Goal: Task Accomplishment & Management: Use online tool/utility

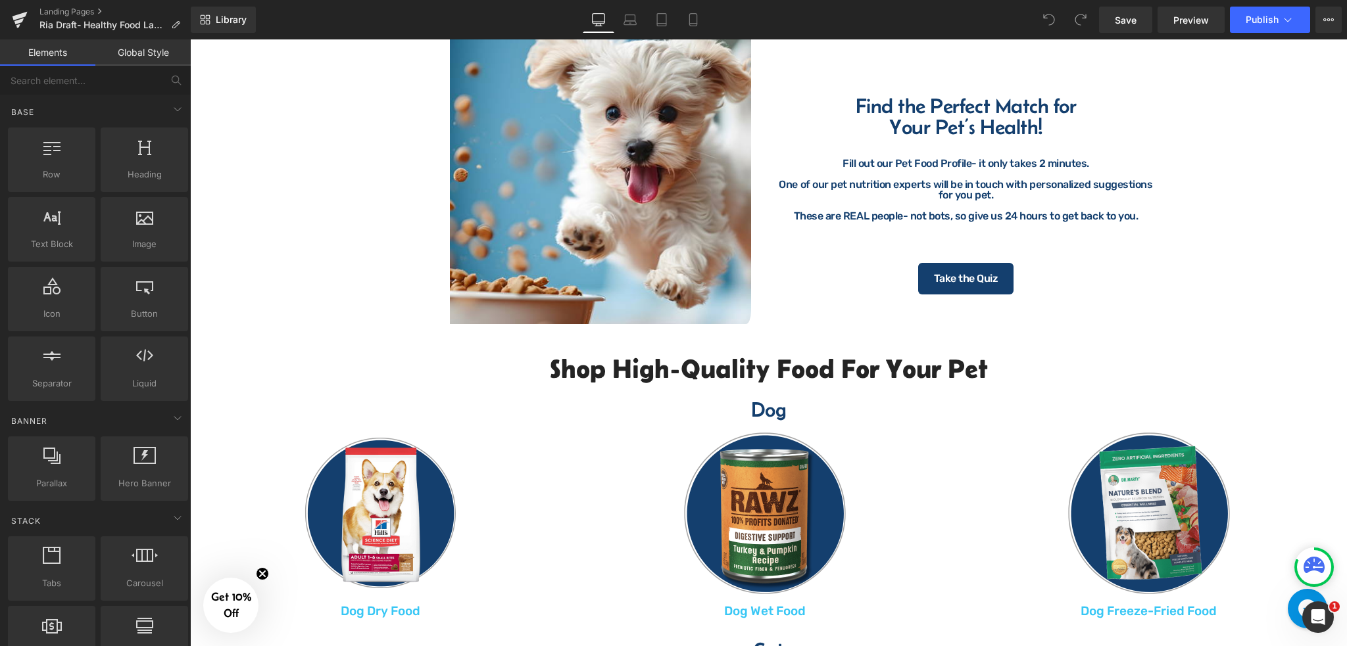
scroll to position [876, 0]
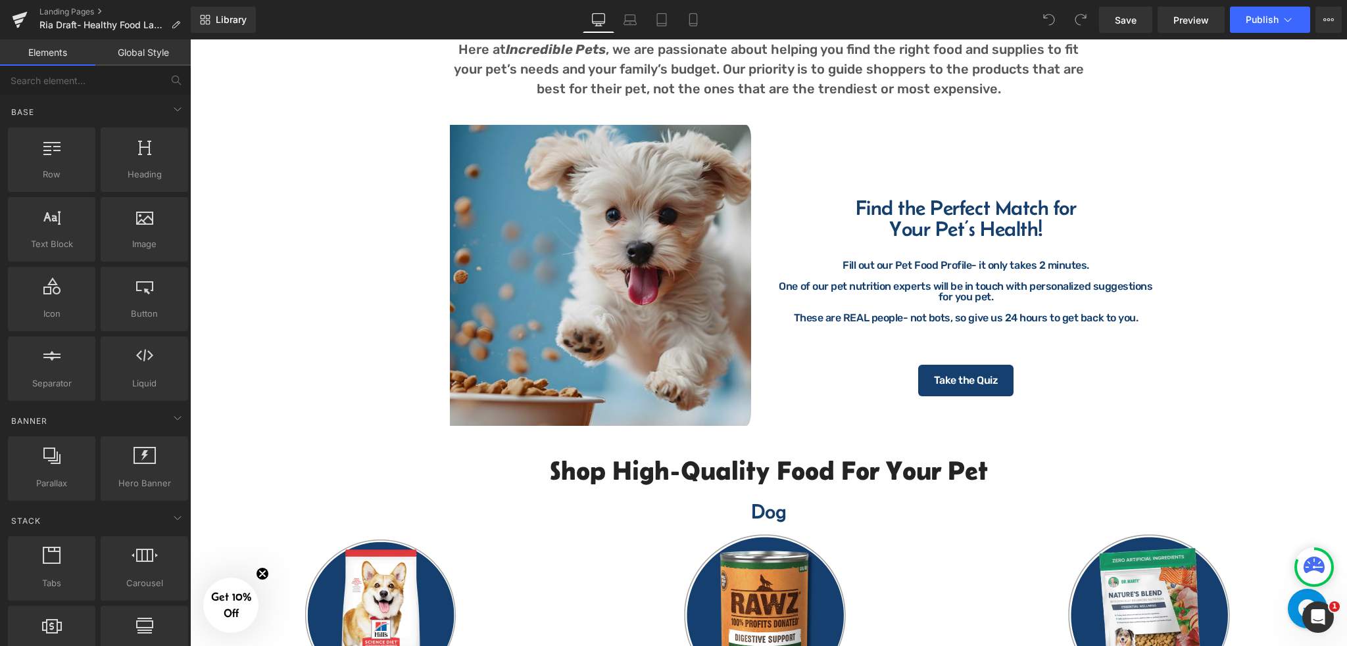
click at [621, 238] on img at bounding box center [571, 275] width 375 height 301
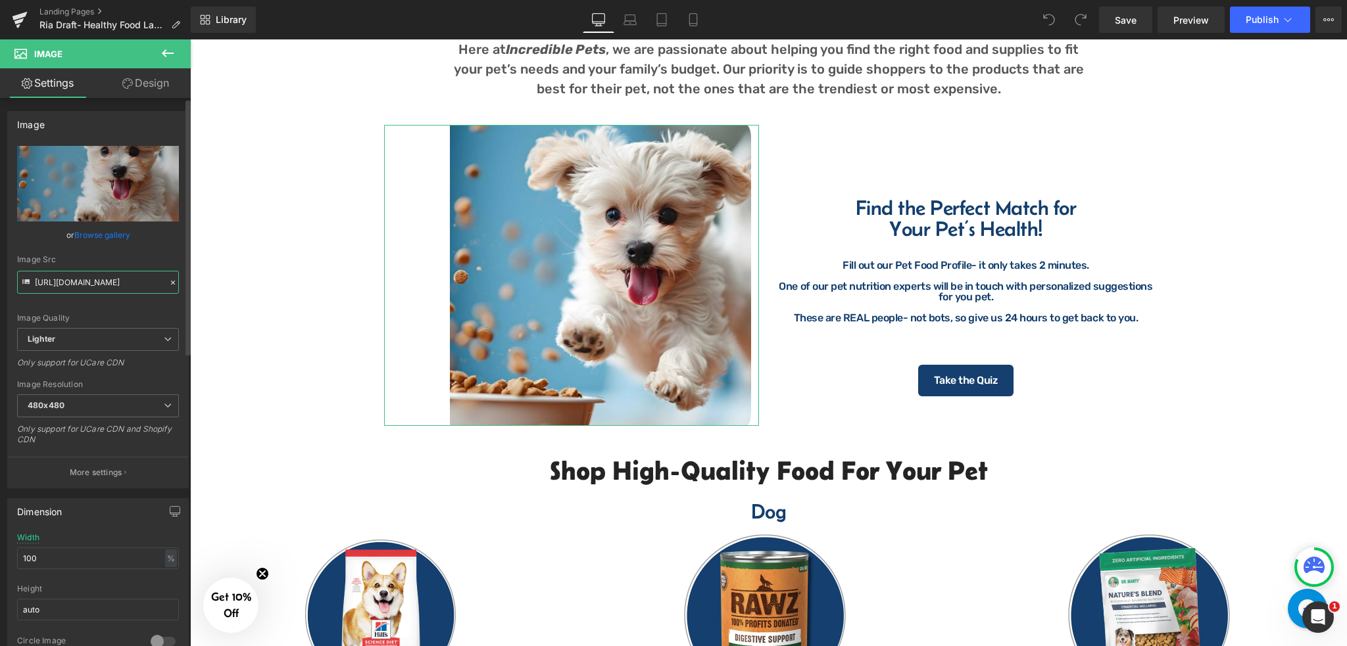
click at [131, 281] on input "[URL][DOMAIN_NAME]" at bounding box center [98, 282] width 162 height 23
click at [57, 11] on link "Landing Pages" at bounding box center [114, 12] width 151 height 11
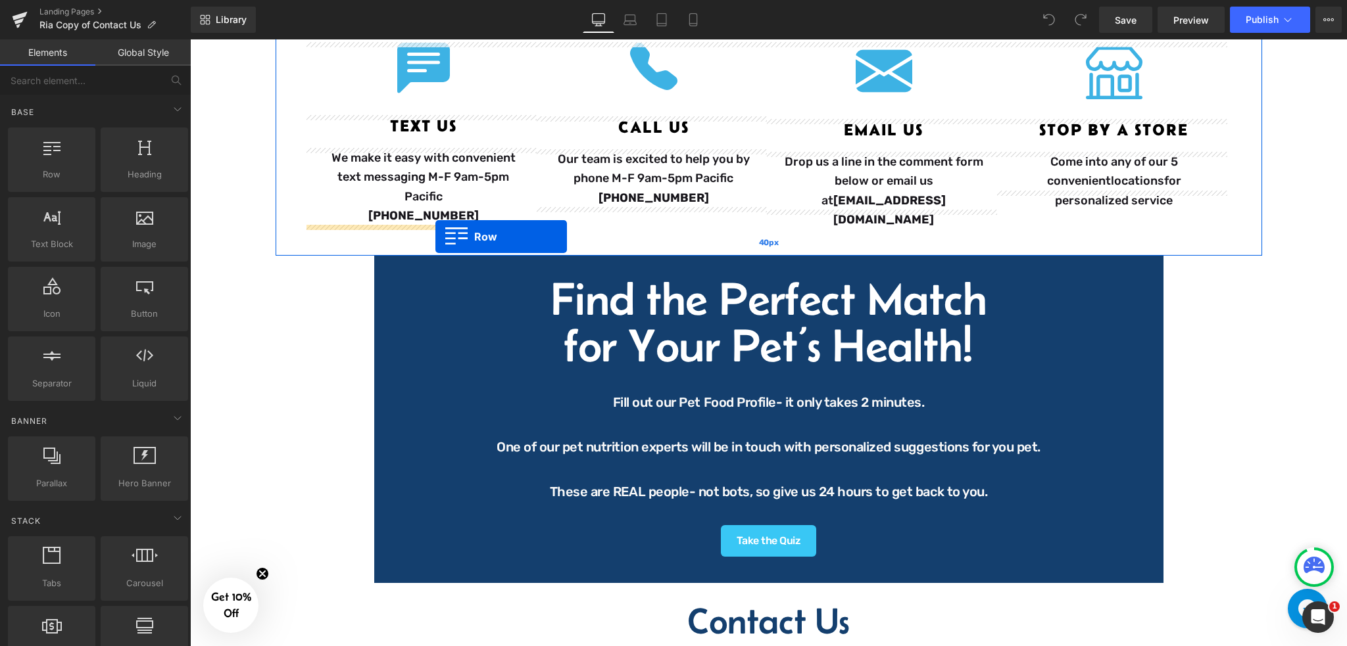
drag, startPoint x: 220, startPoint y: 193, endPoint x: 435, endPoint y: 236, distance: 219.9
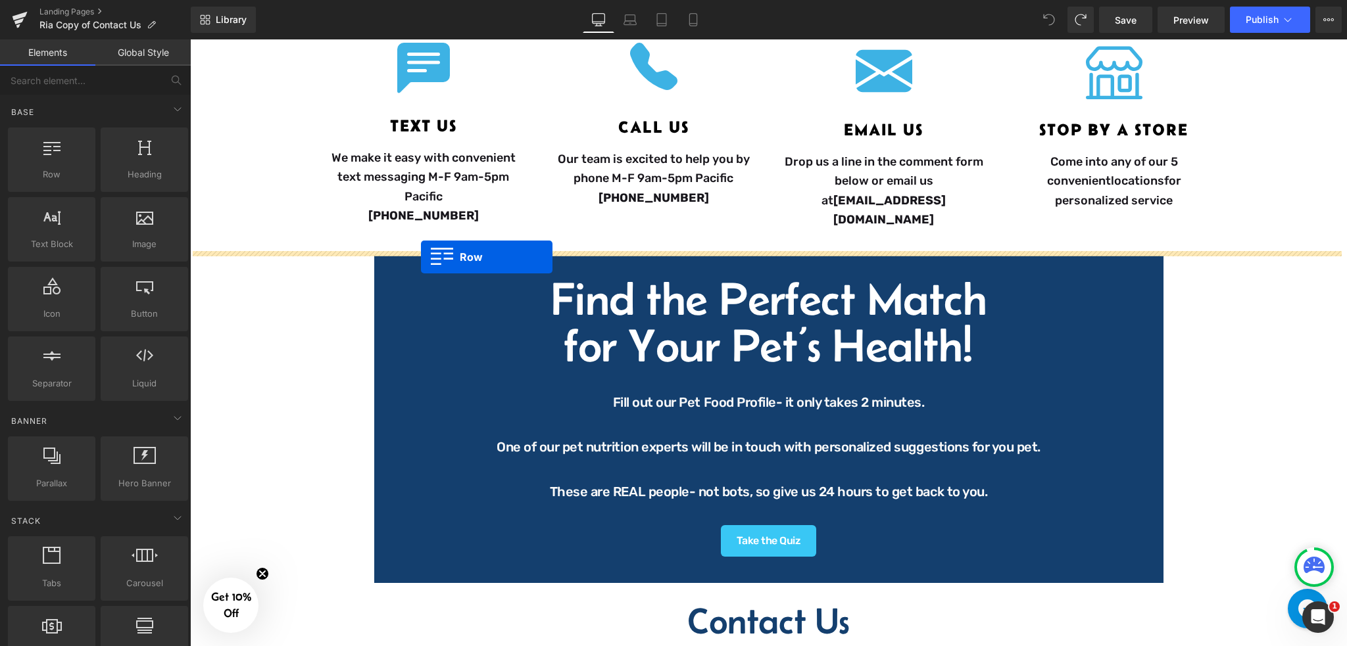
drag, startPoint x: 244, startPoint y: 189, endPoint x: 421, endPoint y: 256, distance: 189.2
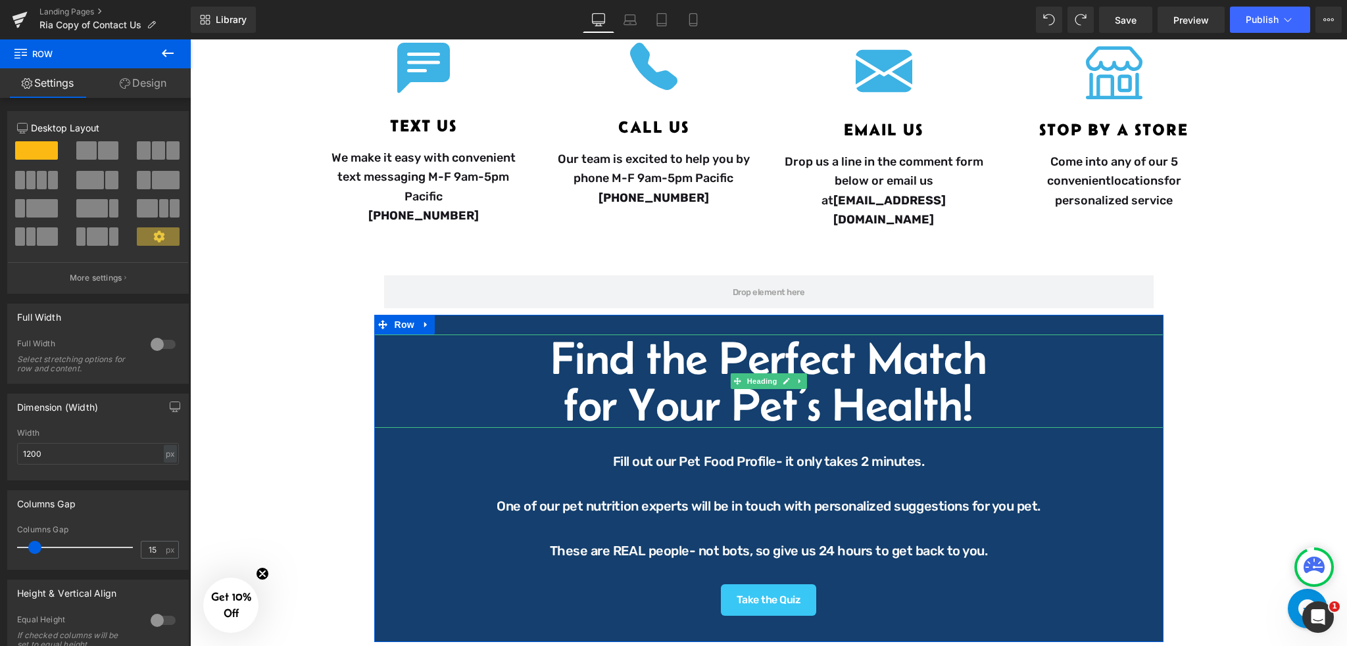
click at [544, 340] on h1 "Find the Perfect Match" at bounding box center [768, 358] width 789 height 47
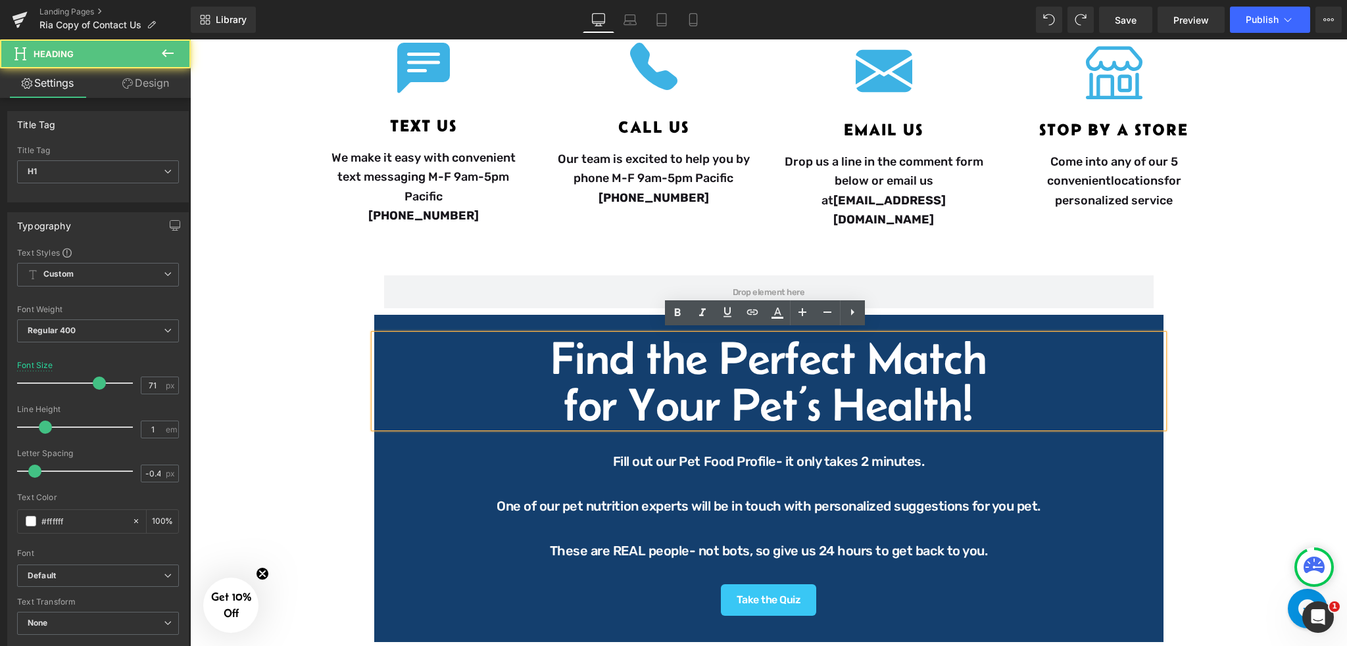
click at [543, 341] on h1 "Find the Perfect Match" at bounding box center [768, 358] width 789 height 47
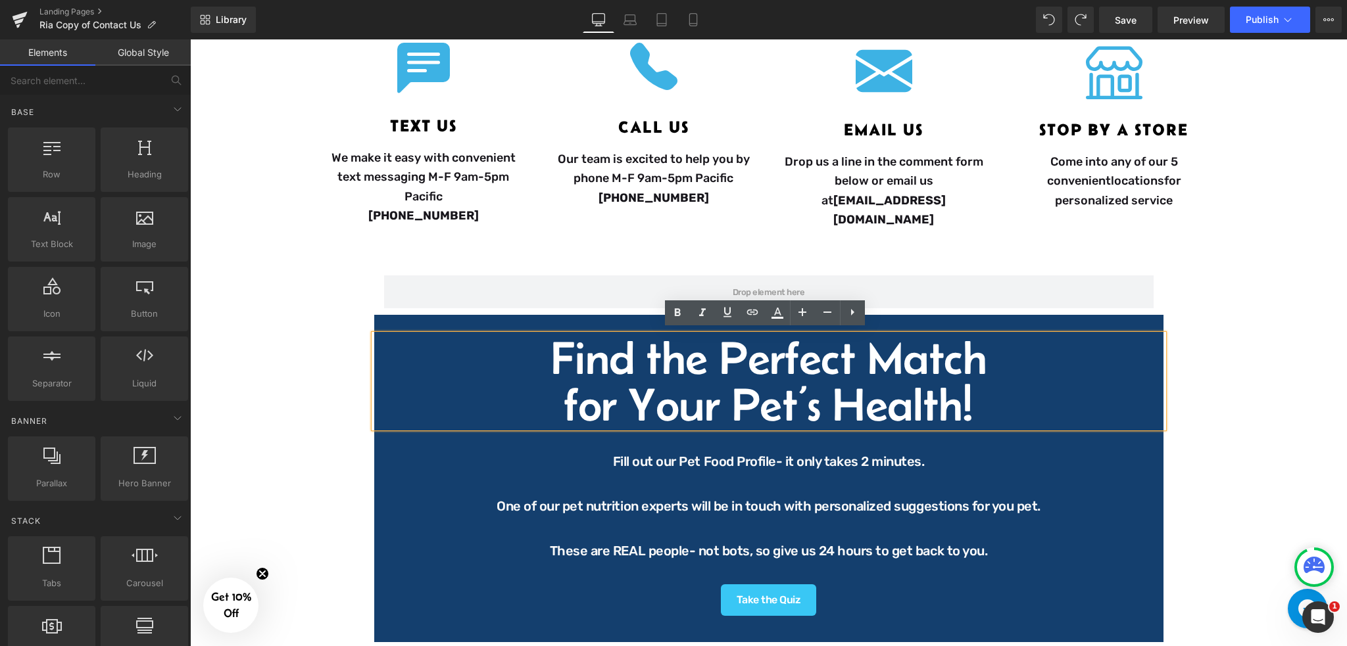
click at [1201, 352] on div "Image Questions? Comments? Concerns? Heading We are here to help! Contact us ho…" at bounding box center [768, 455] width 1157 height 1349
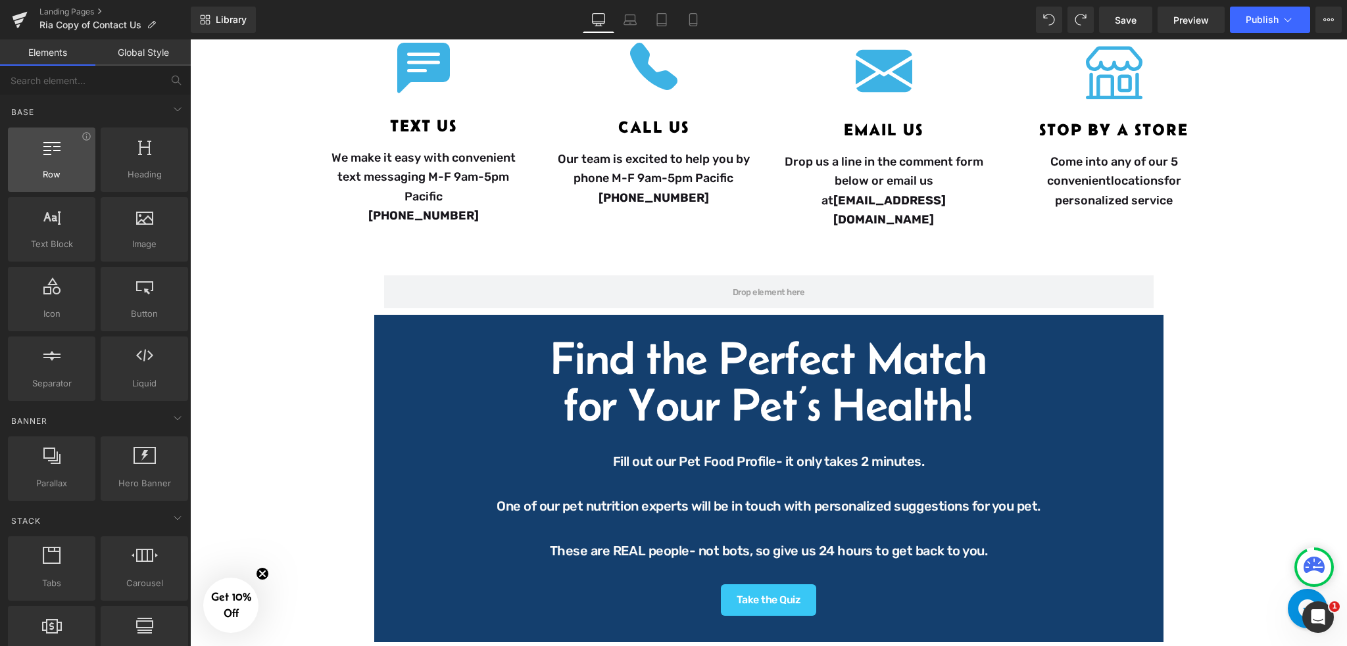
click at [54, 151] on icon at bounding box center [51, 146] width 17 height 17
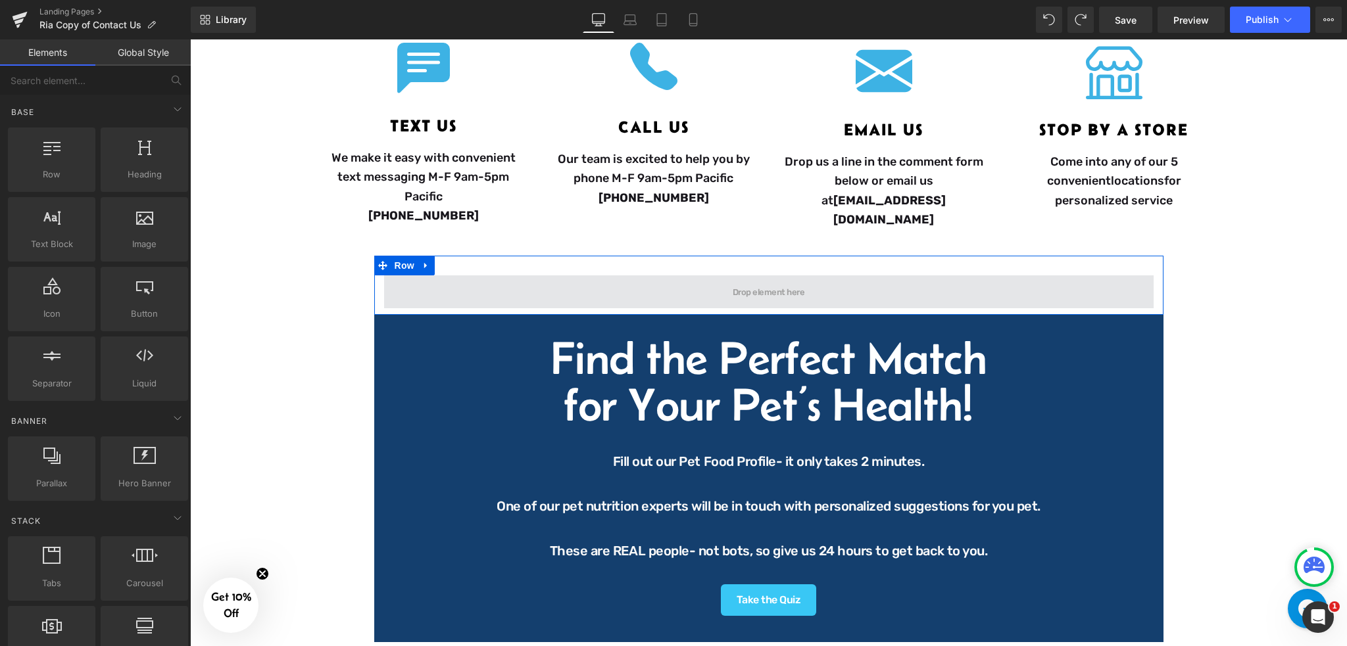
click at [596, 285] on span at bounding box center [768, 291] width 769 height 33
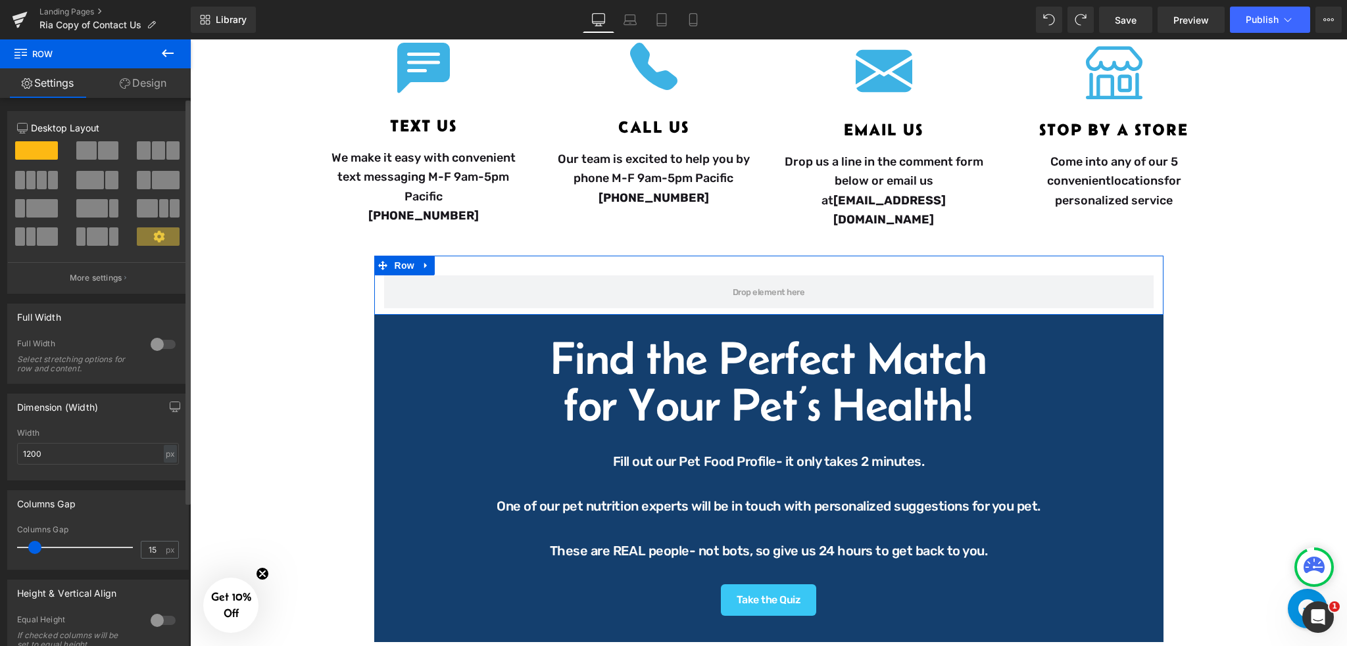
click at [87, 147] on span at bounding box center [86, 150] width 20 height 18
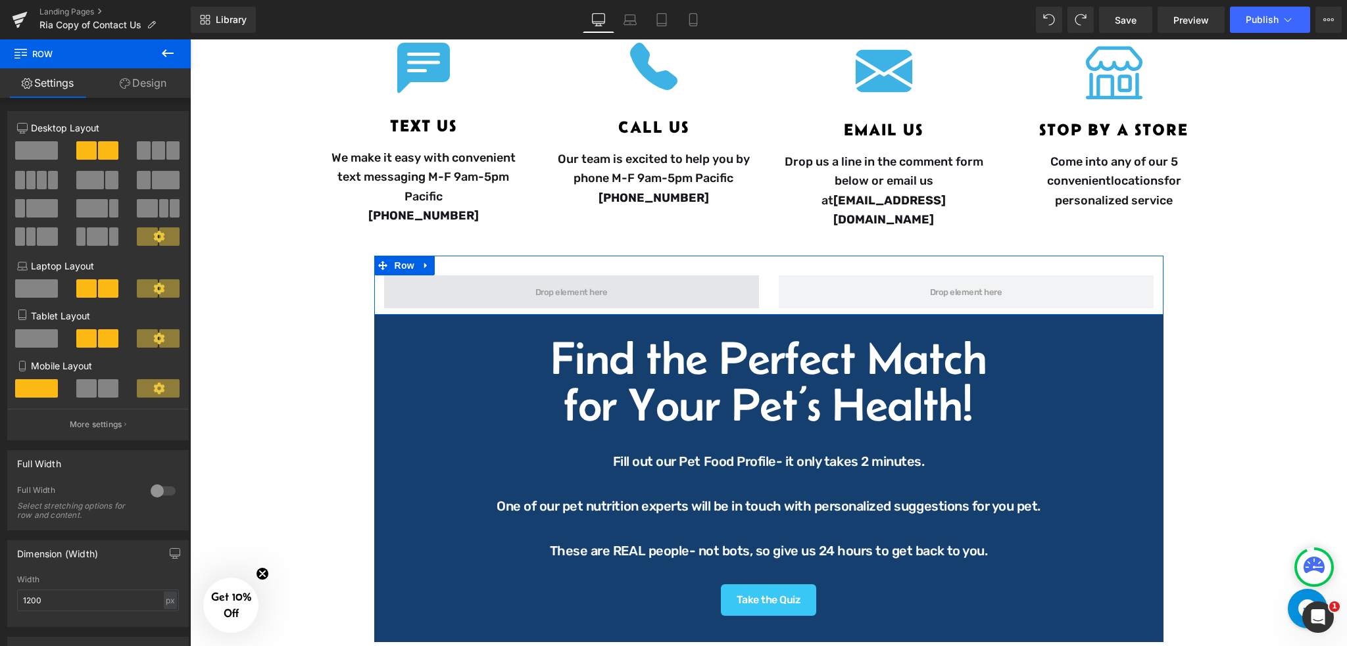
click at [737, 289] on span at bounding box center [571, 291] width 375 height 33
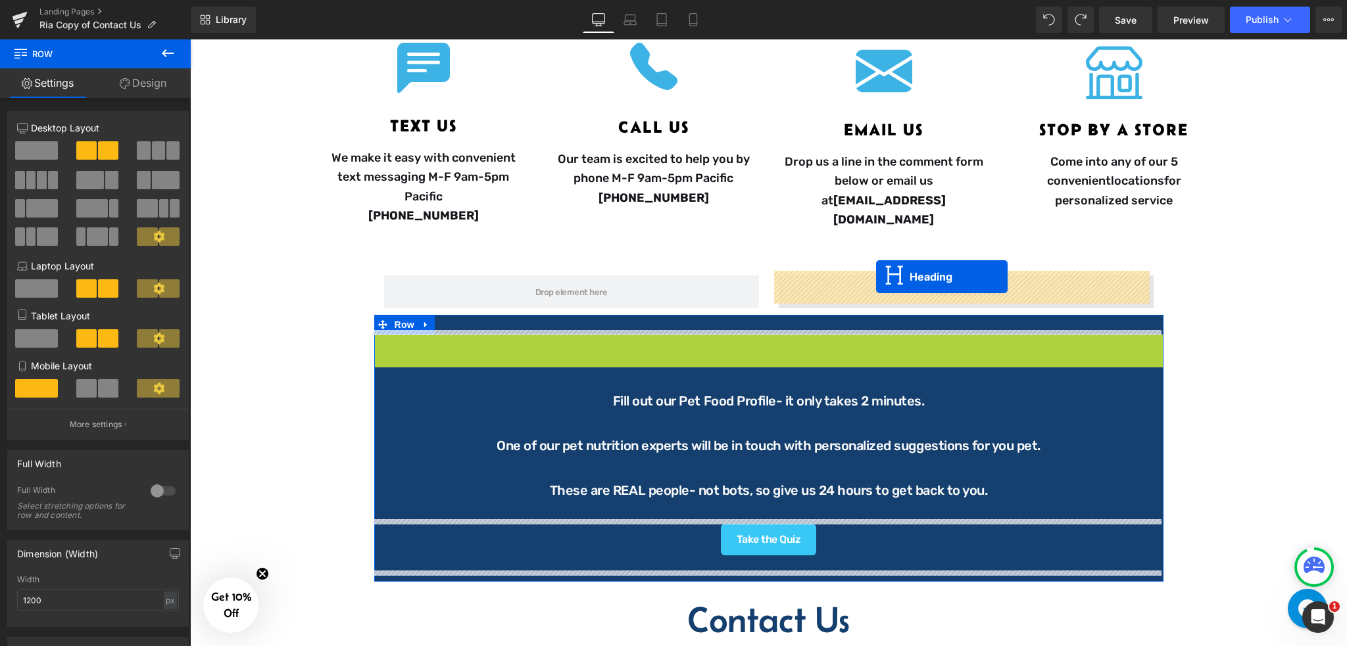
drag, startPoint x: 734, startPoint y: 372, endPoint x: 876, endPoint y: 277, distance: 171.1
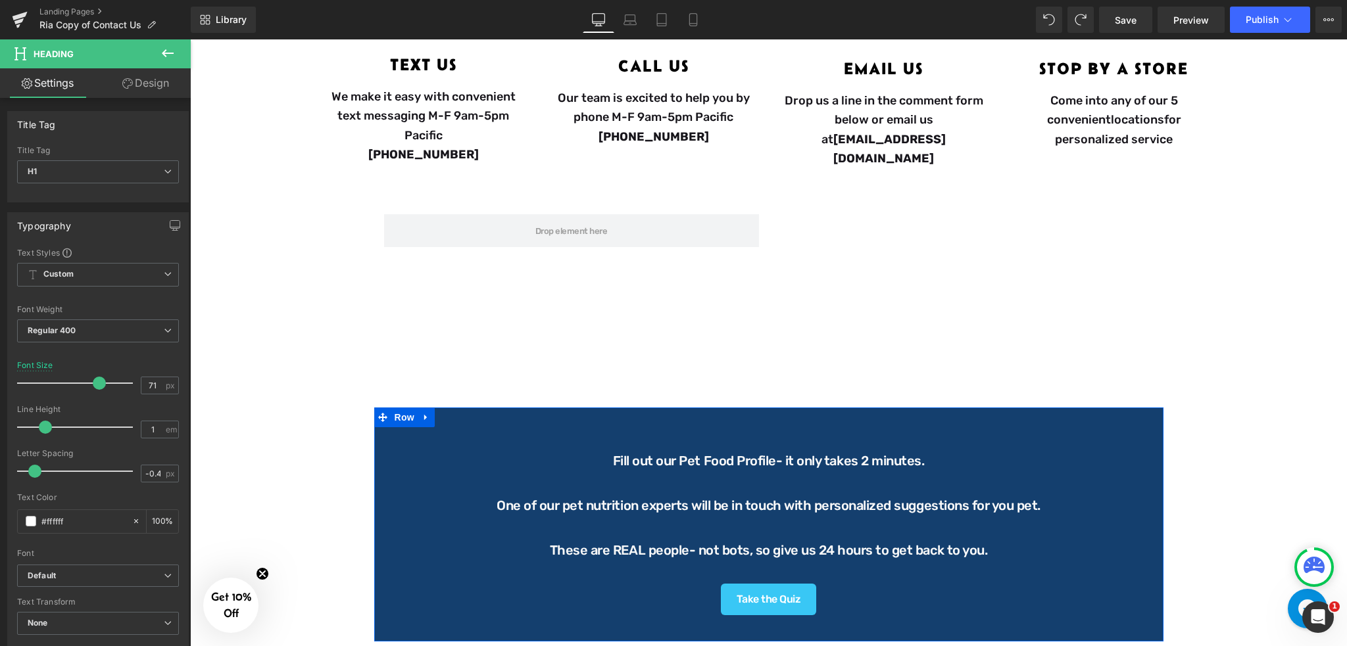
scroll to position [526, 0]
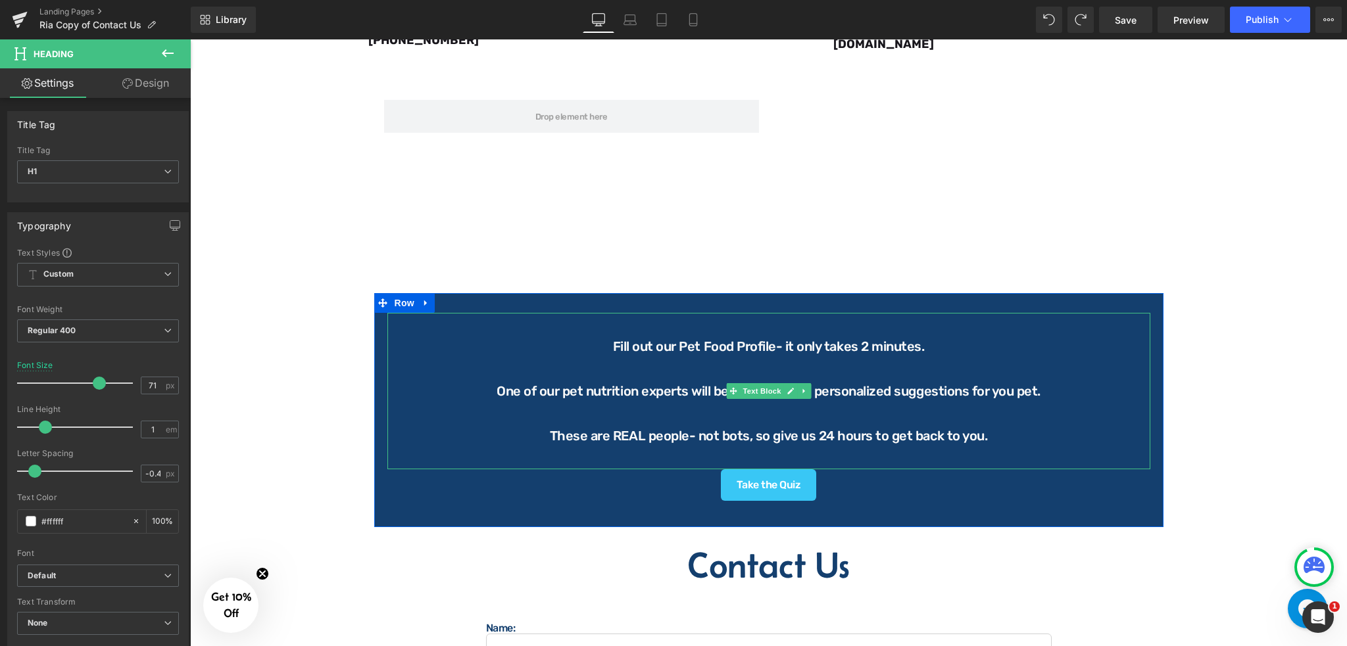
click at [497, 337] on p "Fill out our Pet Food Profile- it only takes 2 minutes." at bounding box center [768, 346] width 736 height 22
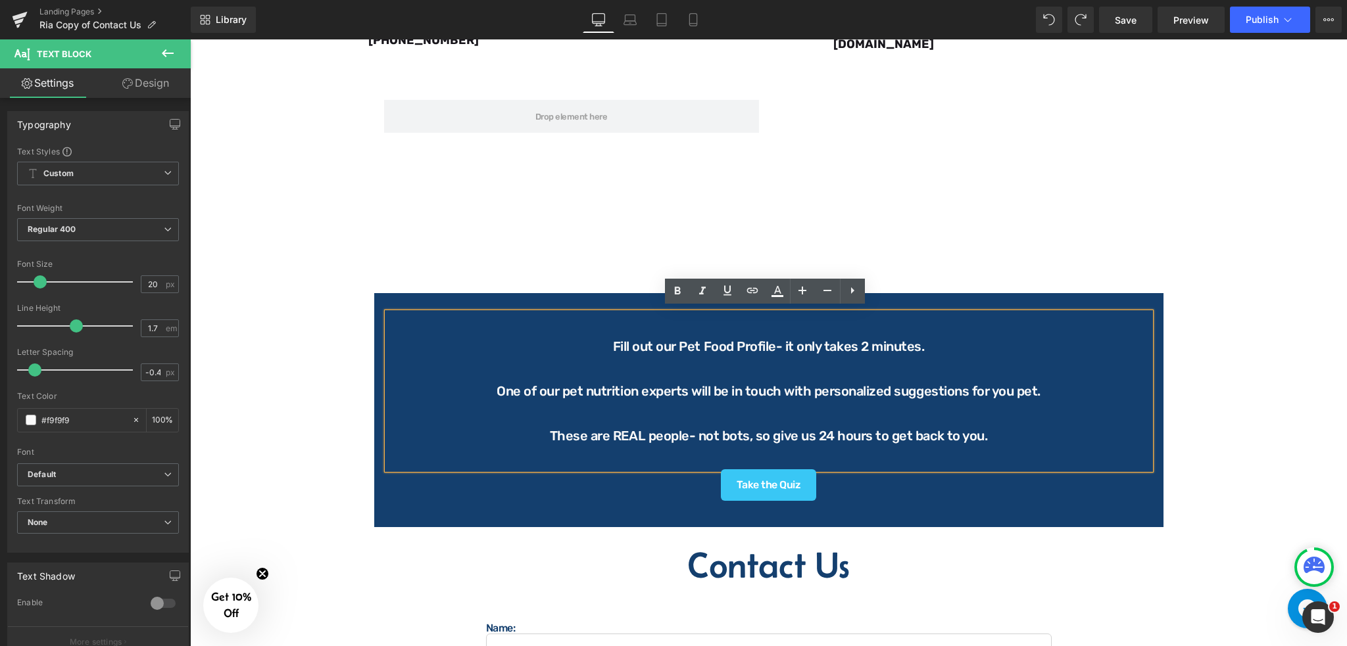
click at [943, 489] on div "Take the Quiz" at bounding box center [768, 485] width 789 height 32
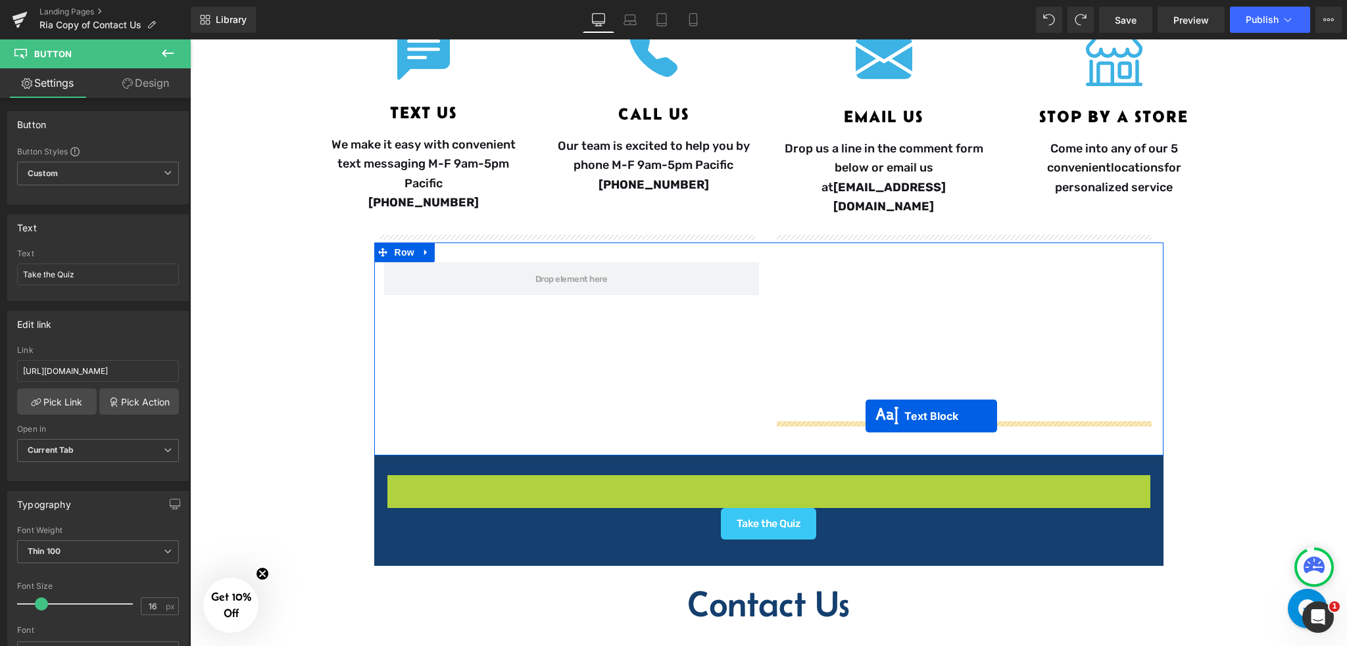
scroll to position [350, 0]
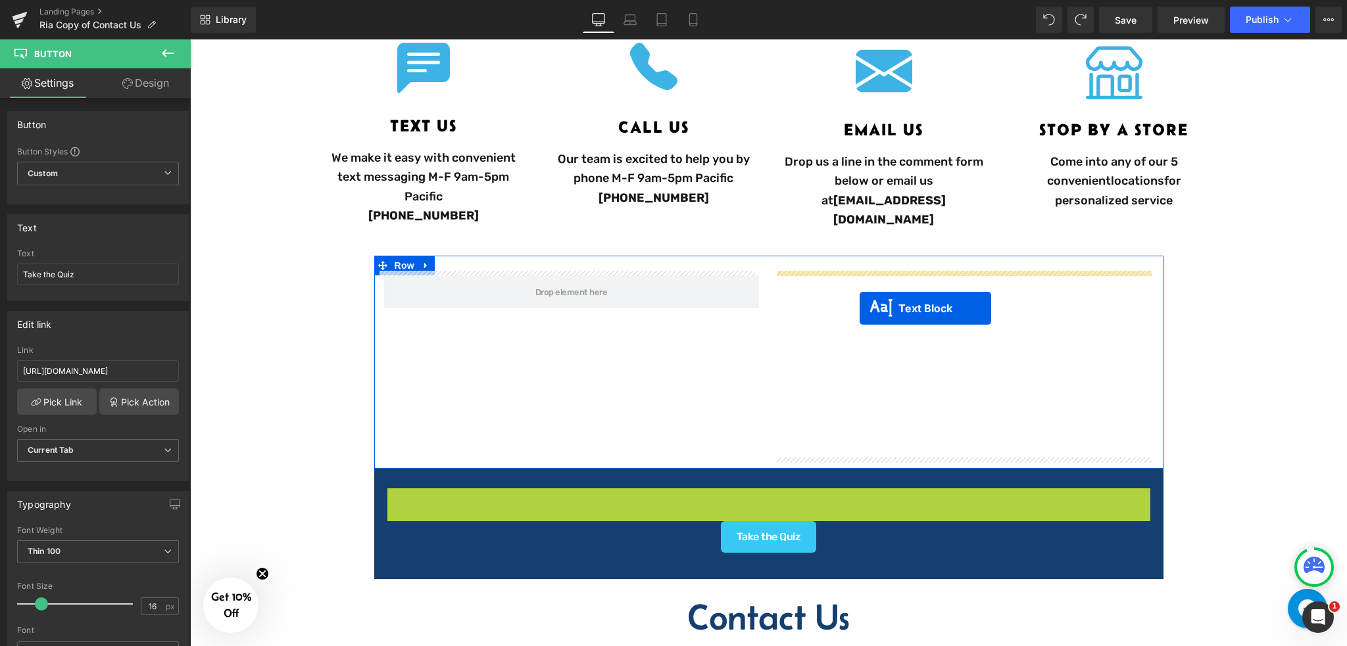
drag, startPoint x: 730, startPoint y: 392, endPoint x: 859, endPoint y: 308, distance: 154.1
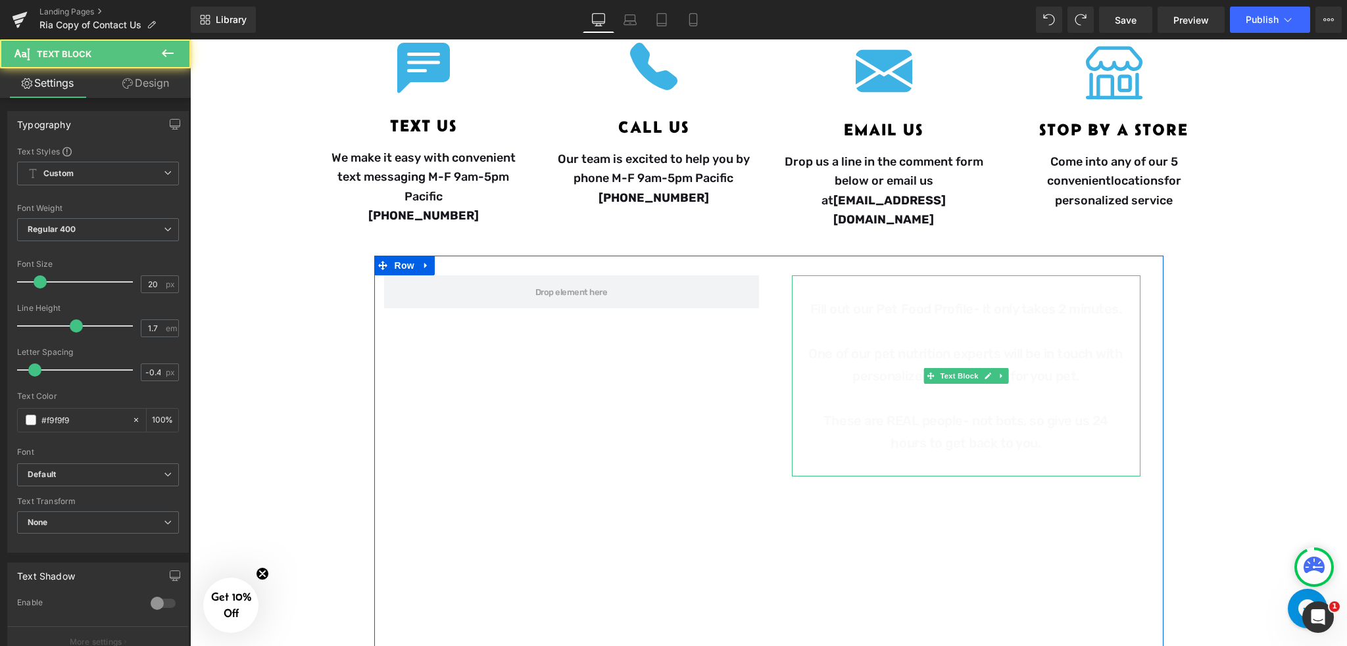
click at [886, 358] on p "One of our pet nutrition experts will be in touch with personalized suggestions…" at bounding box center [966, 365] width 322 height 45
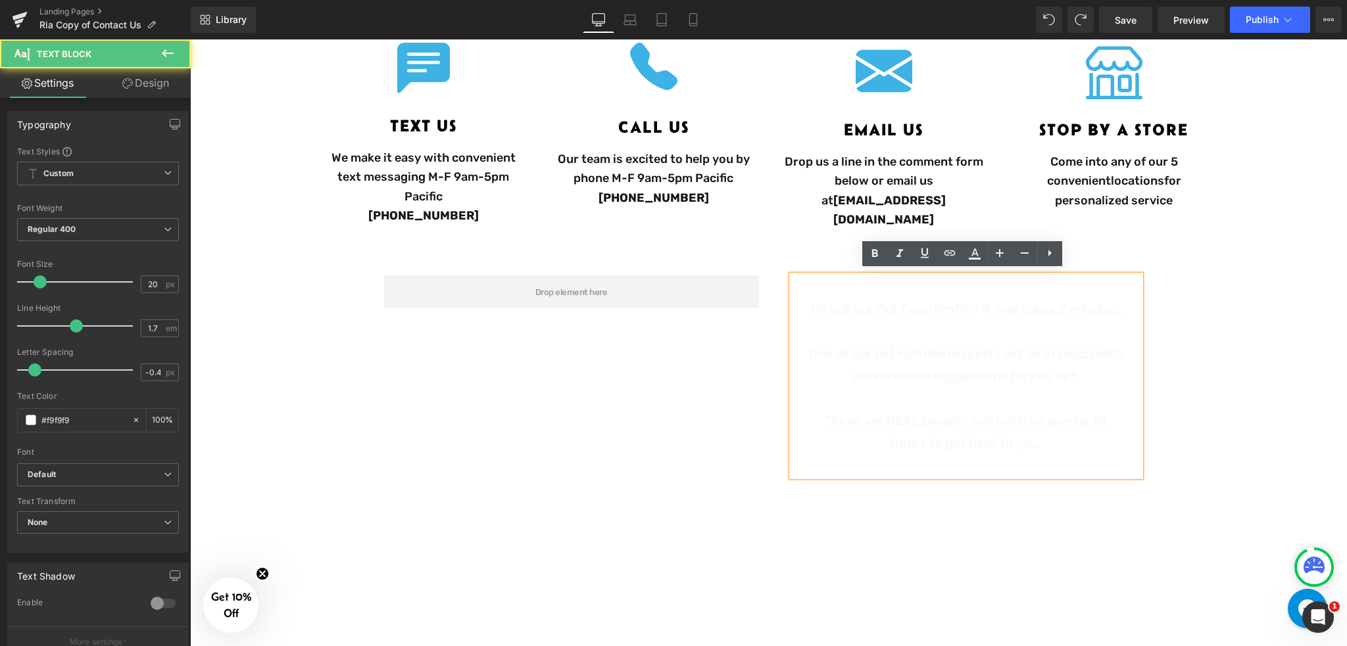
click at [847, 320] on p at bounding box center [966, 331] width 322 height 22
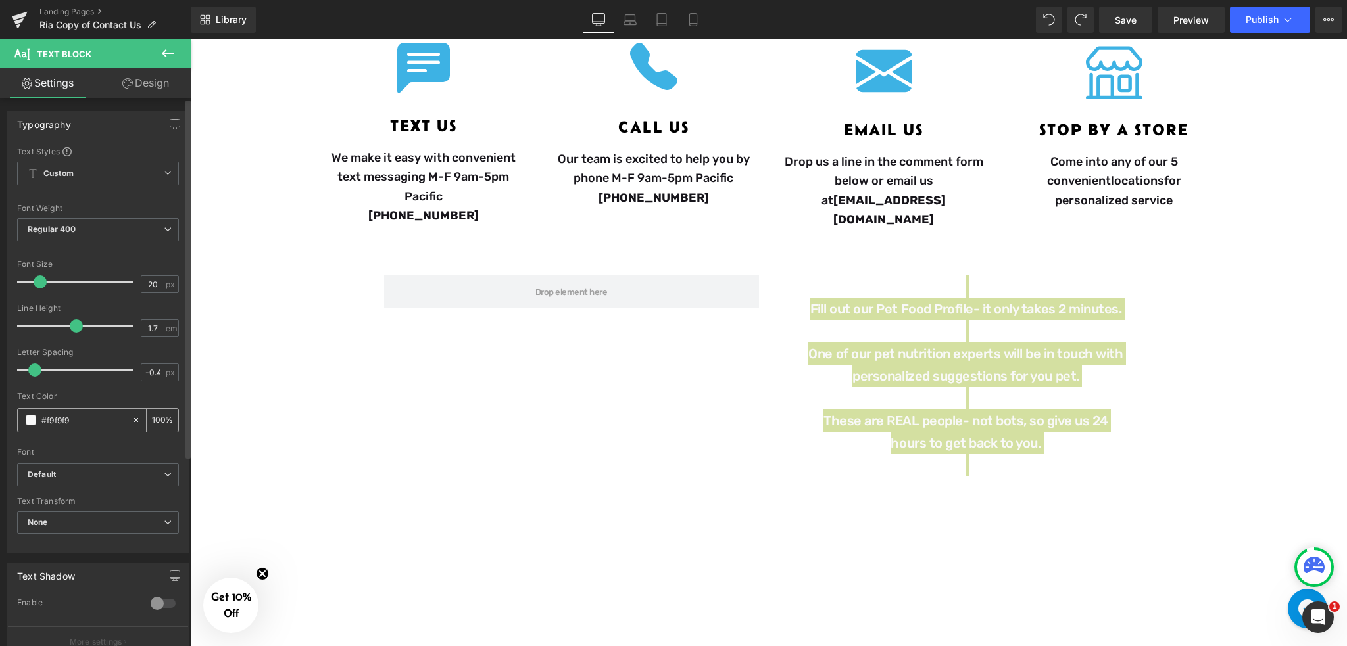
click at [27, 421] on span at bounding box center [31, 420] width 11 height 11
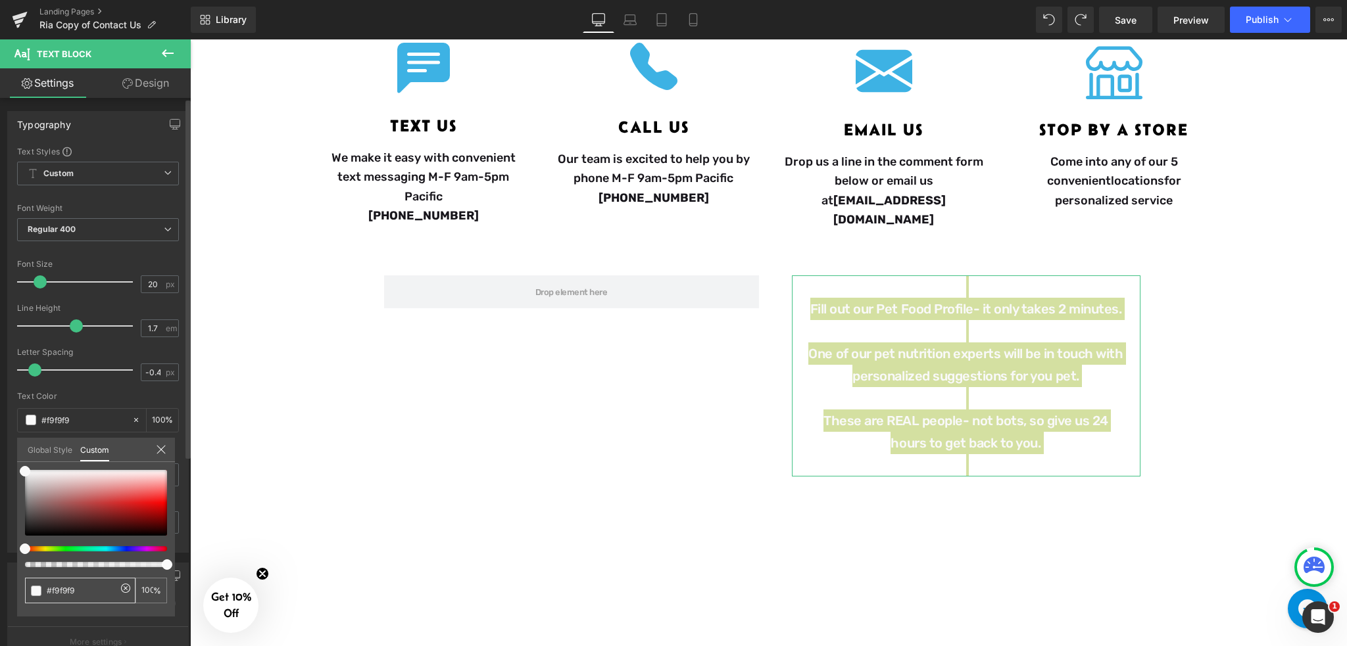
click at [80, 592] on input "#f9f9f9" at bounding box center [82, 591] width 70 height 14
paste input "143f6e"
type input "#143f6e"
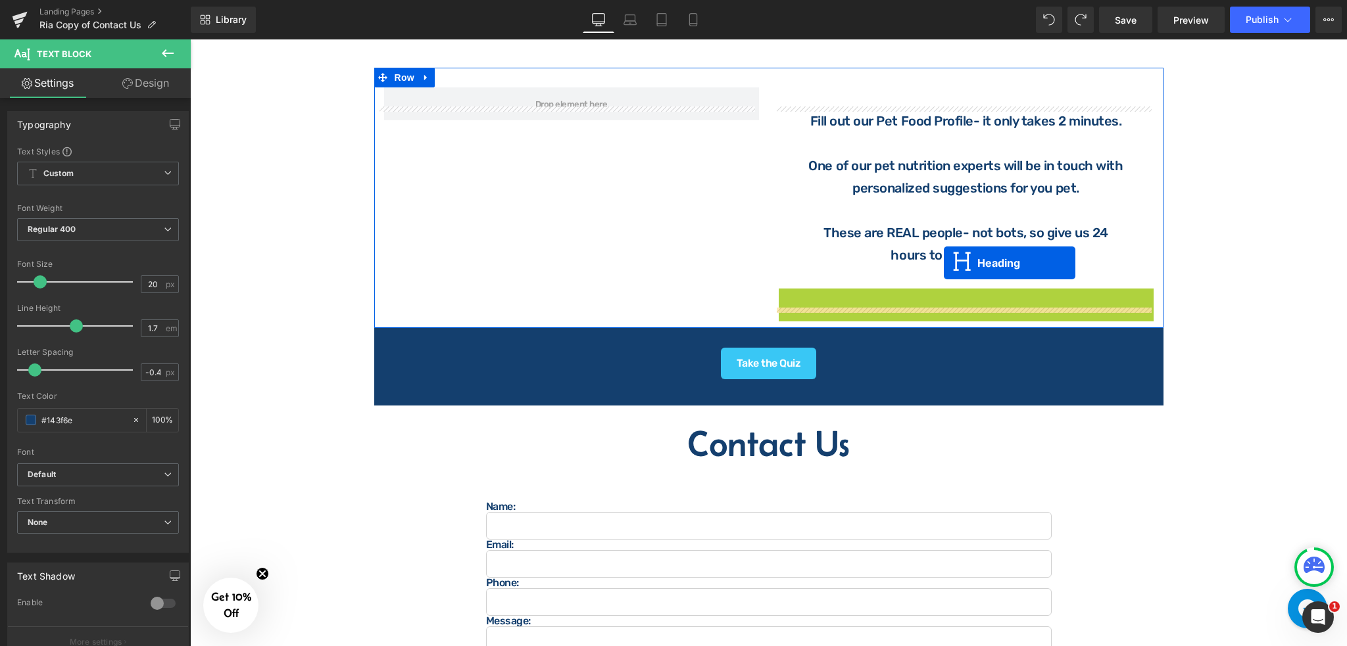
scroll to position [438, 0]
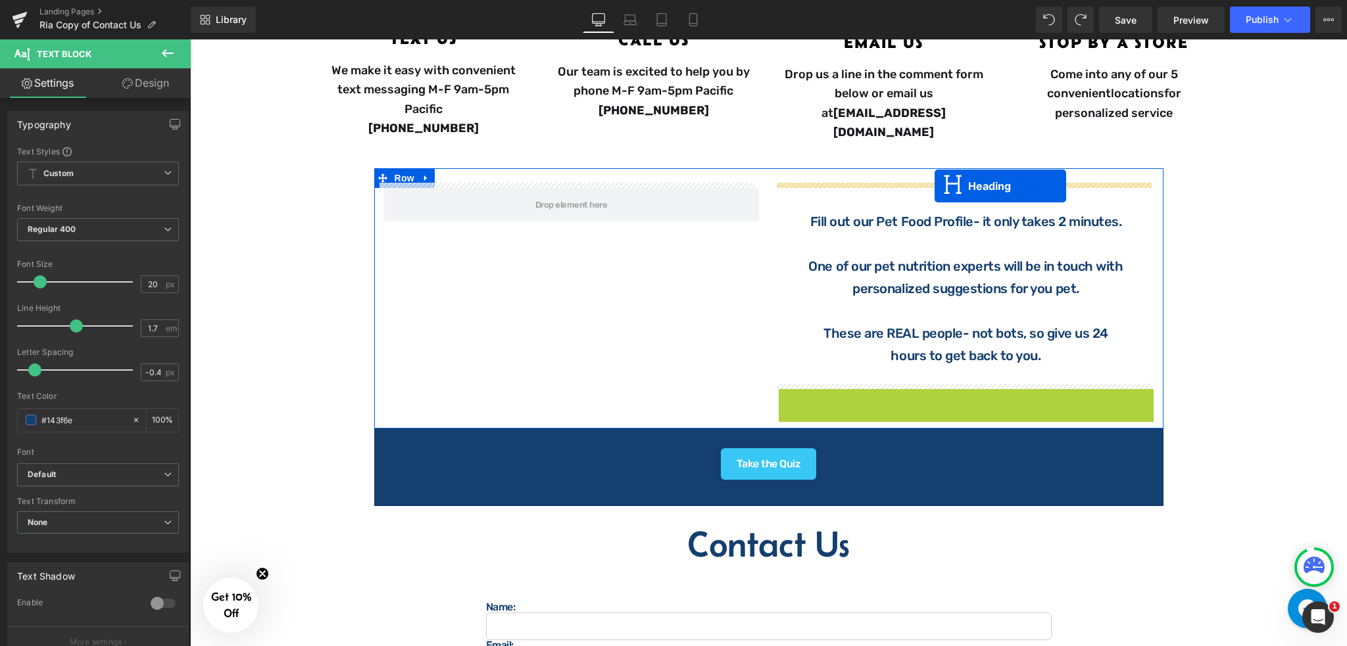
drag, startPoint x: 930, startPoint y: 303, endPoint x: 934, endPoint y: 187, distance: 116.4
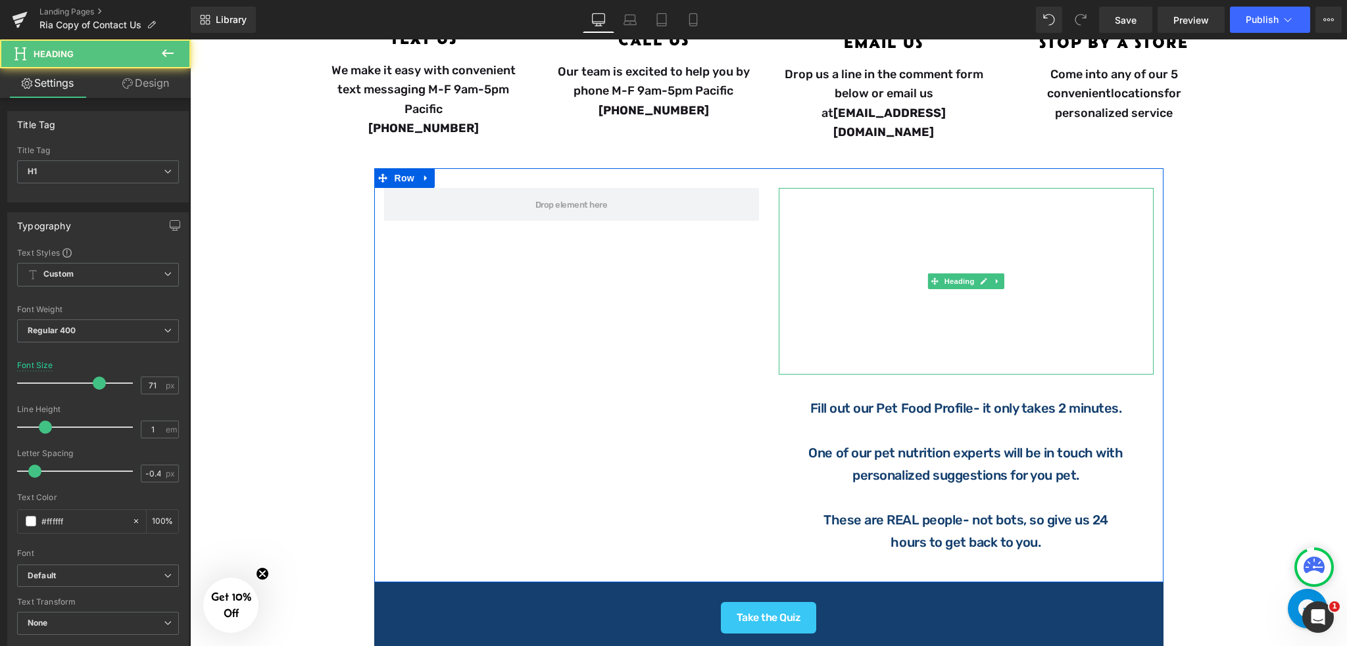
click at [932, 217] on h1 "Find the Perfect Match" at bounding box center [965, 234] width 375 height 93
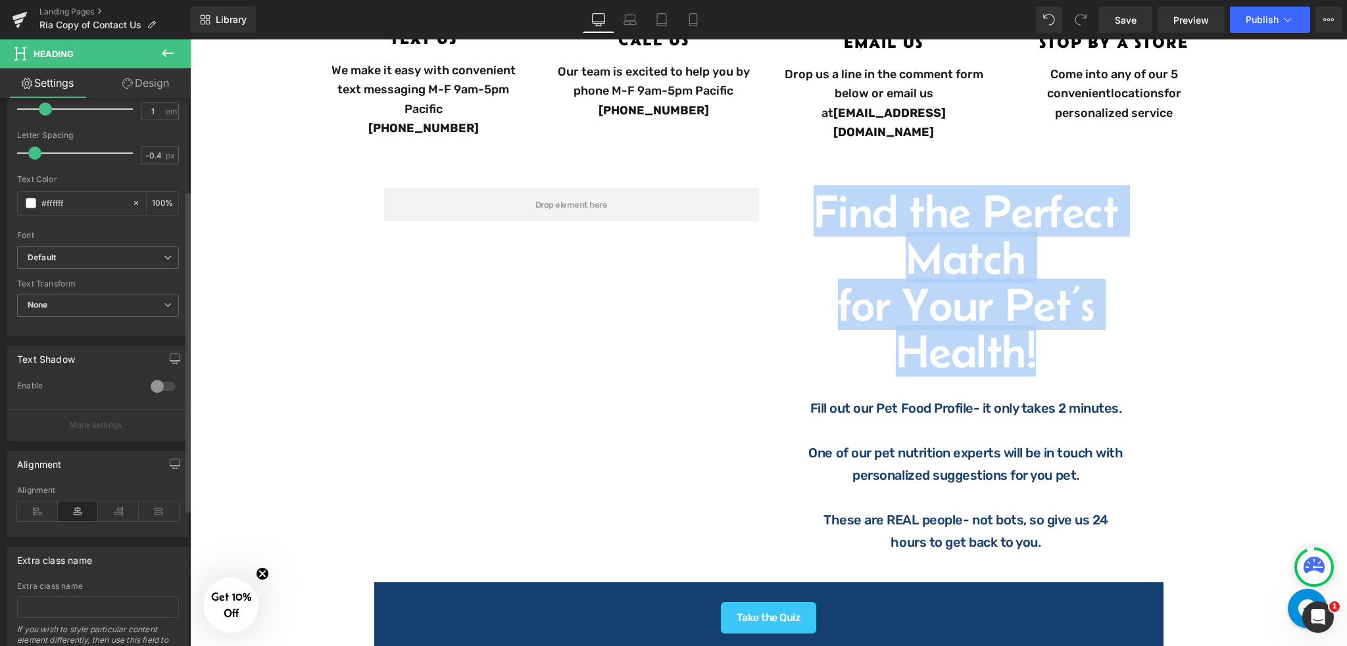
scroll to position [350, 0]
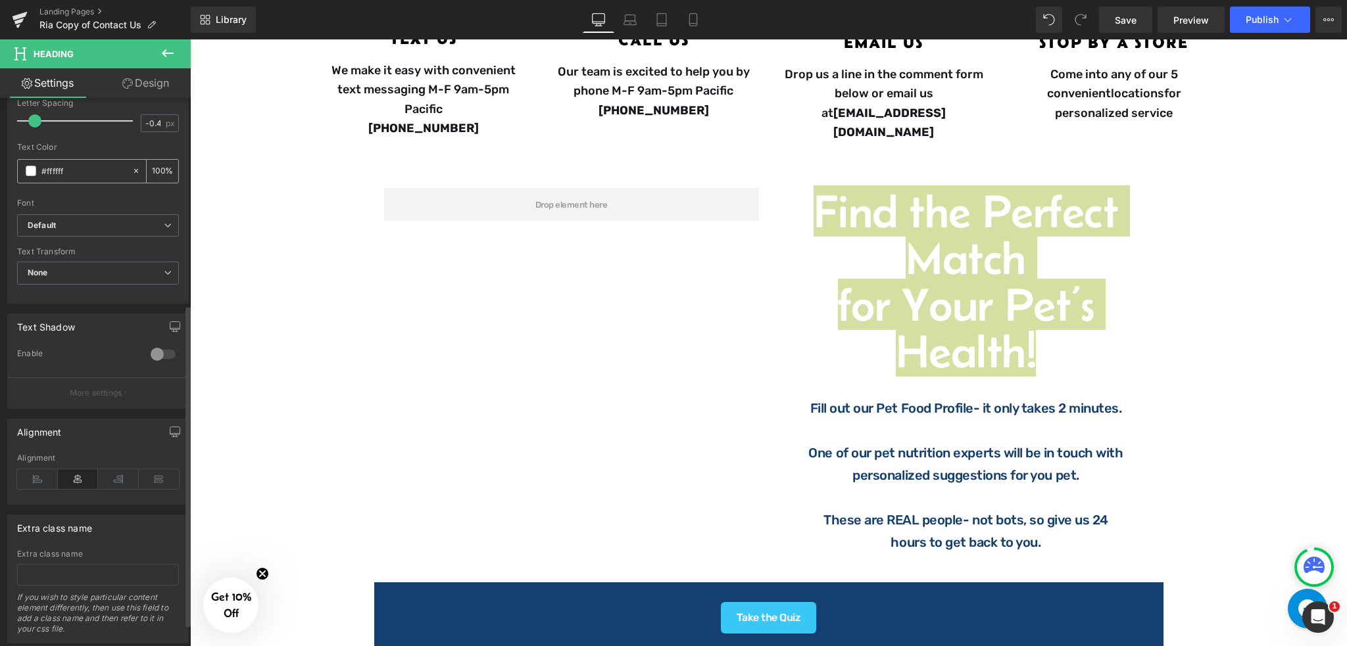
click at [89, 169] on input "#ffffff" at bounding box center [83, 171] width 84 height 14
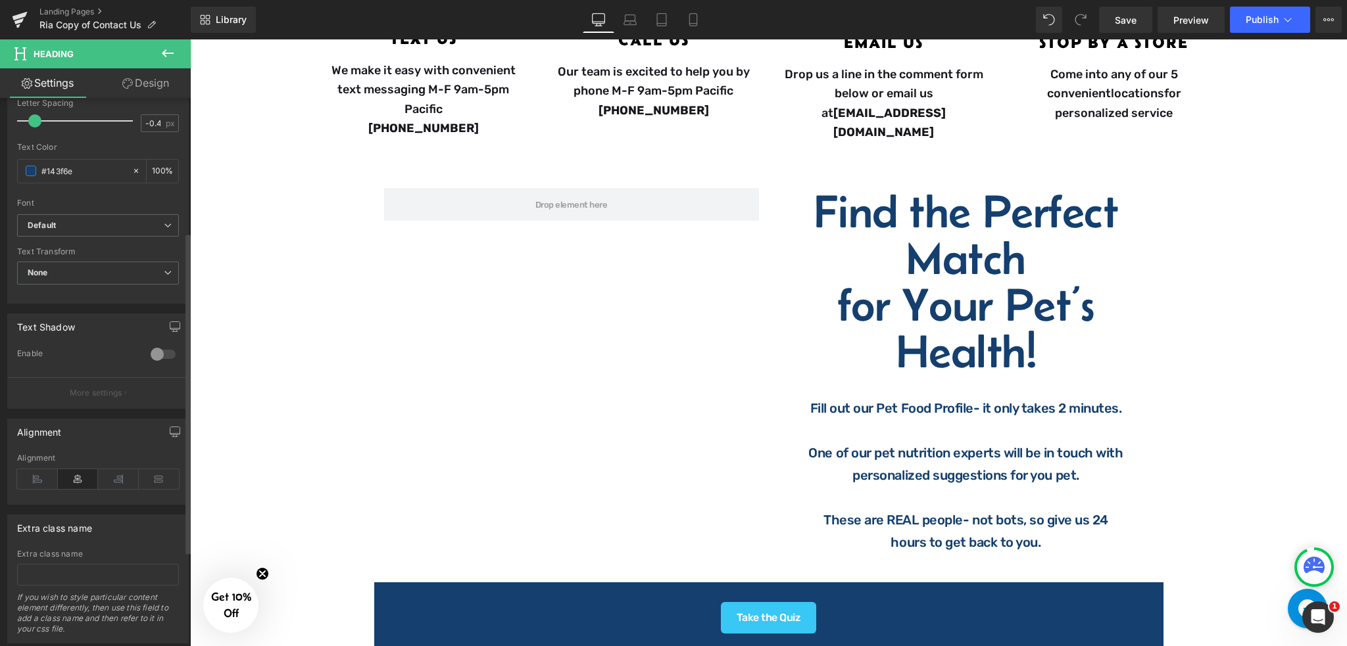
scroll to position [87, 0]
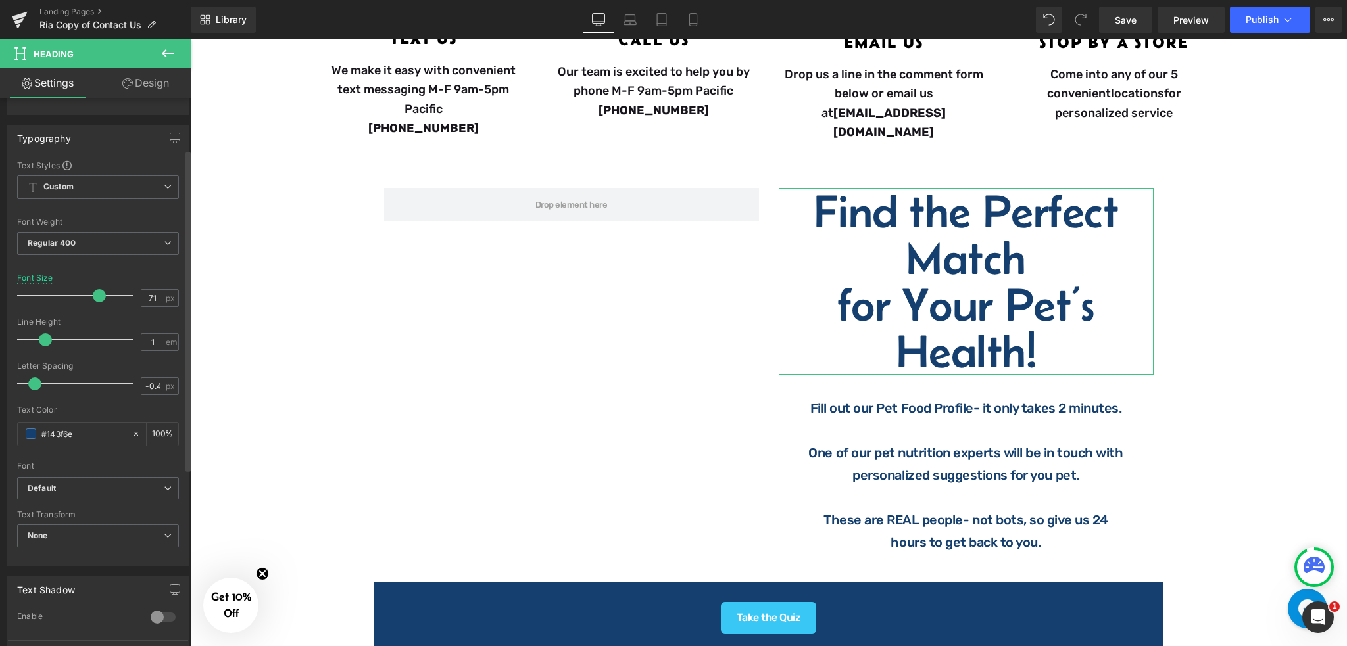
type input "#143f6e"
type input "59"
type input "#143f6e"
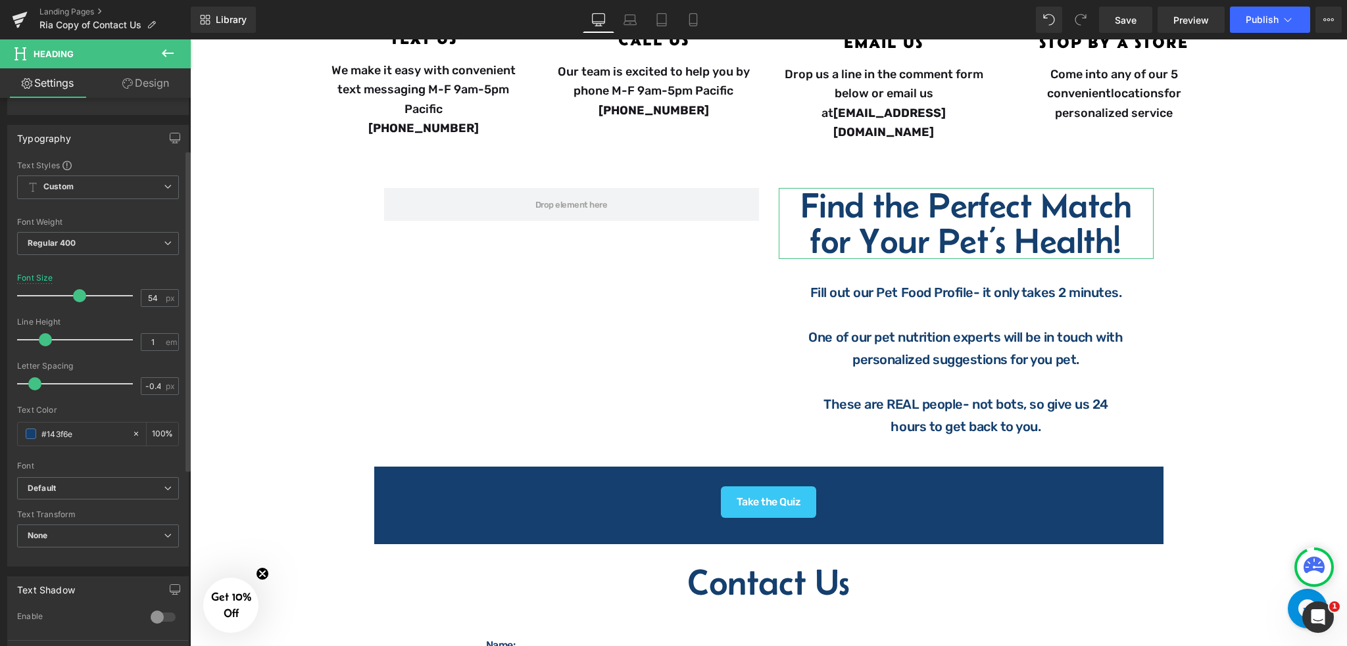
type input "56"
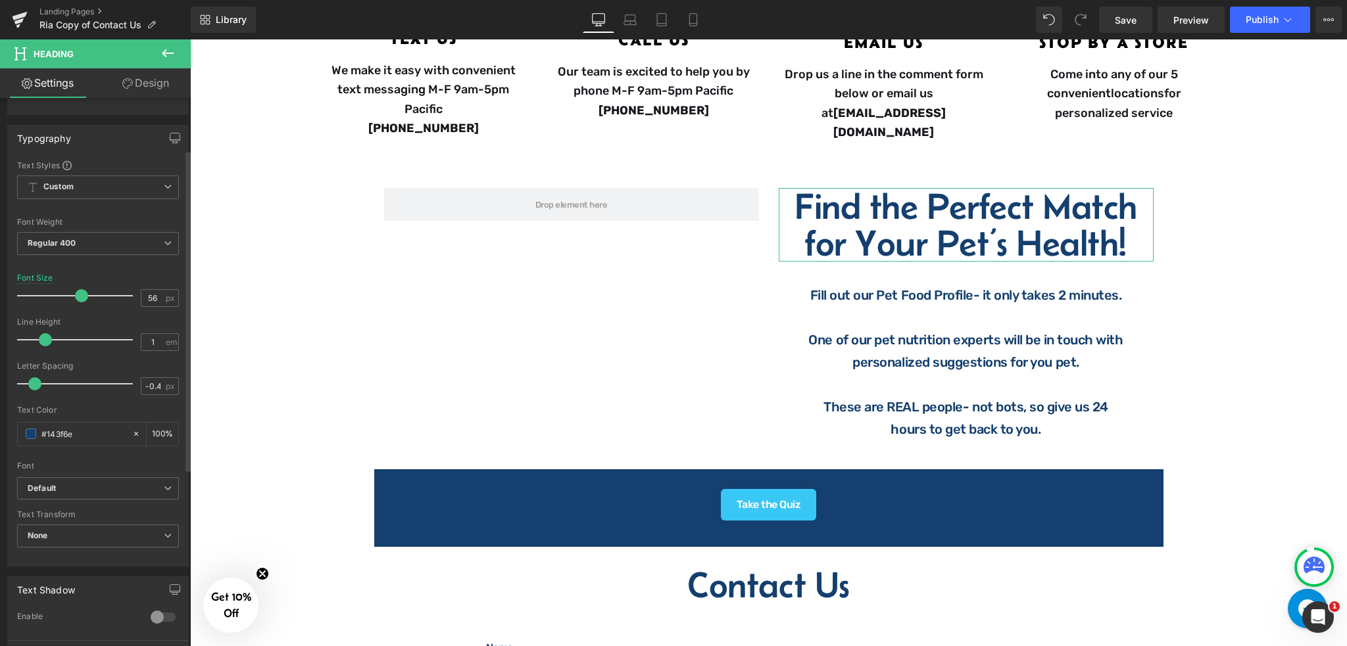
drag, startPoint x: 95, startPoint y: 295, endPoint x: 78, endPoint y: 297, distance: 17.1
click at [78, 297] on span at bounding box center [81, 295] width 13 height 13
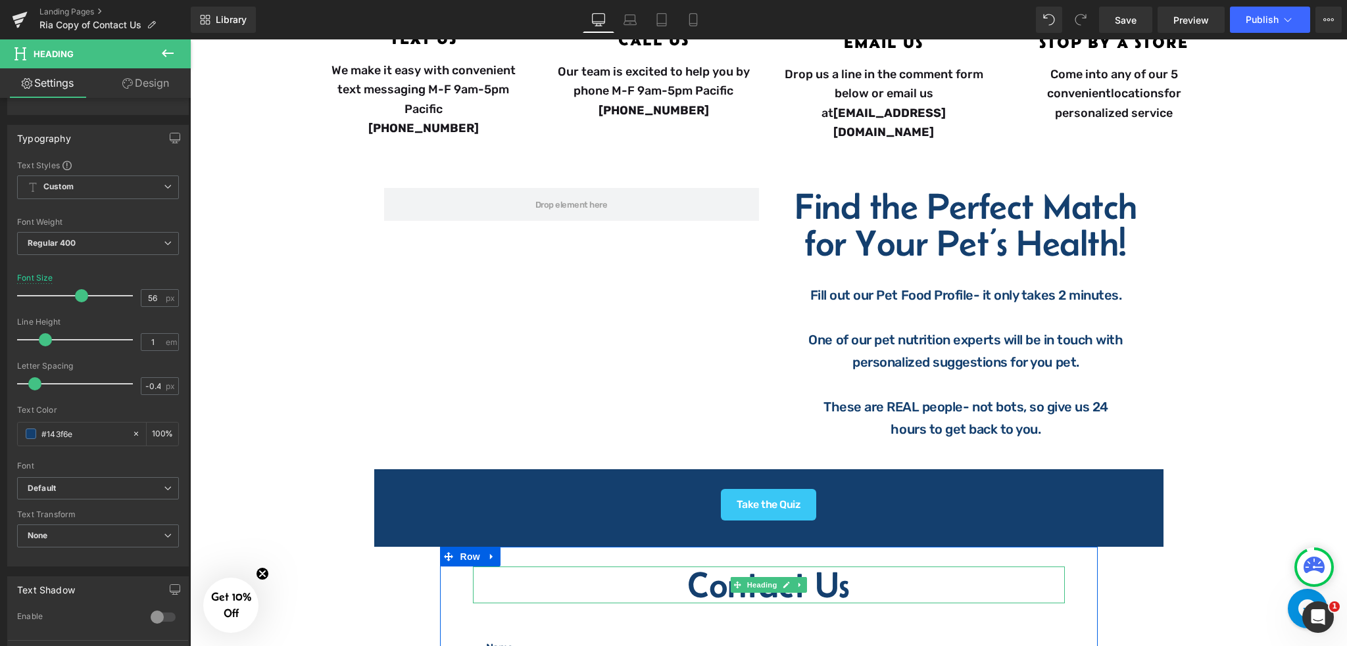
click at [717, 570] on h2 "Contact Us" at bounding box center [769, 585] width 592 height 37
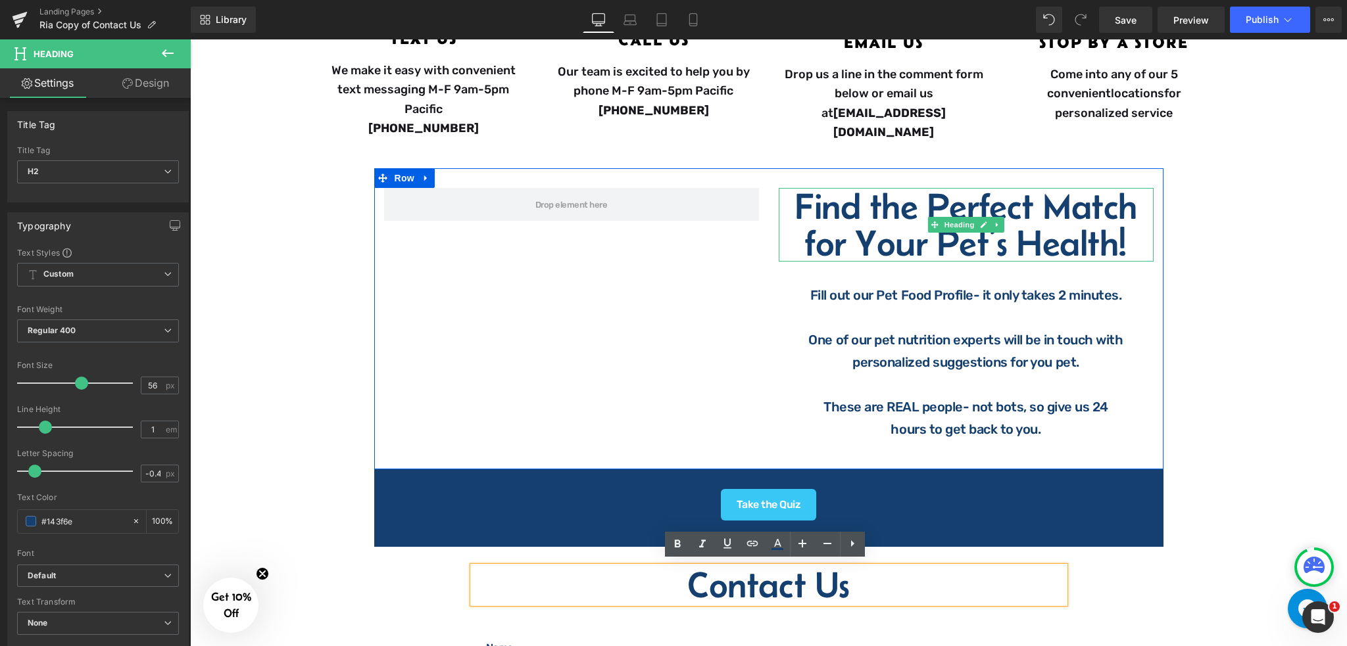
click at [1003, 208] on h1 "Find the Perfect Match" at bounding box center [965, 206] width 375 height 37
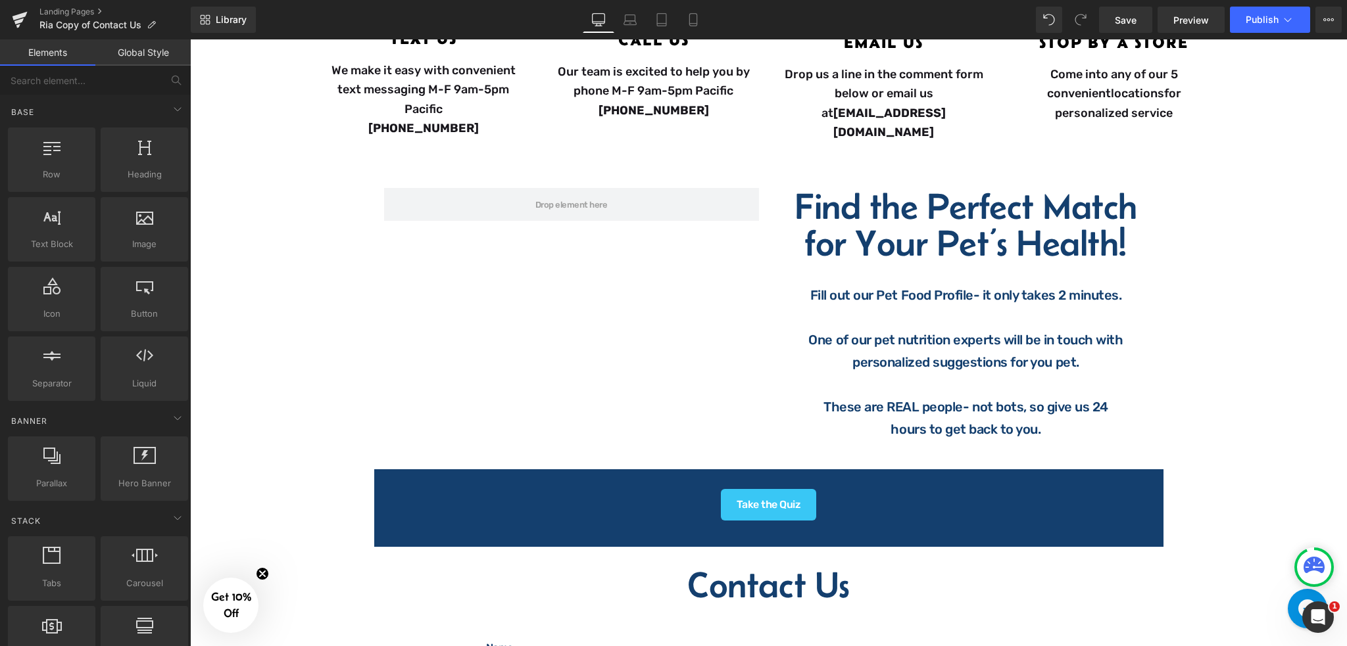
click at [1243, 246] on div "Image Questions? Comments? Concerns? Heading We are here to help! Contact us ho…" at bounding box center [768, 364] width 1157 height 1341
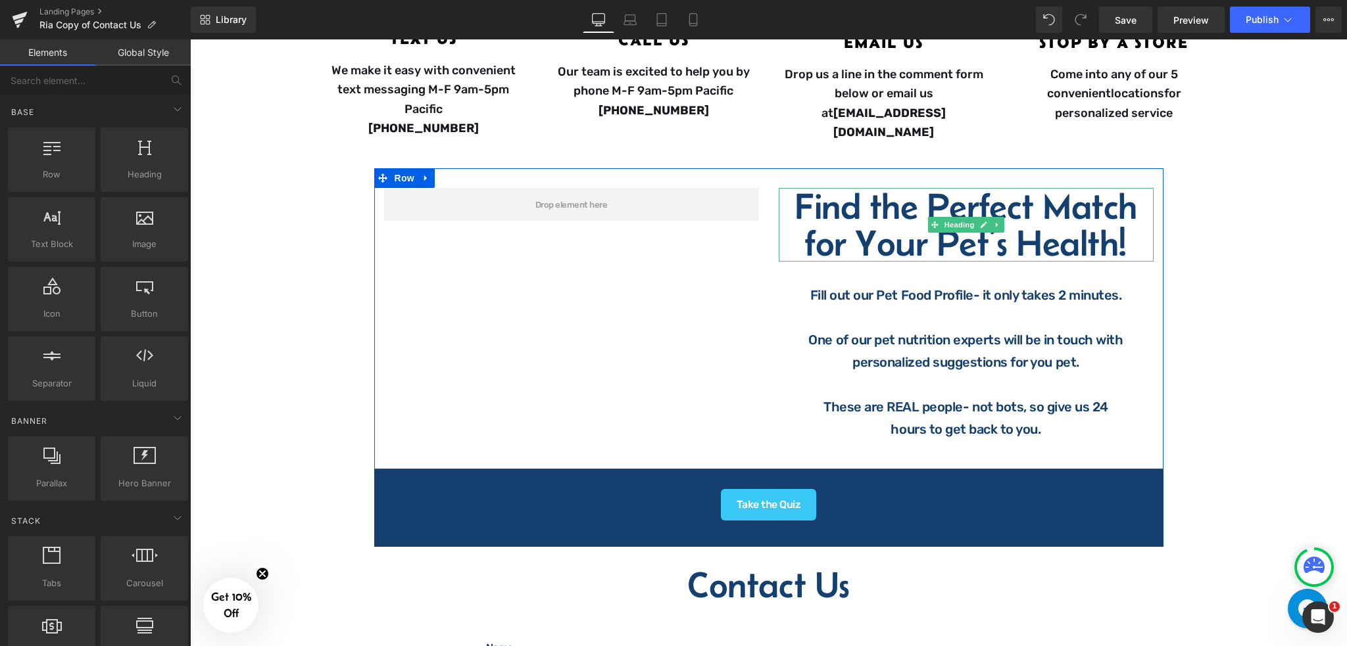
click at [1020, 227] on span "for Your Pet’s Health!" at bounding box center [965, 243] width 321 height 40
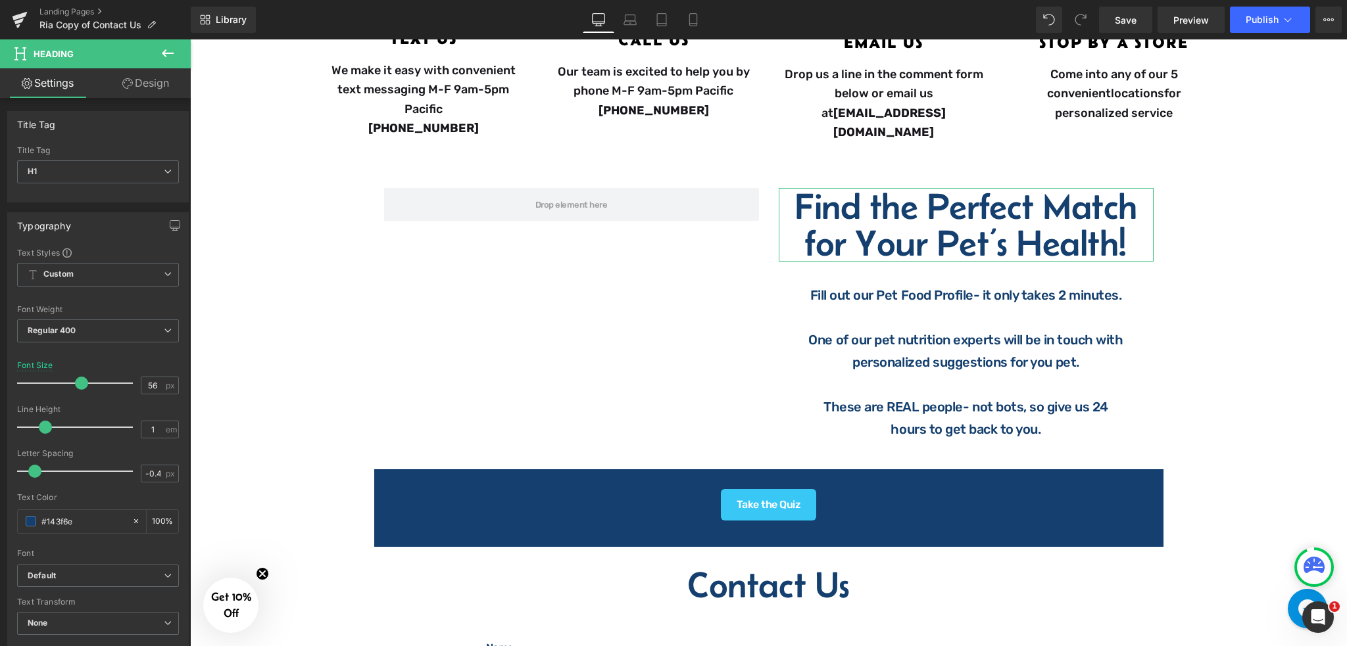
click at [155, 78] on link "Design" at bounding box center [145, 83] width 95 height 30
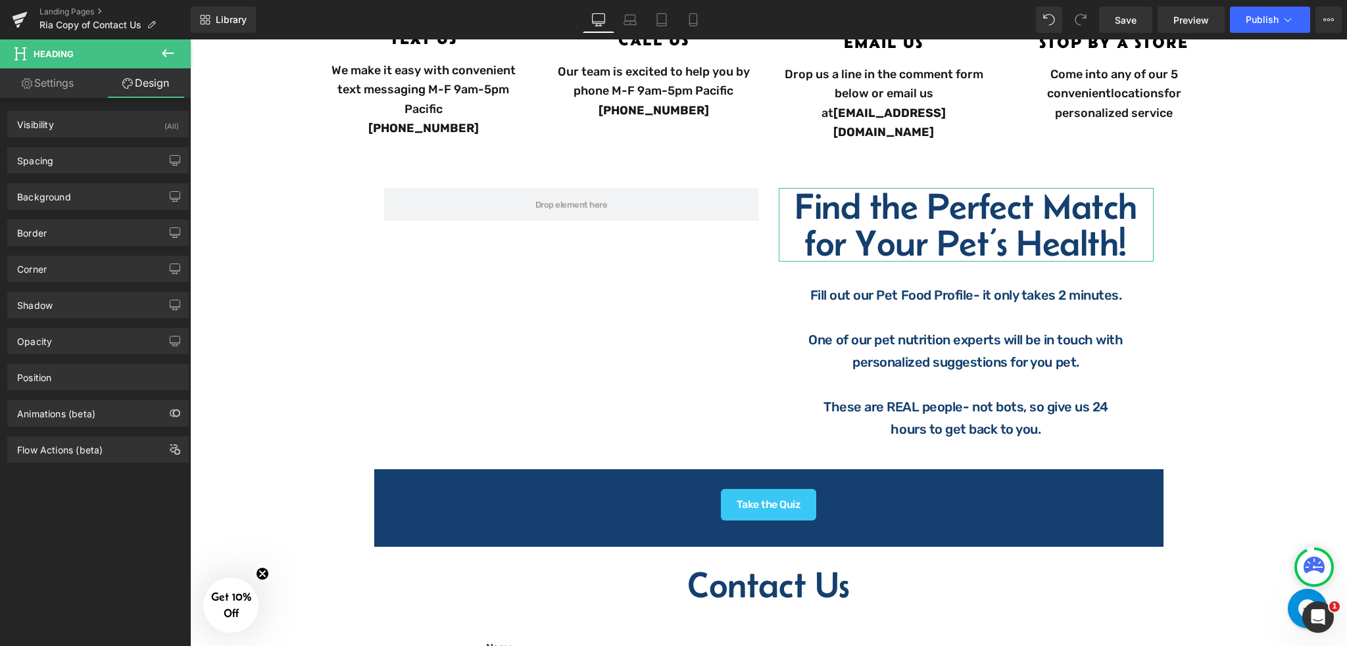
click at [49, 89] on link "Settings" at bounding box center [47, 83] width 95 height 30
type input "100"
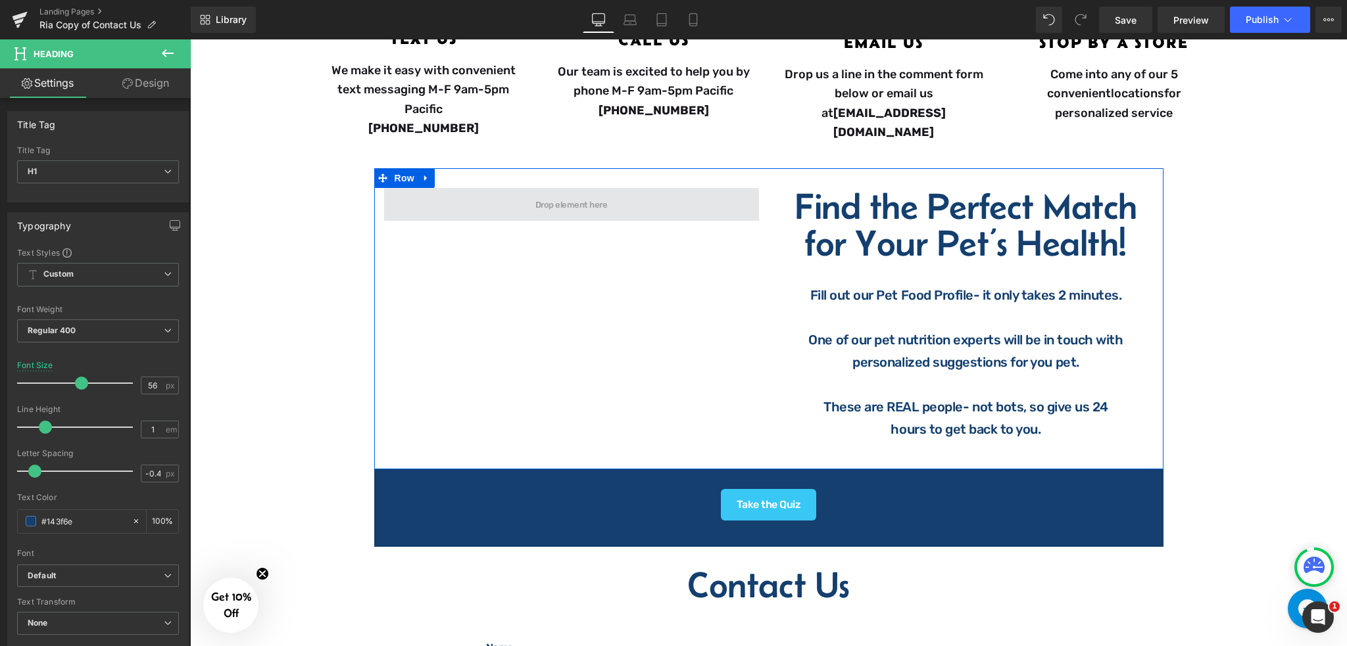
click at [454, 205] on span at bounding box center [571, 204] width 375 height 33
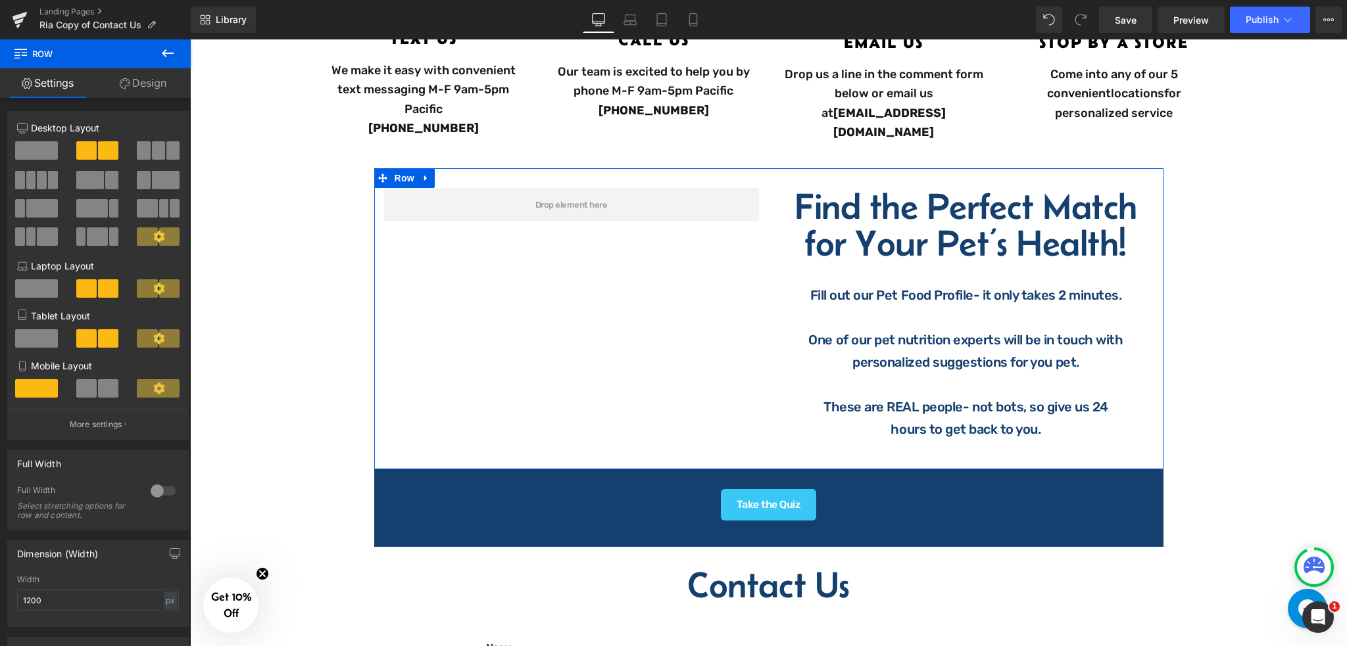
click at [456, 268] on div "Find the Perfect Match for Your Pet’s Health! Heading Fill out our Pet Food Pro…" at bounding box center [768, 318] width 789 height 301
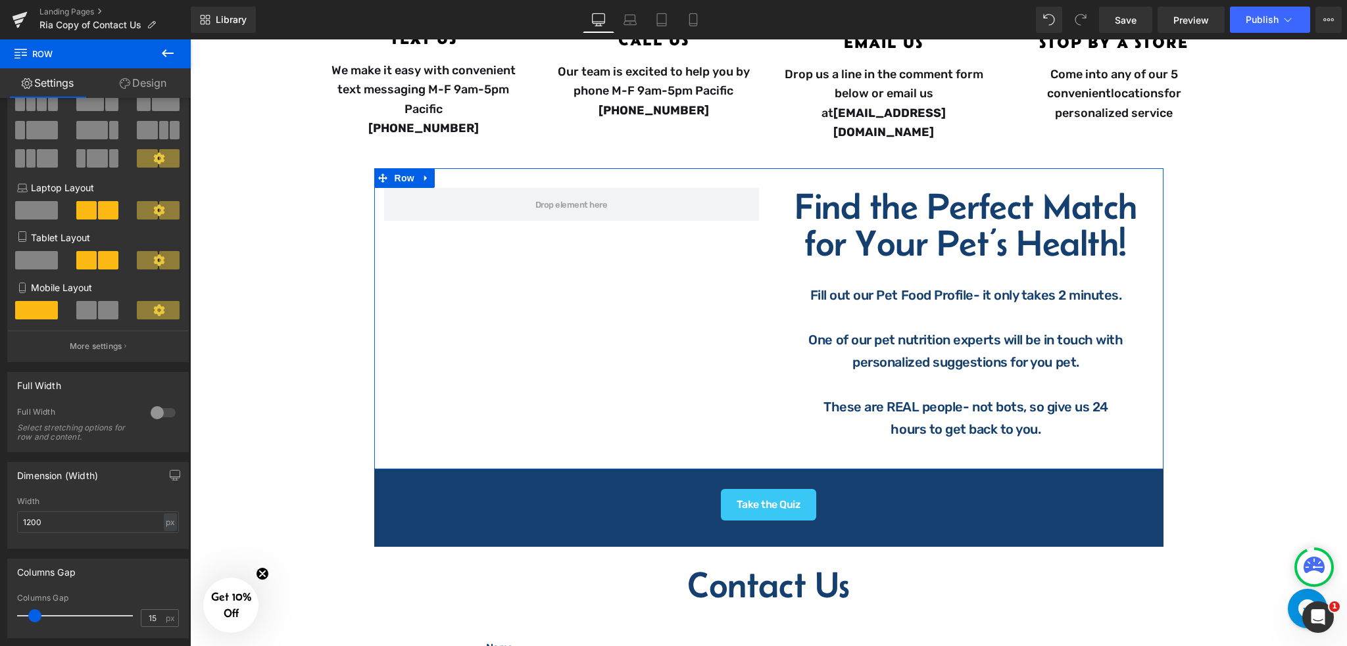
scroll to position [0, 0]
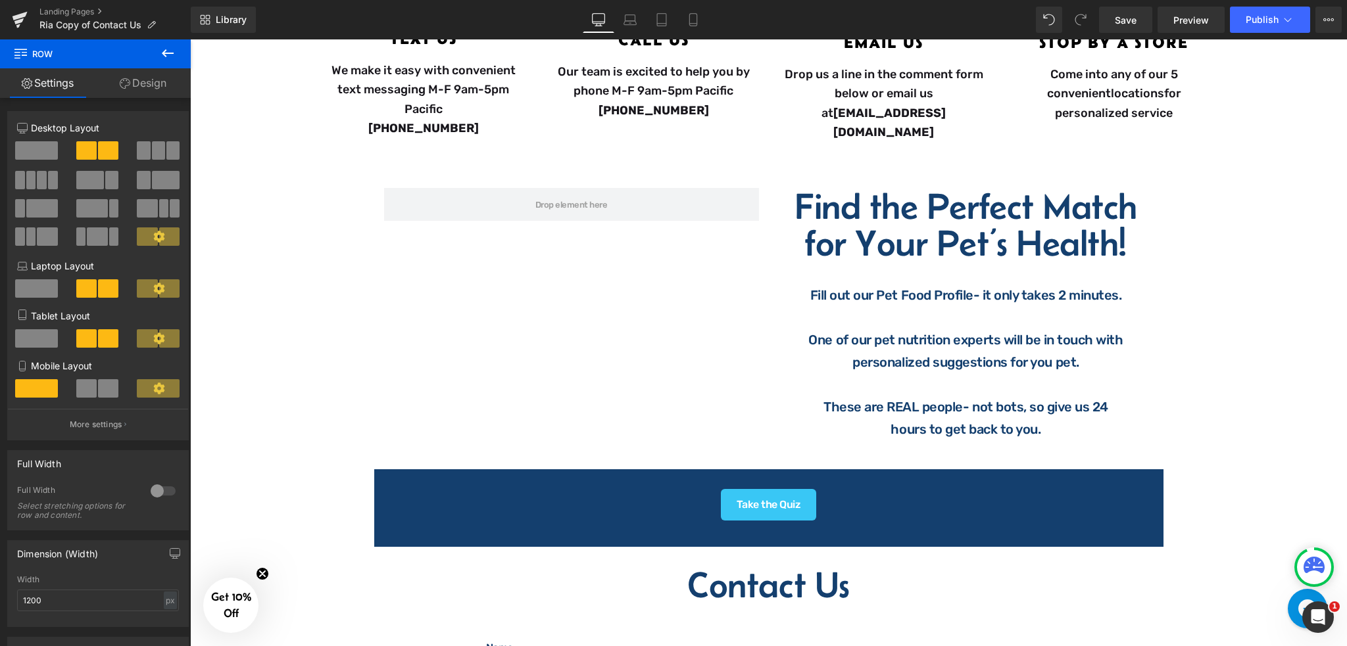
click at [165, 50] on icon at bounding box center [168, 53] width 12 height 8
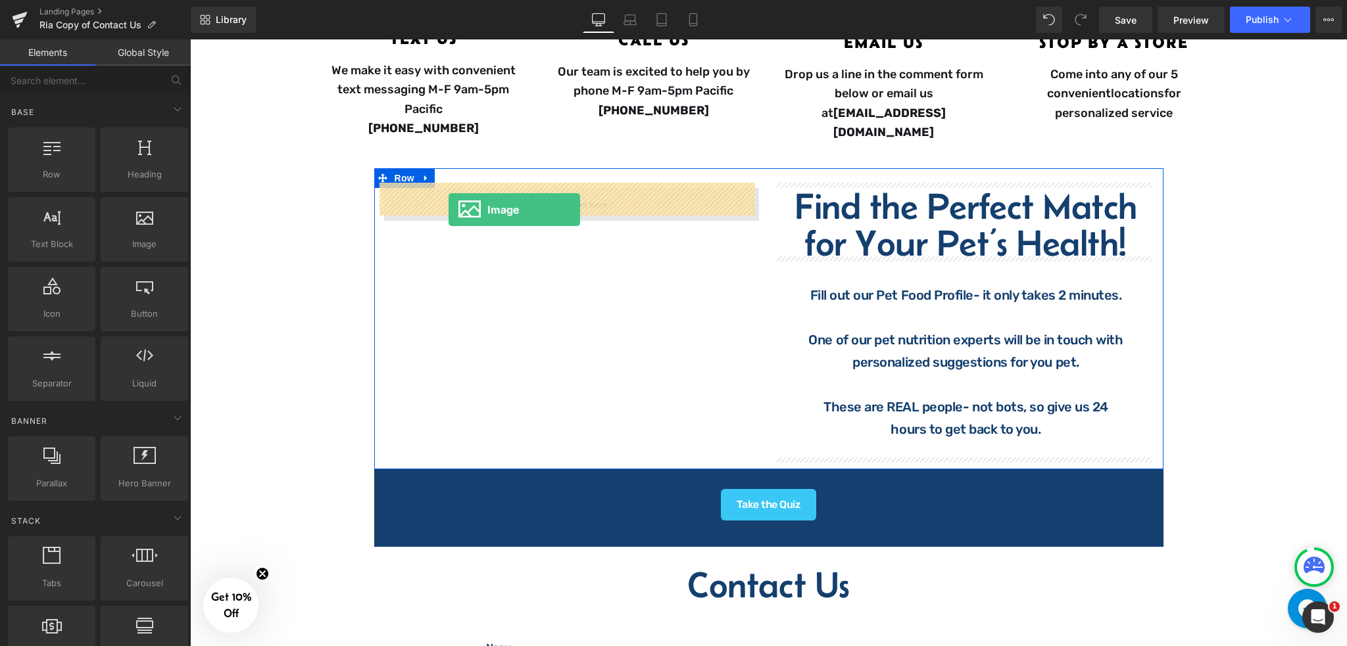
drag, startPoint x: 325, startPoint y: 271, endPoint x: 448, endPoint y: 210, distance: 137.6
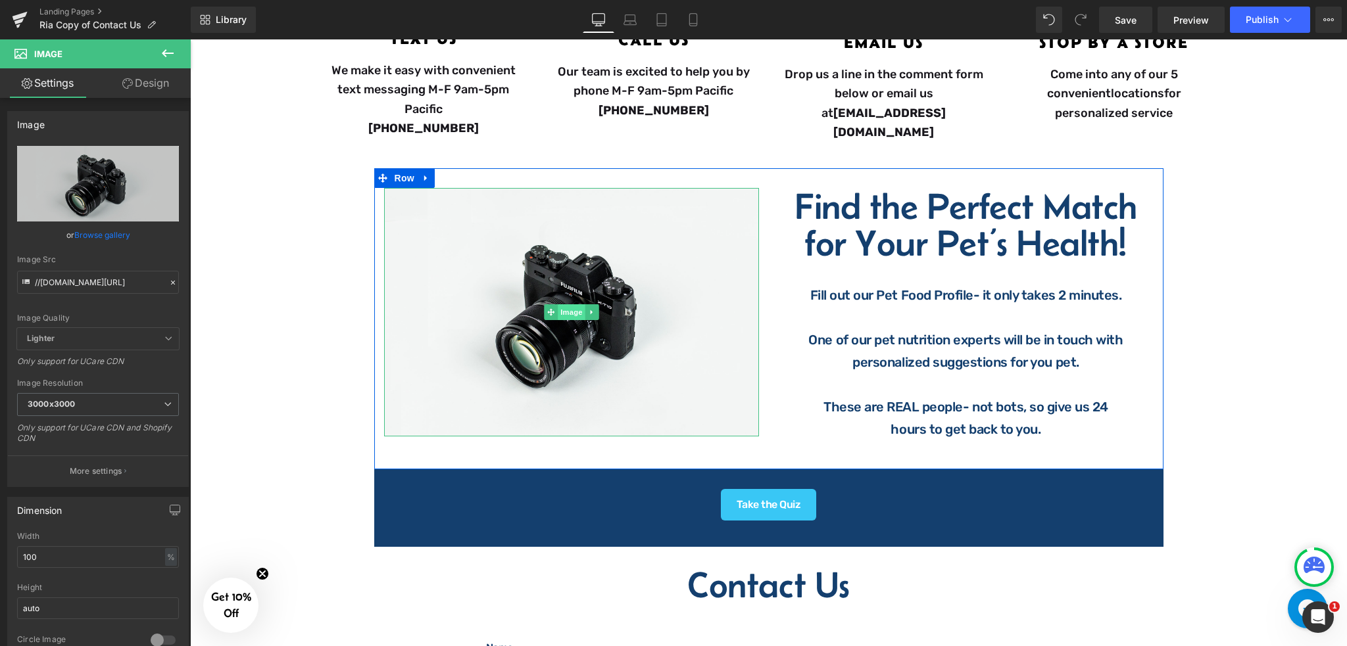
click at [570, 306] on span "Image" at bounding box center [572, 312] width 28 height 16
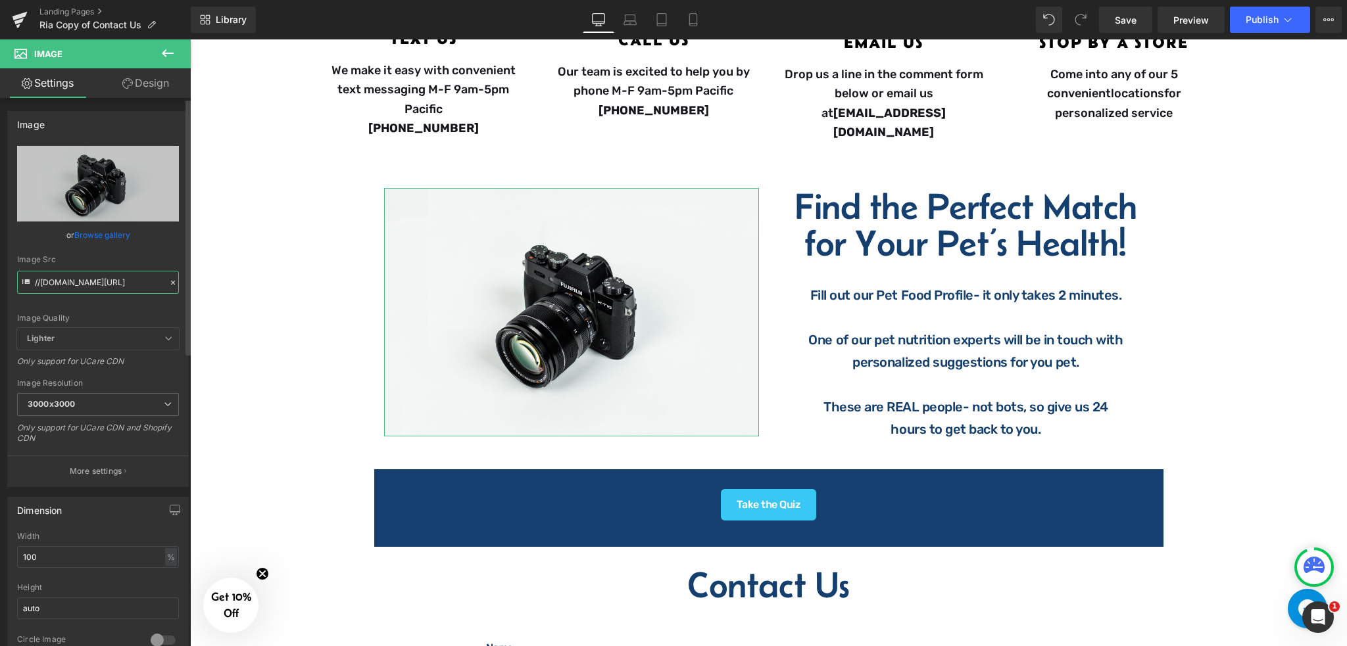
click at [124, 285] on input "//d1um8515vdn9kb.cloudfront.net/images/parallax.jpg" at bounding box center [98, 282] width 162 height 23
paste input "#143f6e"
type input "#143f6e"
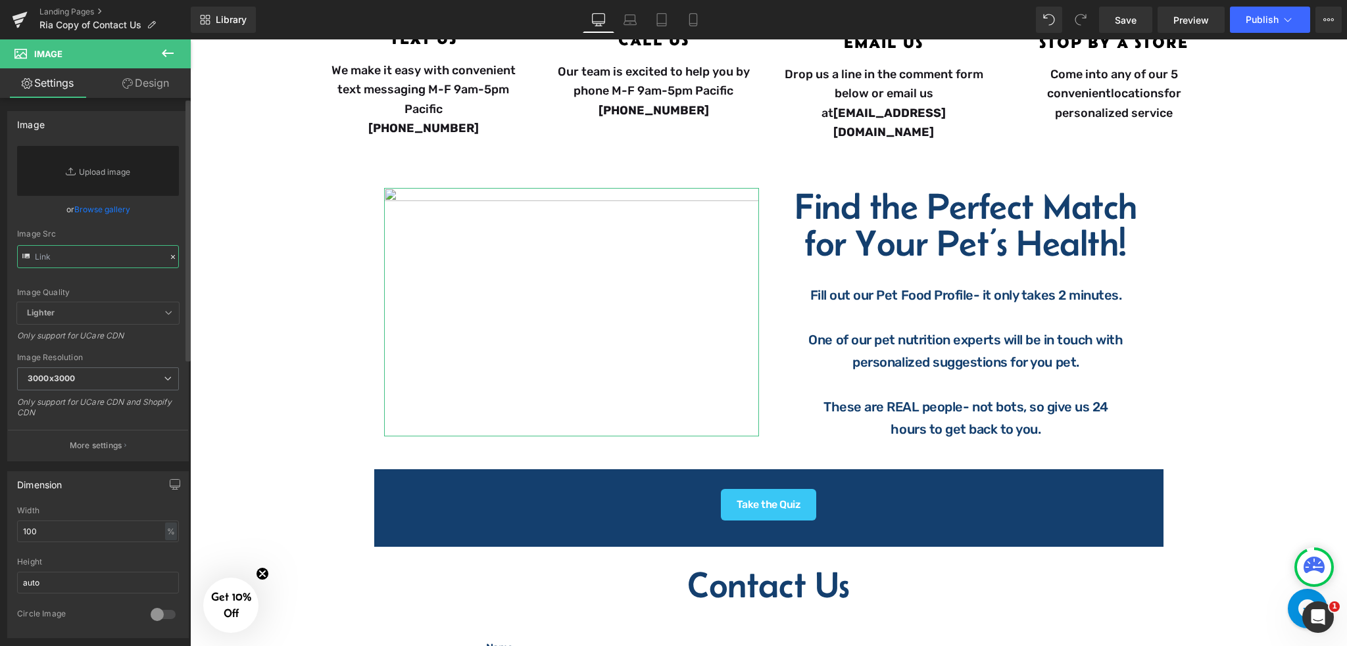
click at [84, 252] on input "text" at bounding box center [98, 256] width 162 height 23
paste input "[URL][DOMAIN_NAME]"
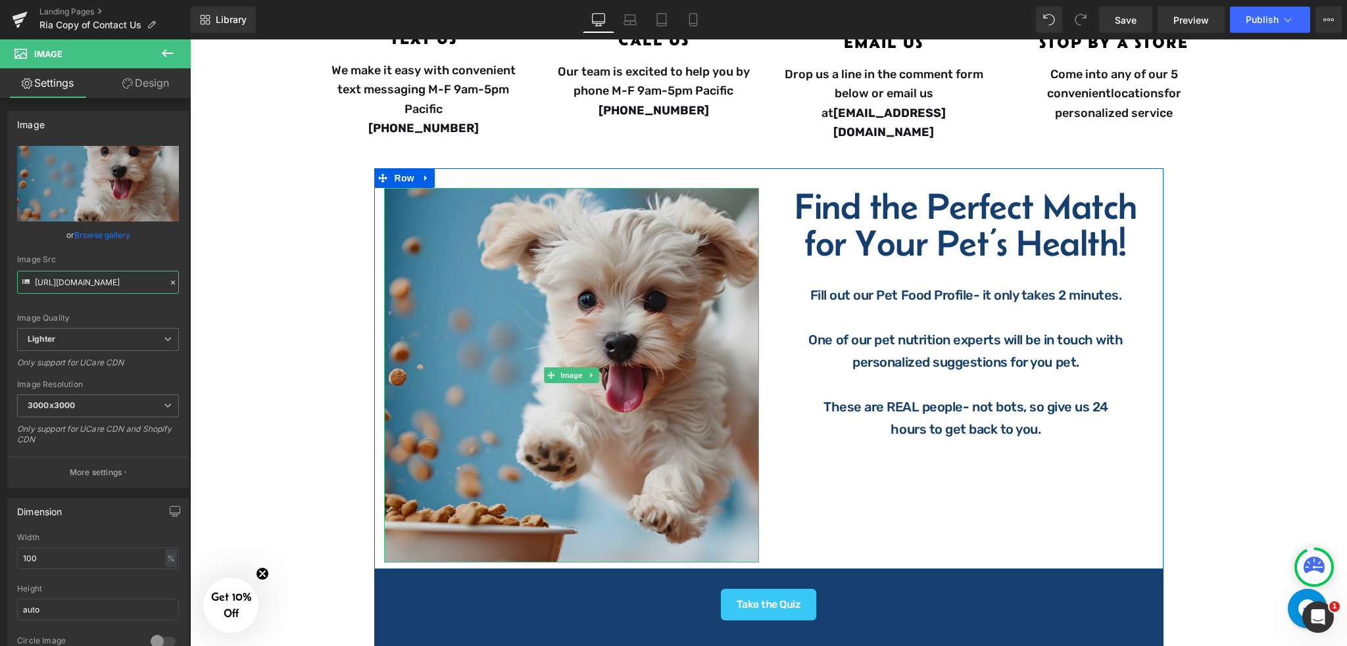
type input "https://ucarecdn.com/4397502d-e1a0-448a-8fd2-441bdc98dd4e/-/format/auto/-/previ…"
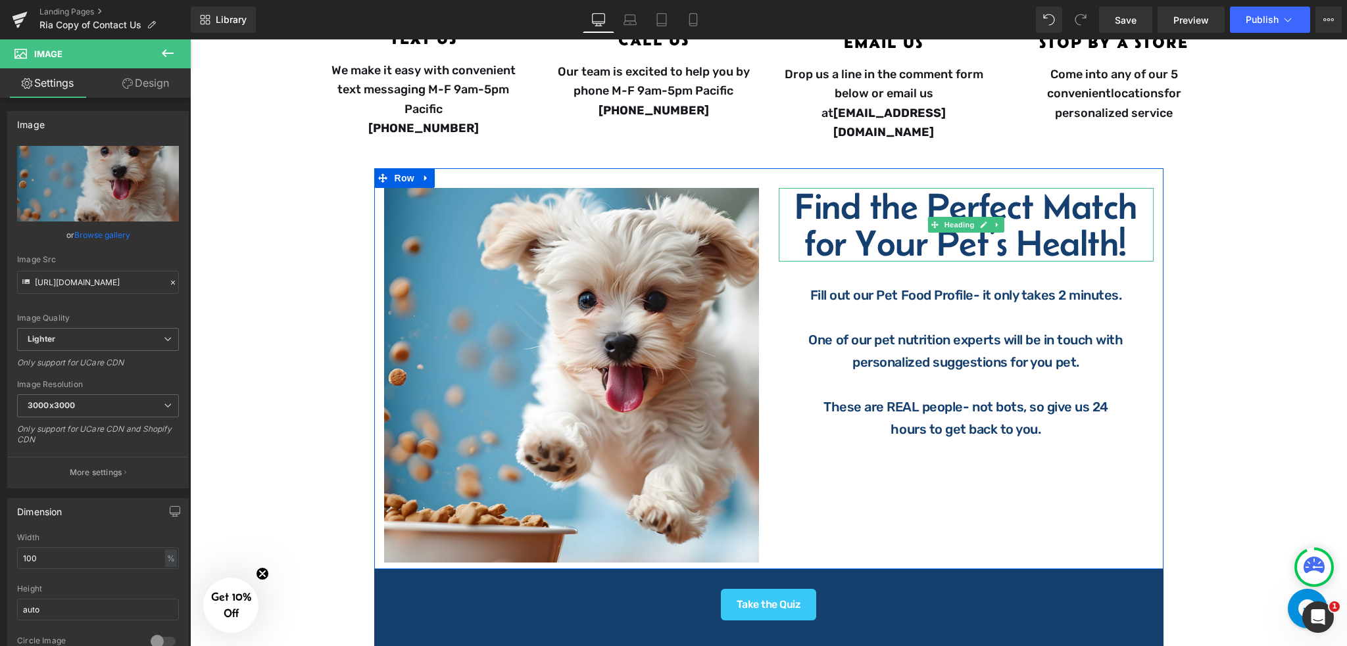
click at [791, 199] on h1 "Find the Perfect Match" at bounding box center [965, 206] width 375 height 37
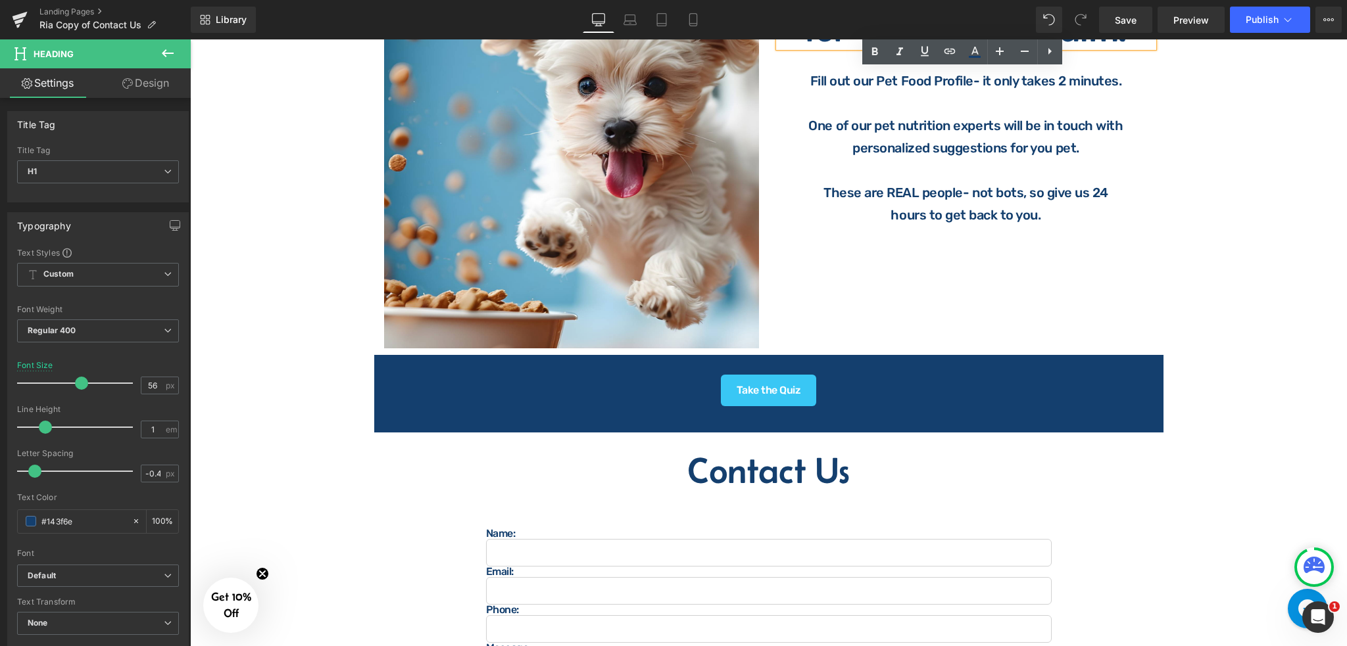
scroll to position [613, 0]
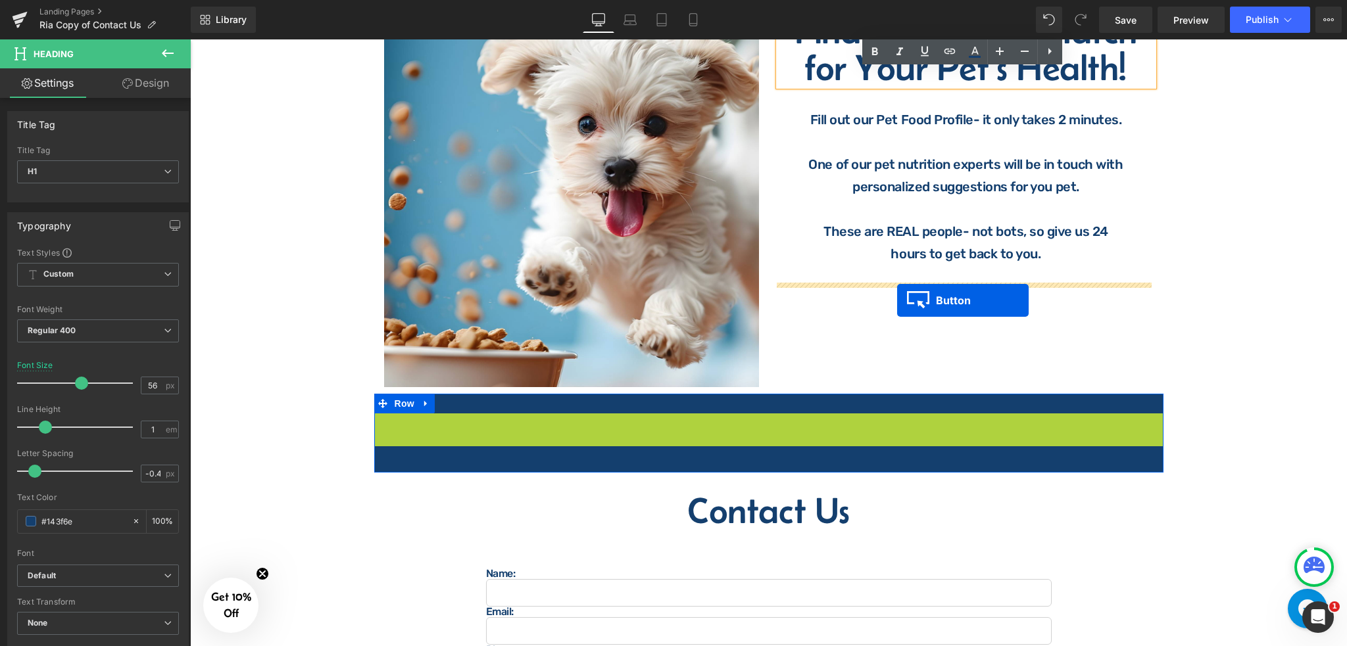
drag, startPoint x: 739, startPoint y: 417, endPoint x: 897, endPoint y: 300, distance: 196.5
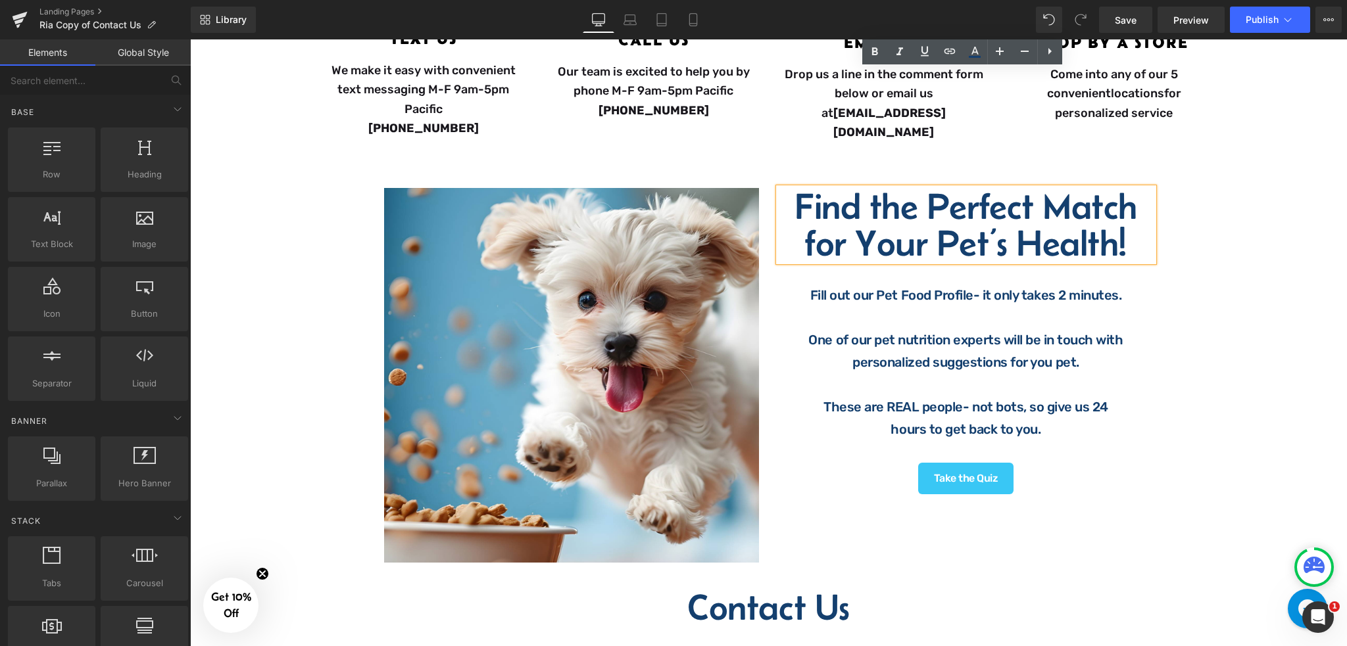
scroll to position [701, 0]
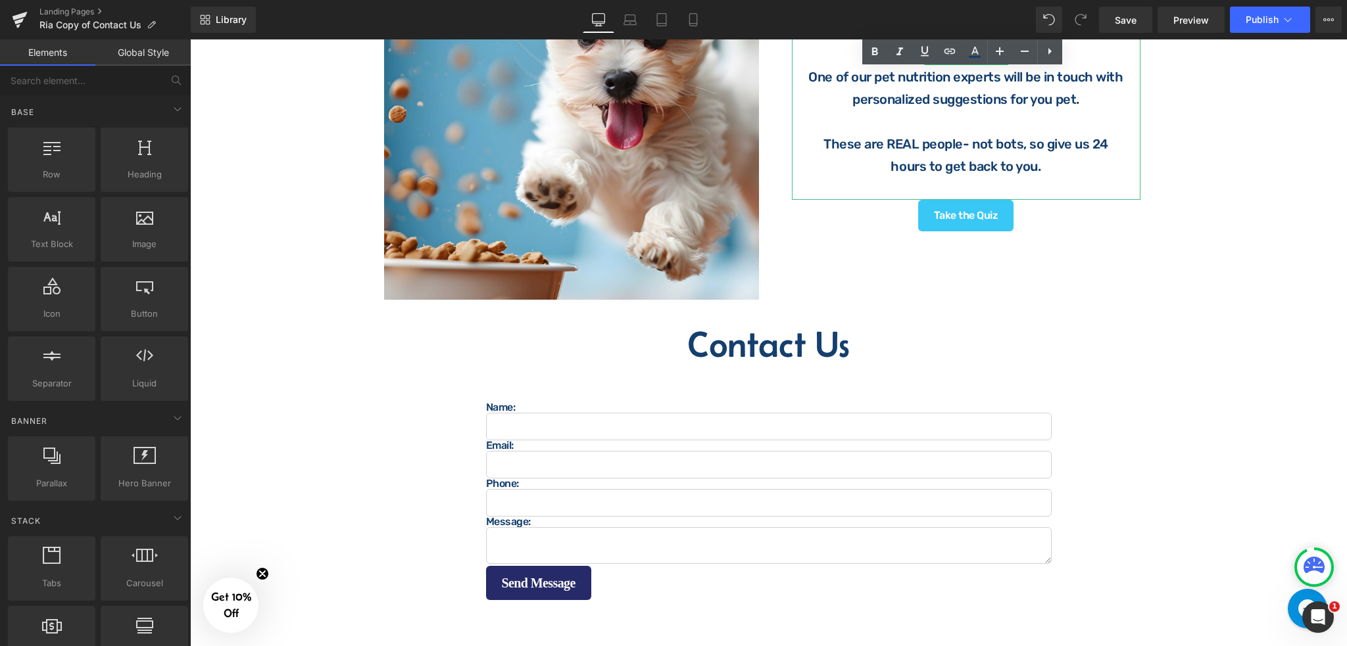
click at [1034, 163] on p "These are REAL people- not bots, so give us 24 hours to get back to you." at bounding box center [966, 155] width 322 height 45
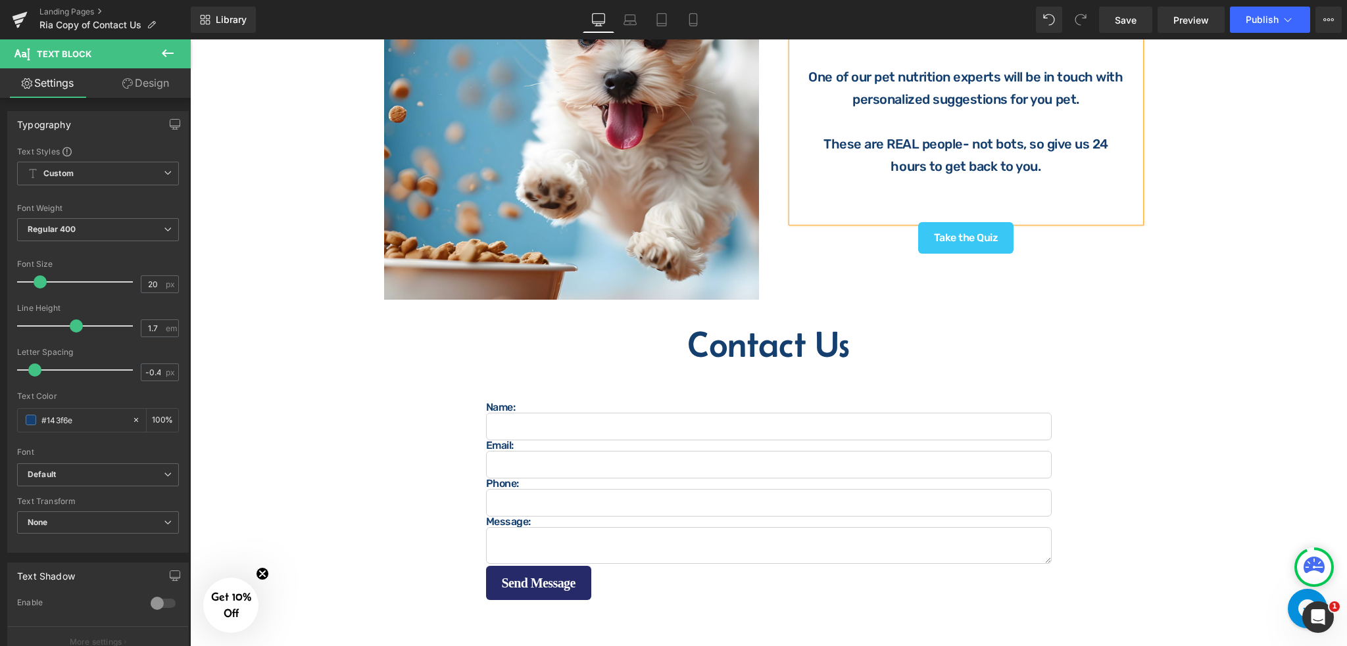
click at [1184, 182] on div "Image Questions? Comments? Concerns? Heading We are here to help! Contact us ho…" at bounding box center [768, 113] width 1157 height 1364
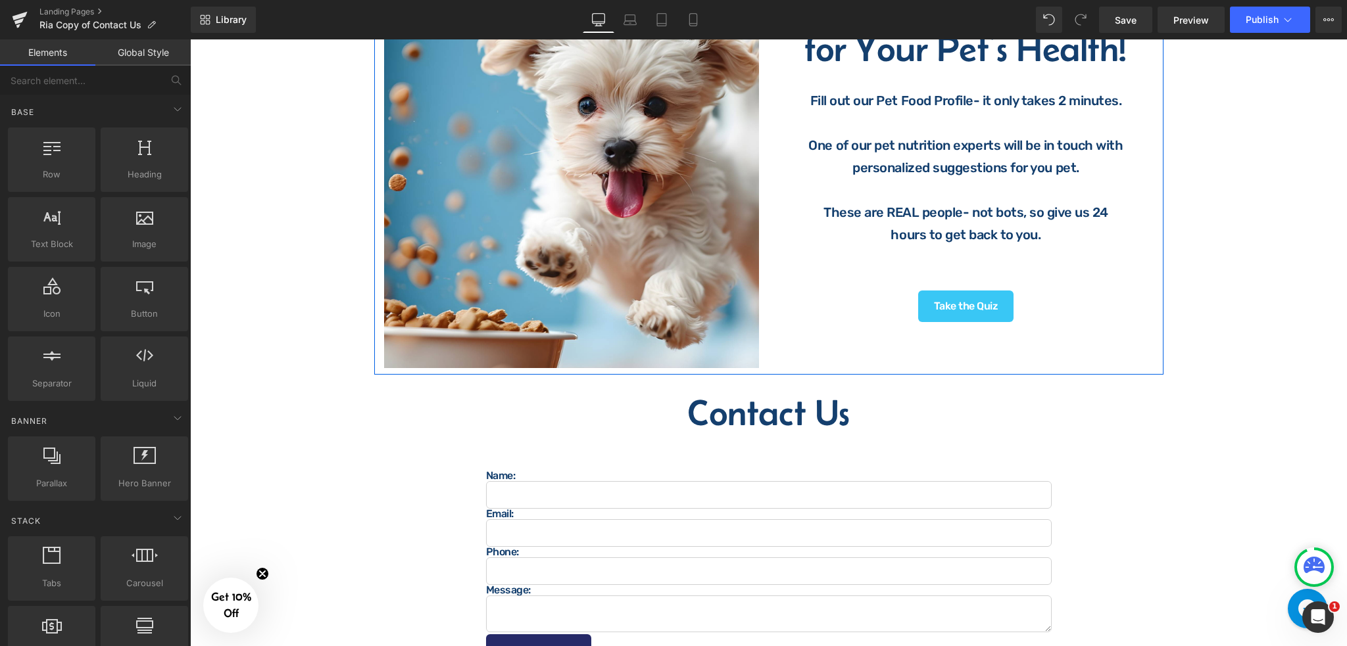
scroll to position [526, 0]
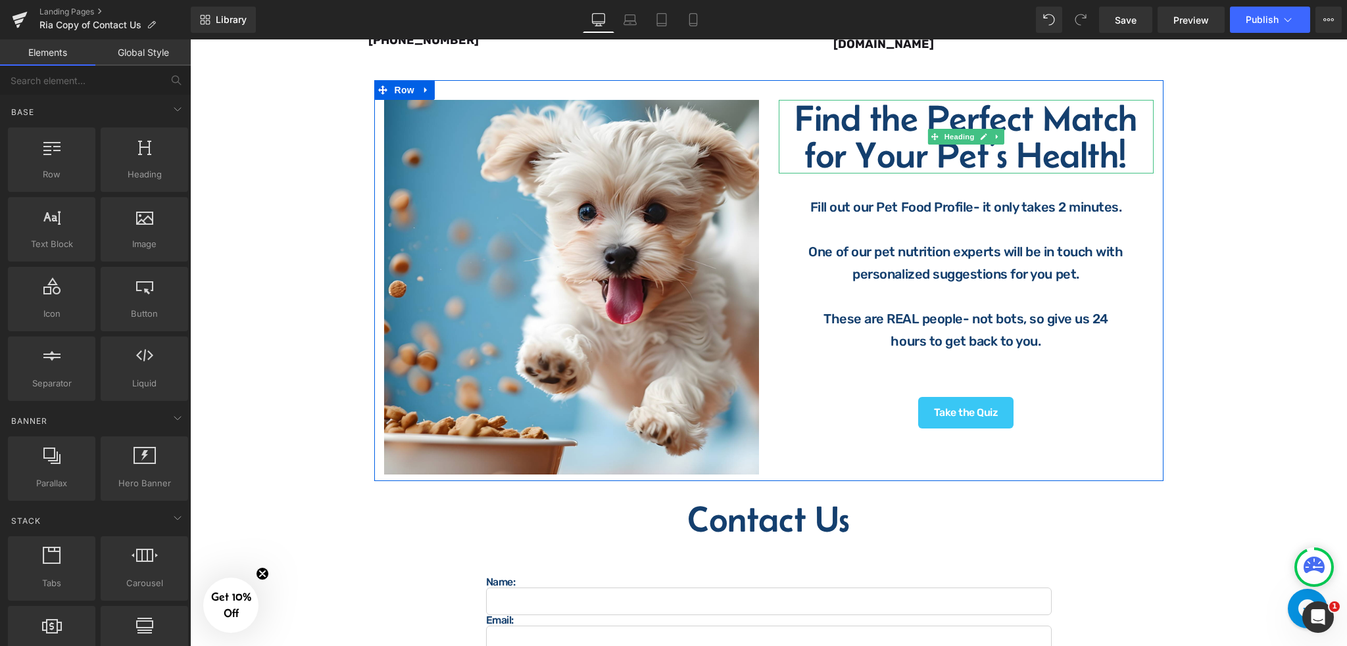
click at [782, 107] on h1 "Find the Perfect Match" at bounding box center [965, 118] width 375 height 37
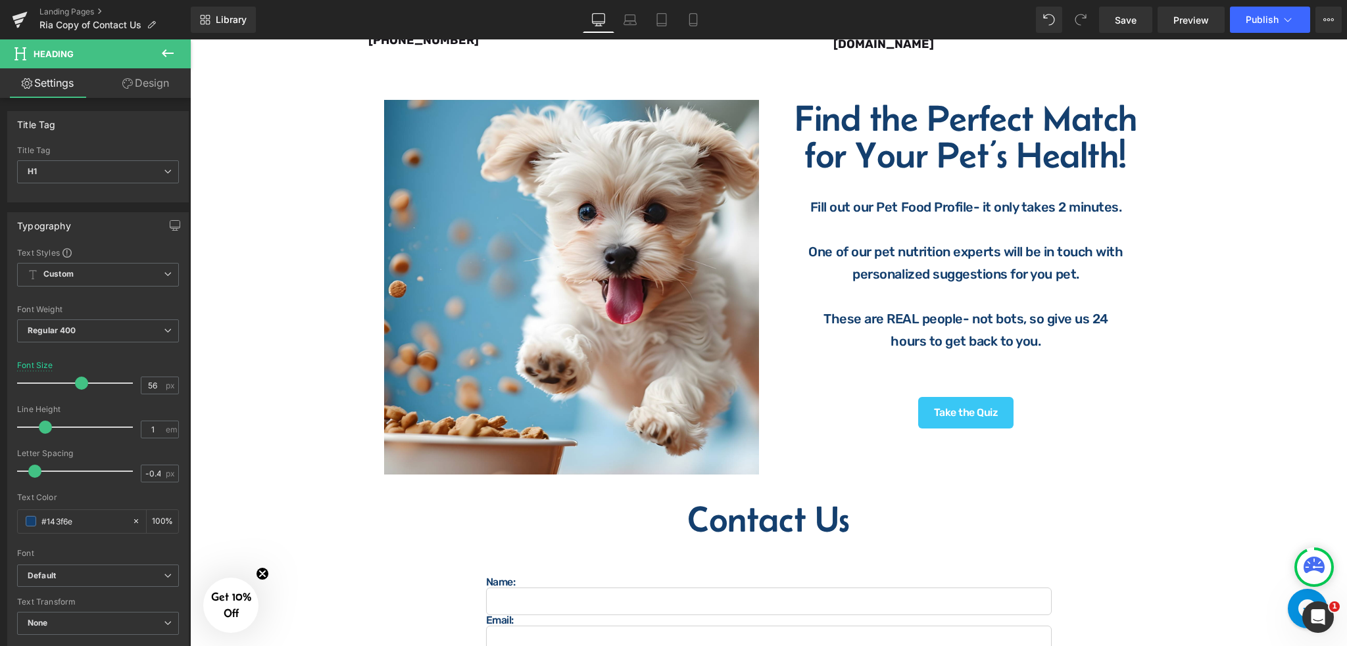
click at [134, 86] on link "Design" at bounding box center [145, 83] width 95 height 30
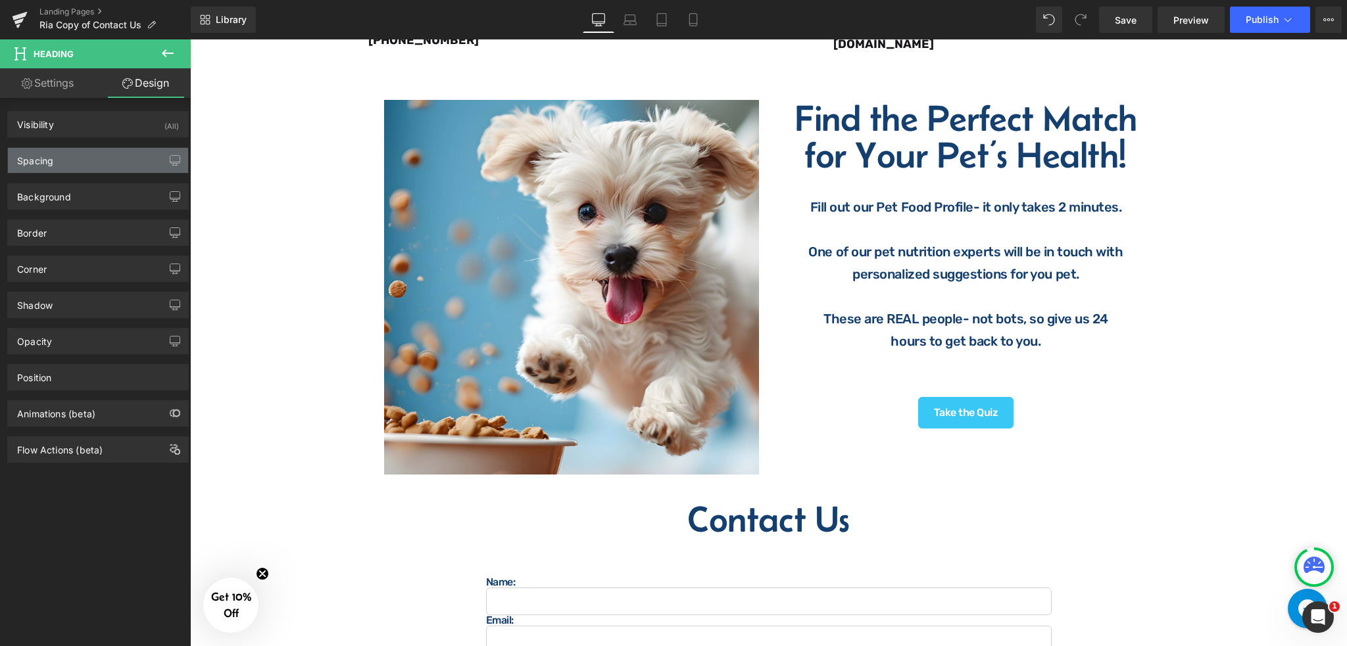
type input "0"
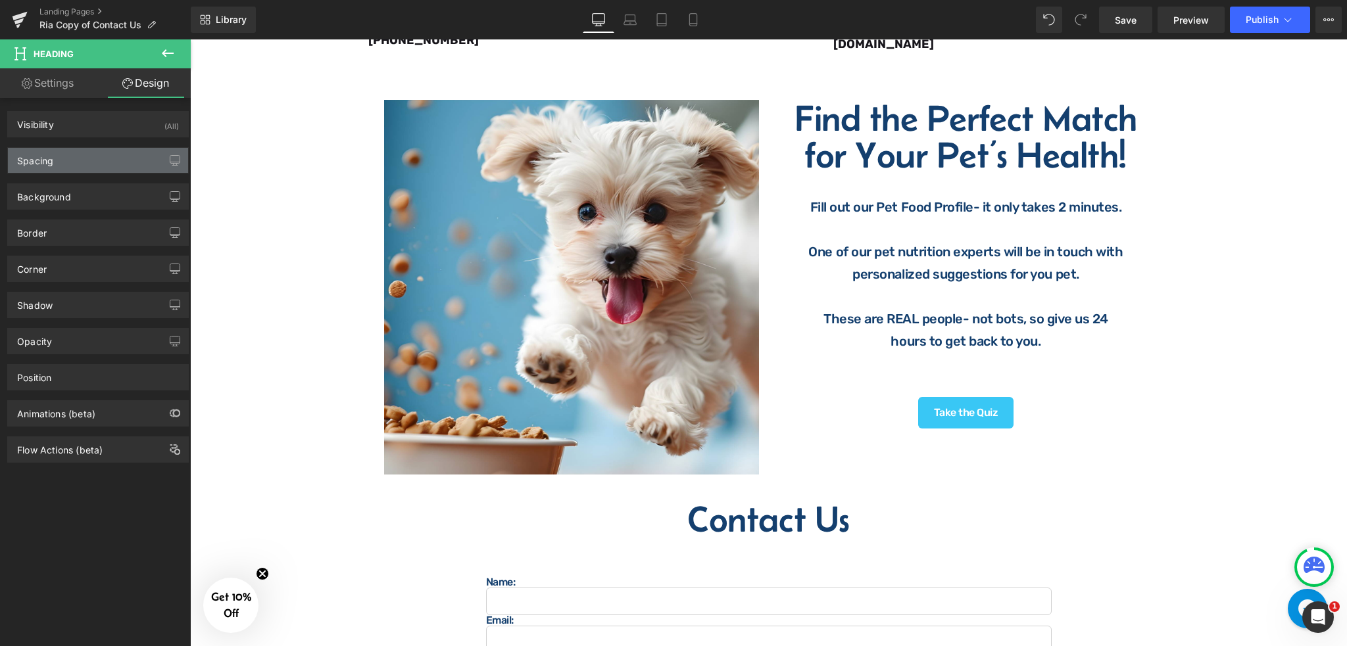
type input "0"
click at [85, 162] on div "Spacing" at bounding box center [98, 160] width 180 height 25
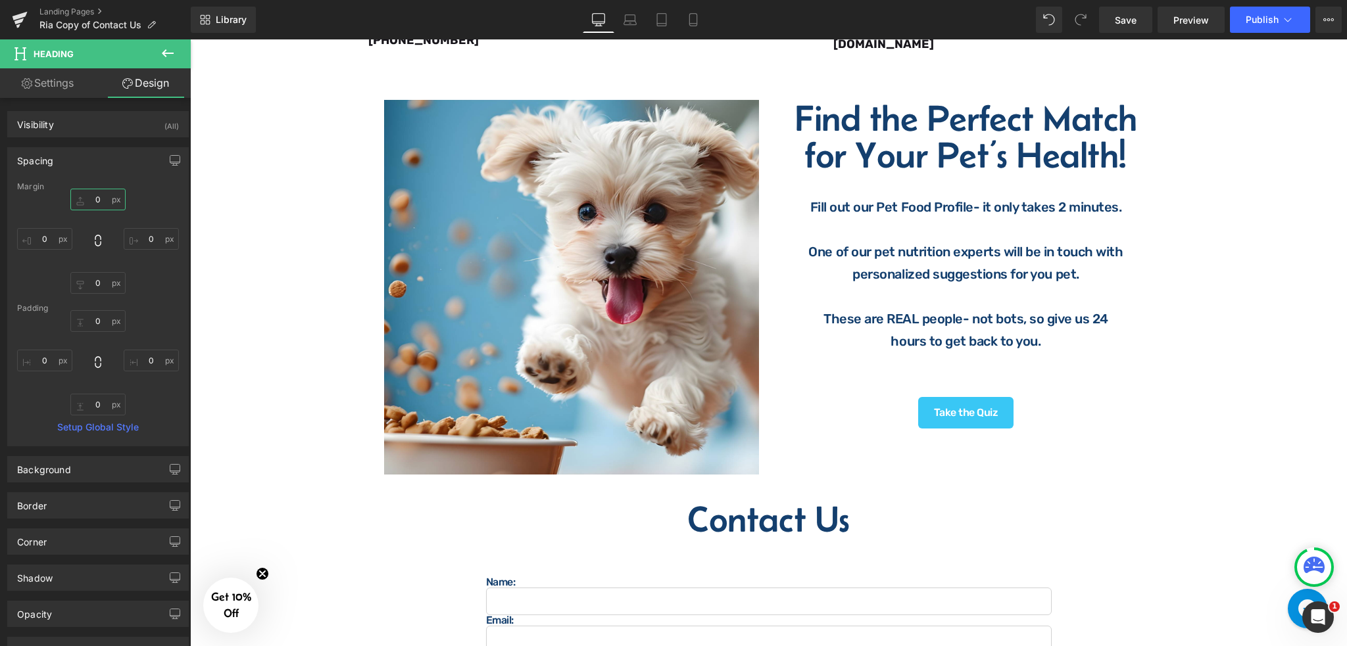
click at [99, 204] on input "0" at bounding box center [97, 200] width 55 height 22
type input "20"
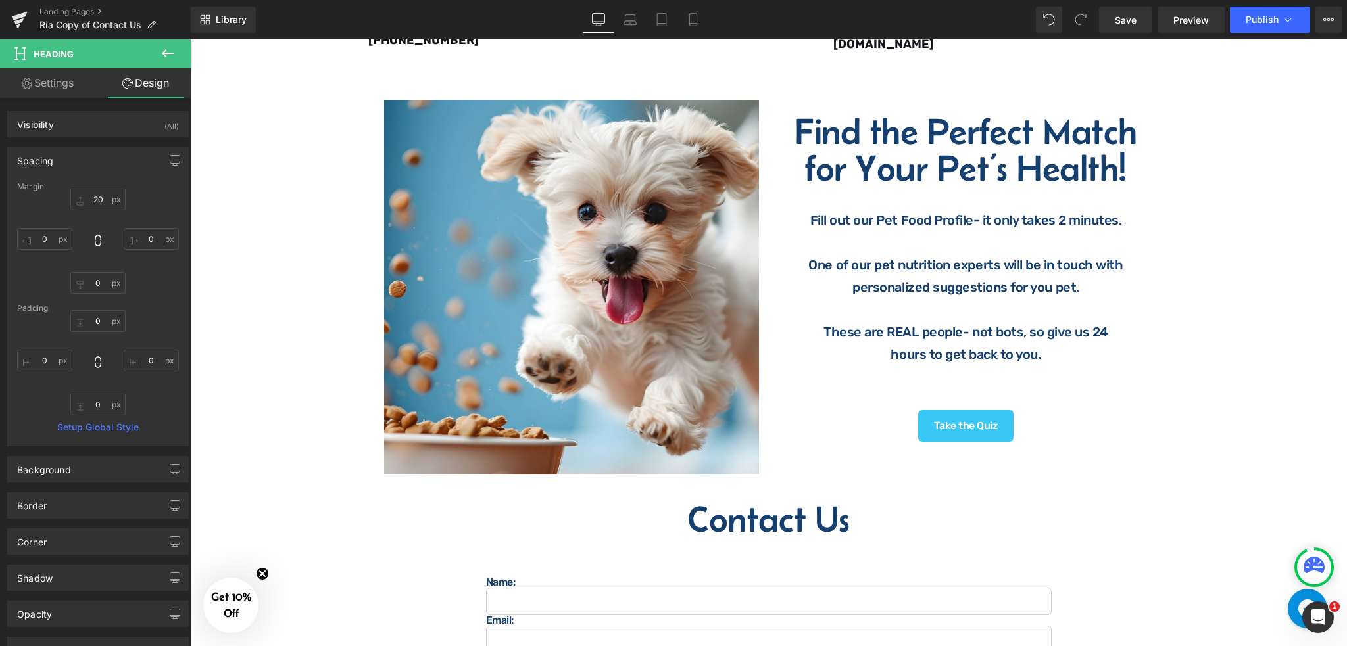
click at [1278, 310] on div "Image Questions? Comments? Concerns? Heading We are here to help! Contact us ho…" at bounding box center [768, 287] width 1157 height 1364
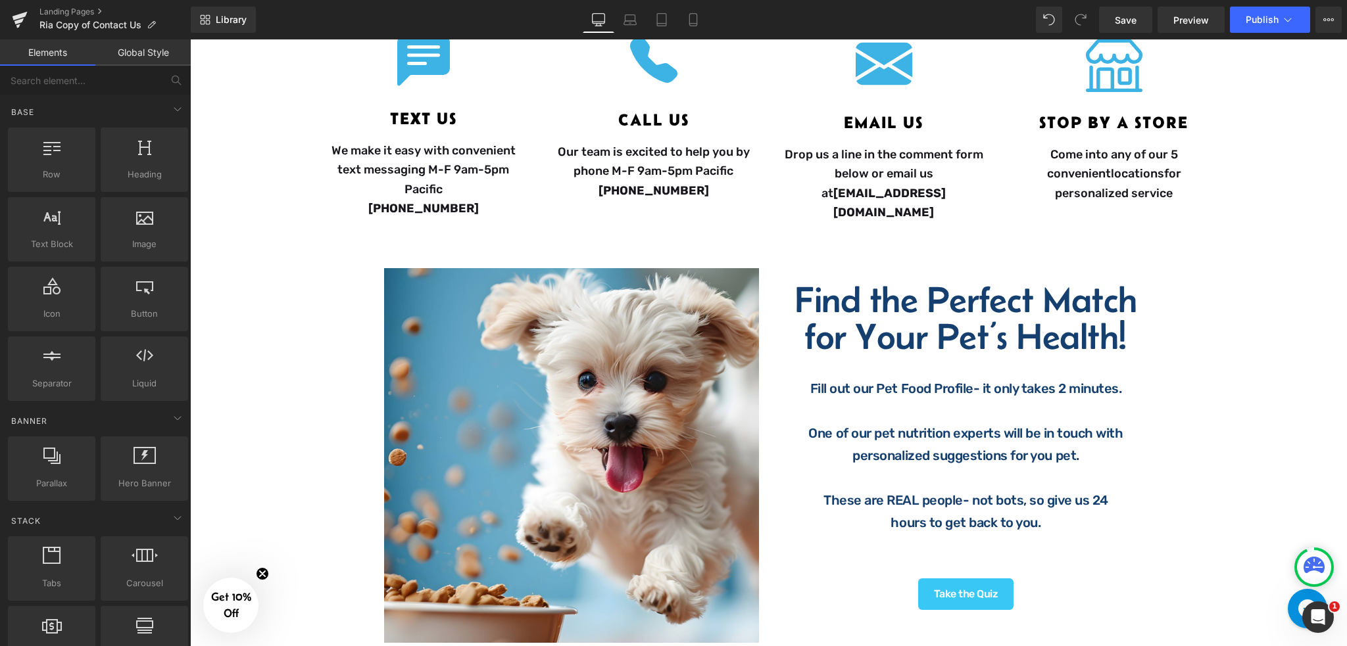
scroll to position [438, 0]
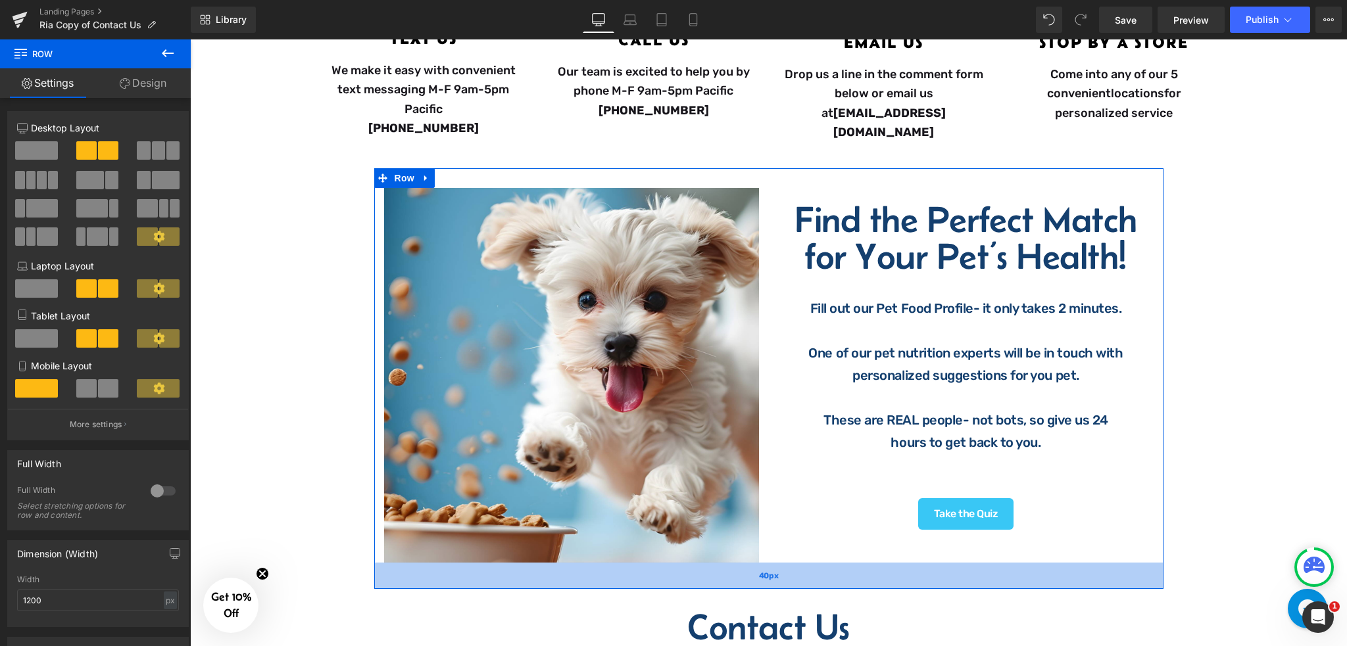
drag, startPoint x: 775, startPoint y: 562, endPoint x: 786, endPoint y: 581, distance: 22.4
click at [786, 581] on div "40px" at bounding box center [768, 576] width 789 height 26
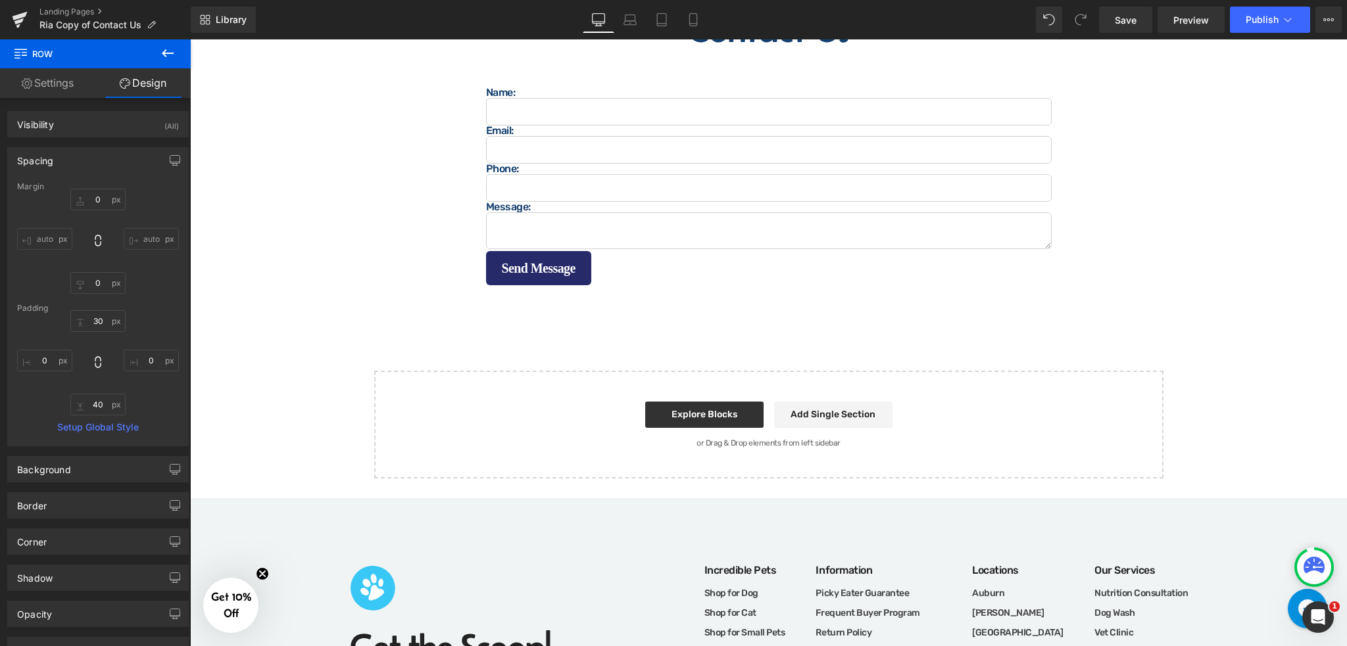
scroll to position [1139, 0]
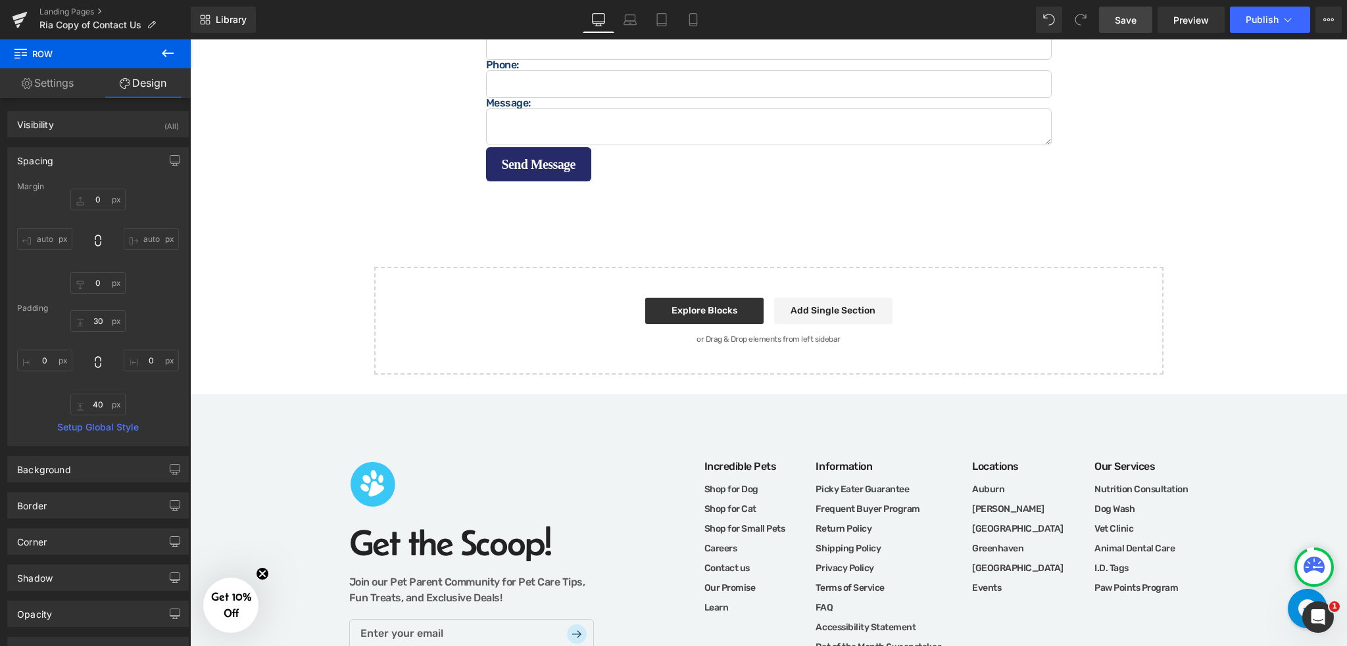
click at [1131, 21] on span "Save" at bounding box center [1125, 20] width 22 height 14
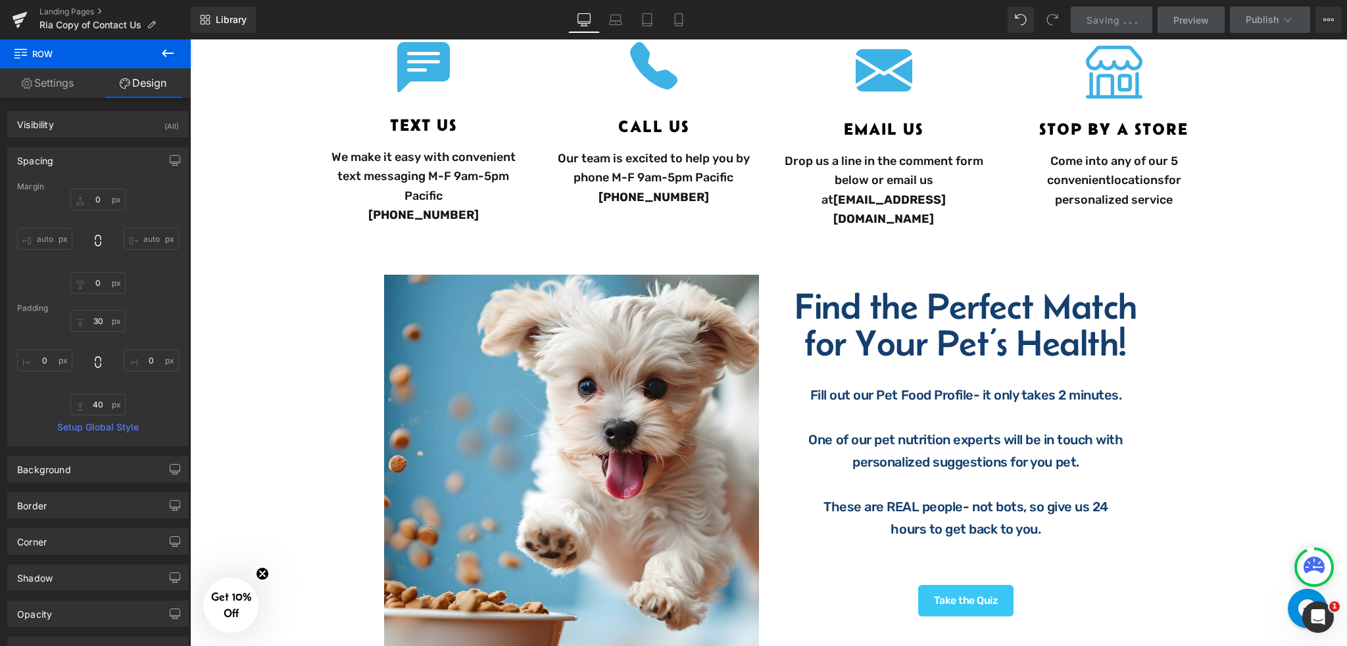
scroll to position [350, 0]
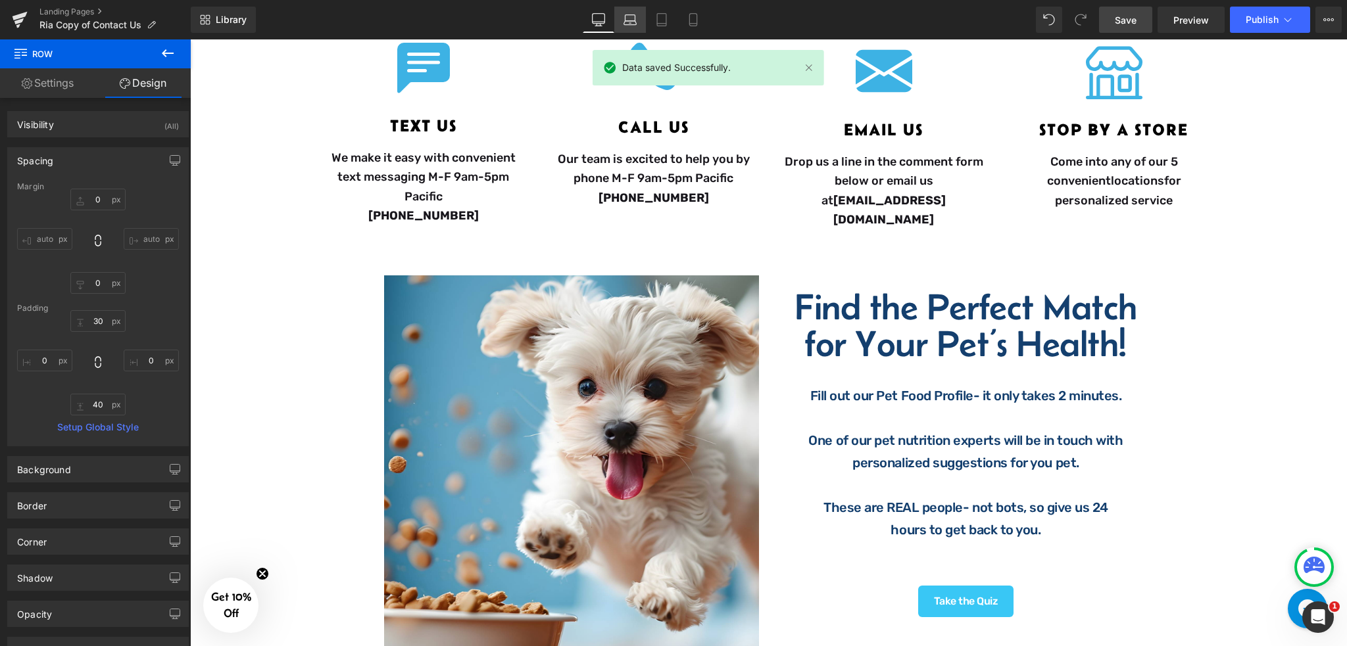
click at [636, 22] on icon at bounding box center [629, 19] width 13 height 13
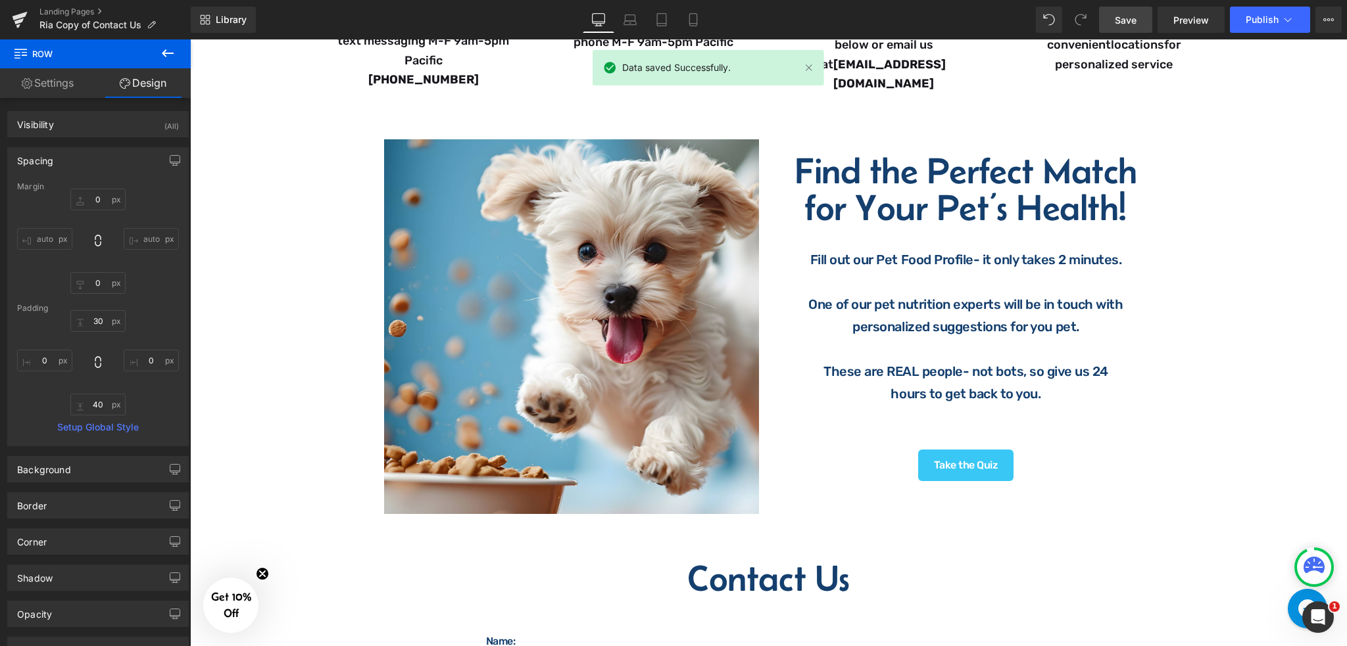
type input "0"
type input "30"
type input "0"
type input "40"
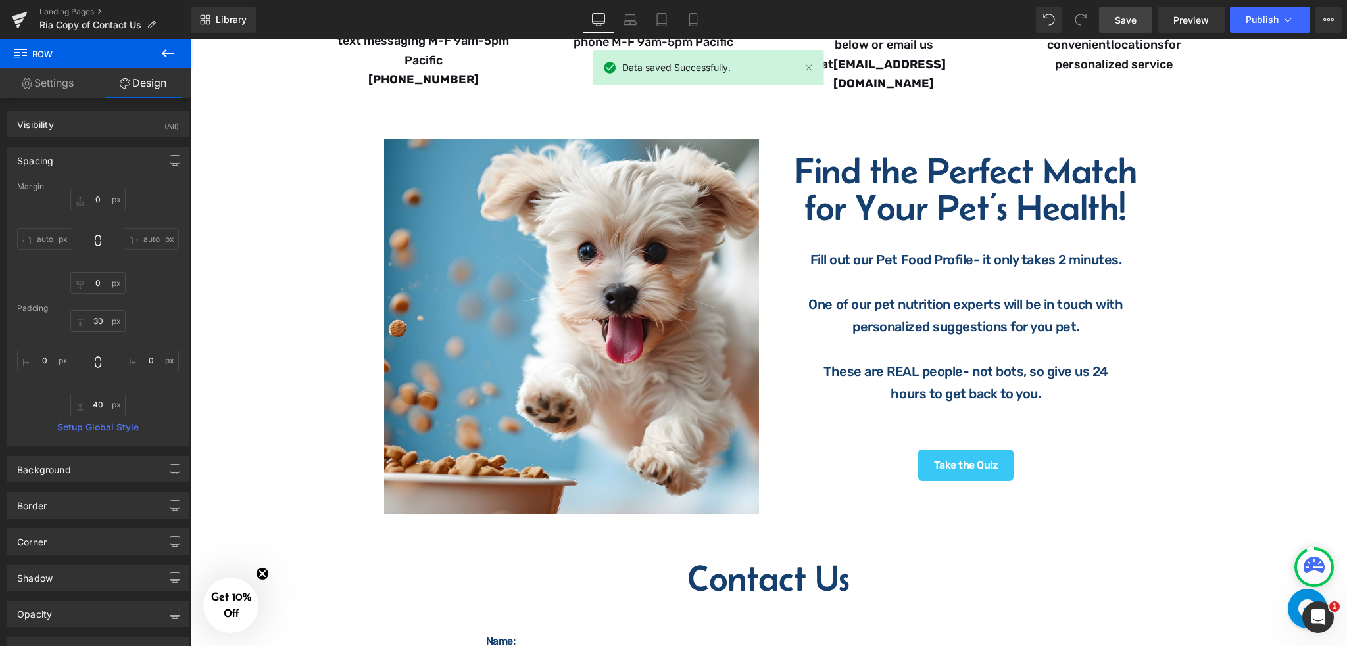
type input "0"
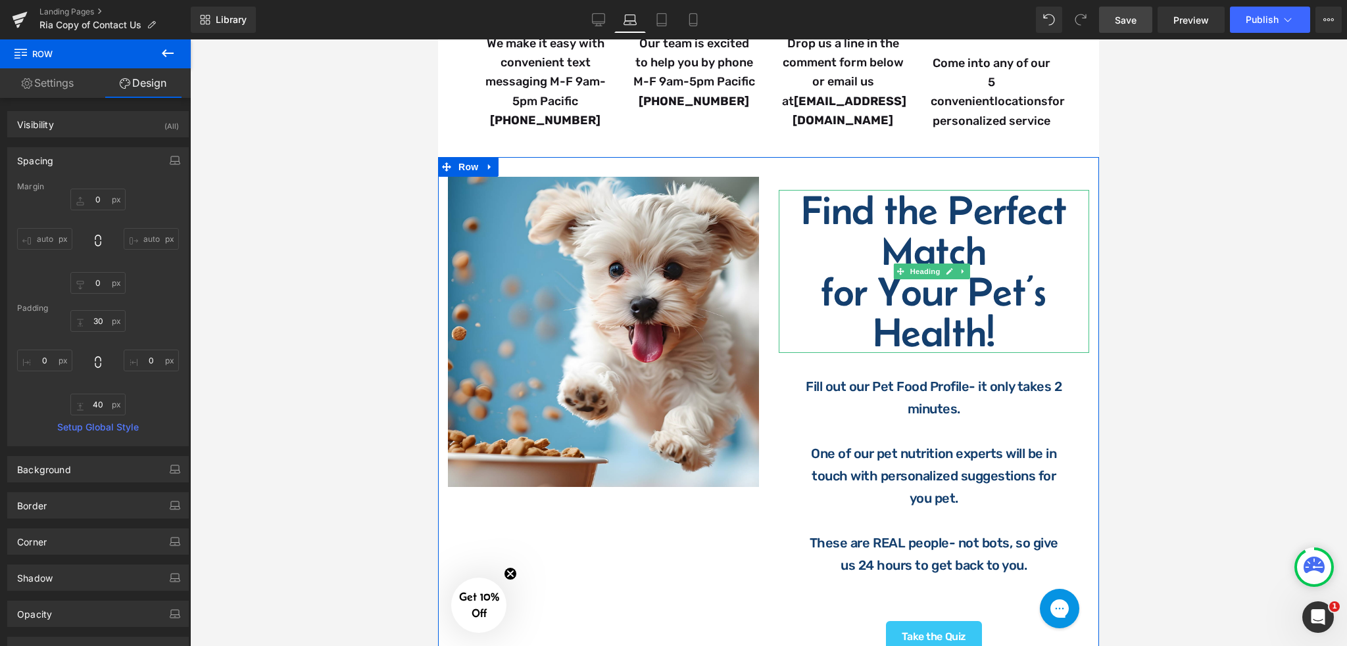
scroll to position [623, 0]
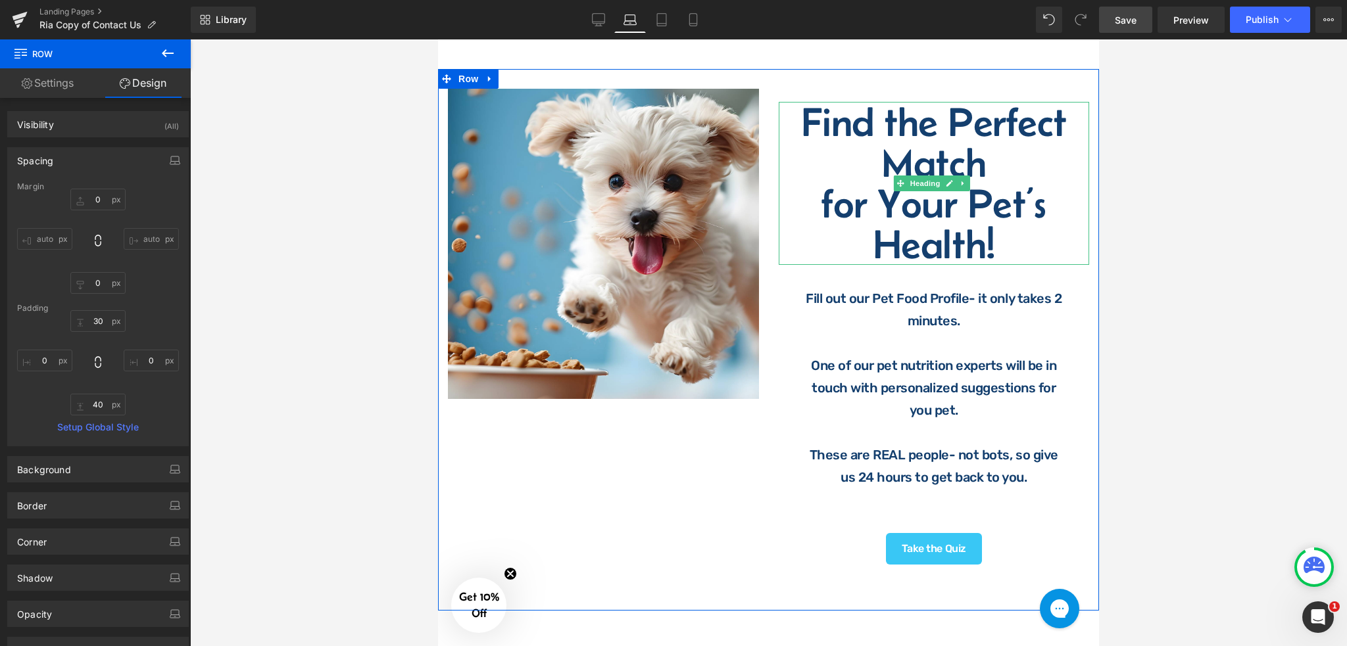
click at [982, 227] on span "for Your Pet’s Health!" at bounding box center [933, 224] width 224 height 86
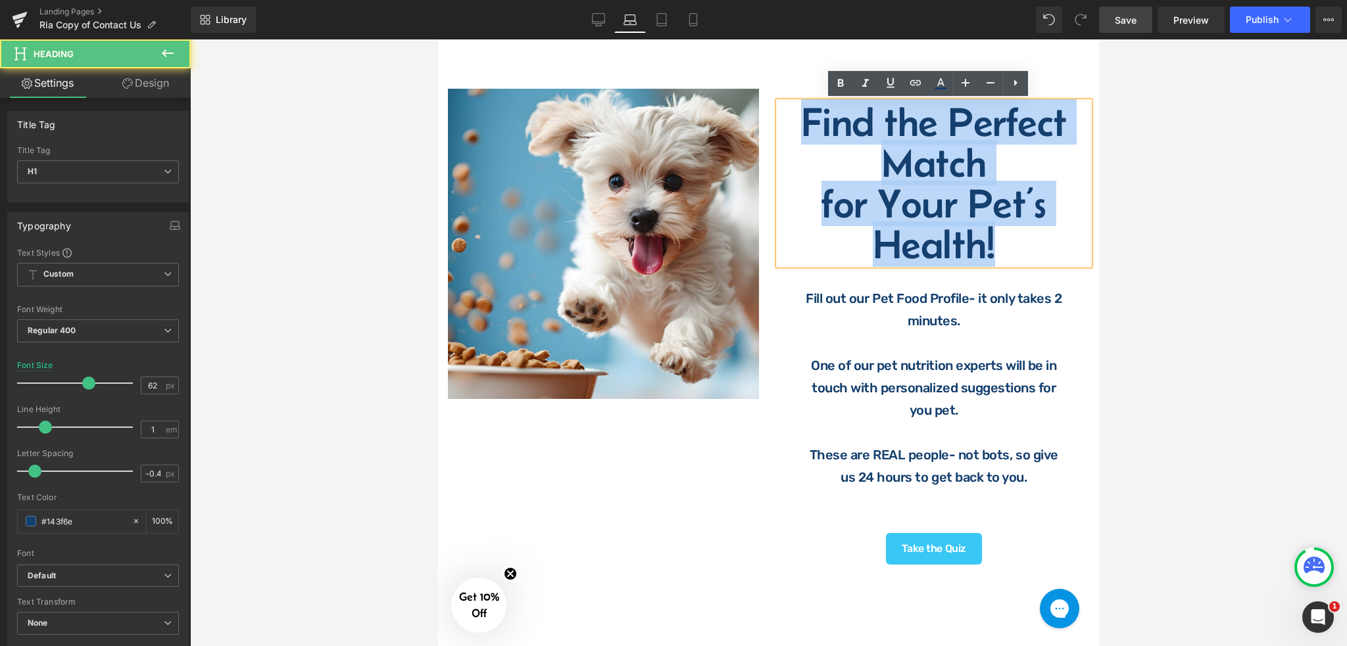
drag, startPoint x: 1006, startPoint y: 244, endPoint x: 789, endPoint y: 135, distance: 242.6
click at [789, 135] on div "Find the Perfect Match for Your Pet’s Health!" at bounding box center [933, 183] width 311 height 163
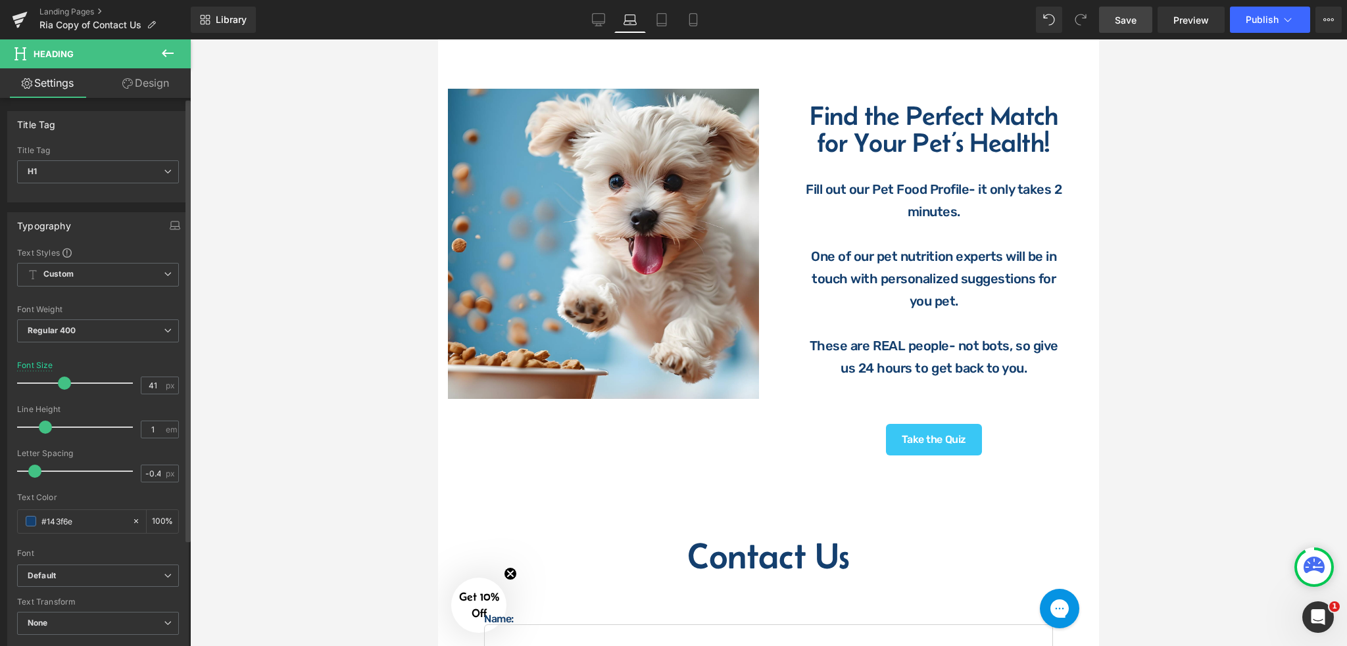
type input "42"
drag, startPoint x: 83, startPoint y: 381, endPoint x: 61, endPoint y: 389, distance: 22.9
click at [61, 389] on span at bounding box center [65, 383] width 13 height 13
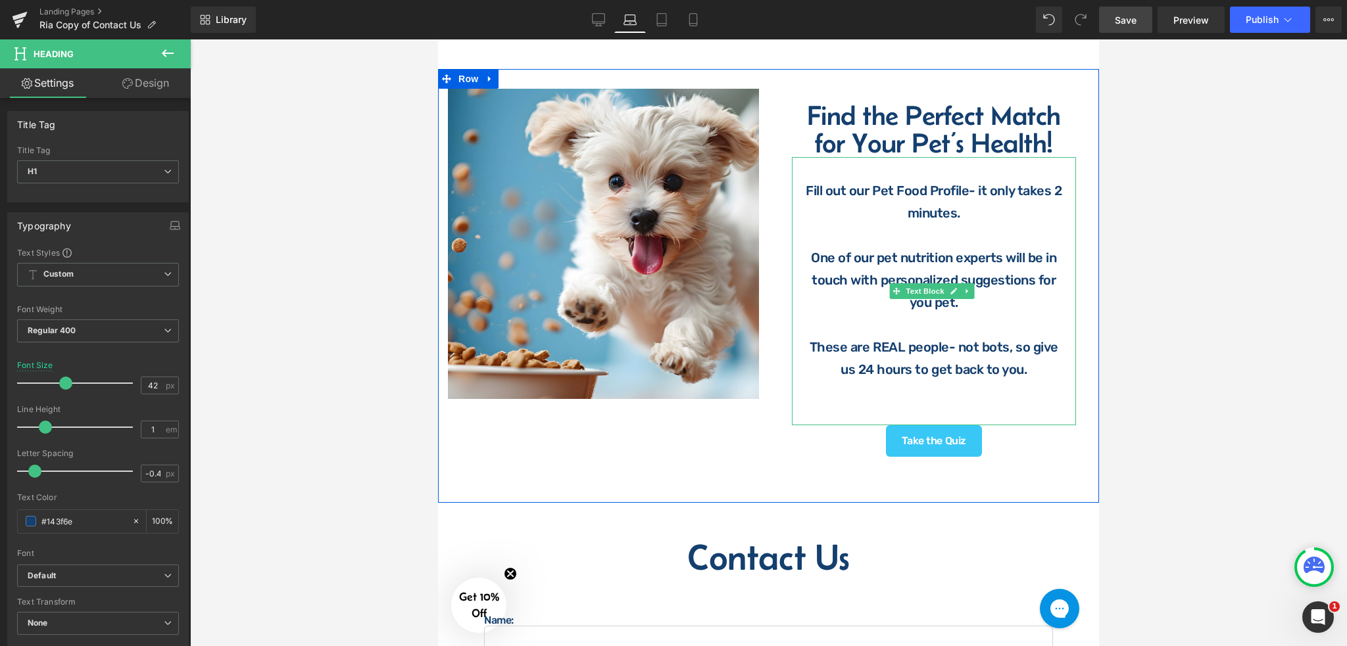
click at [933, 389] on p at bounding box center [934, 392] width 258 height 22
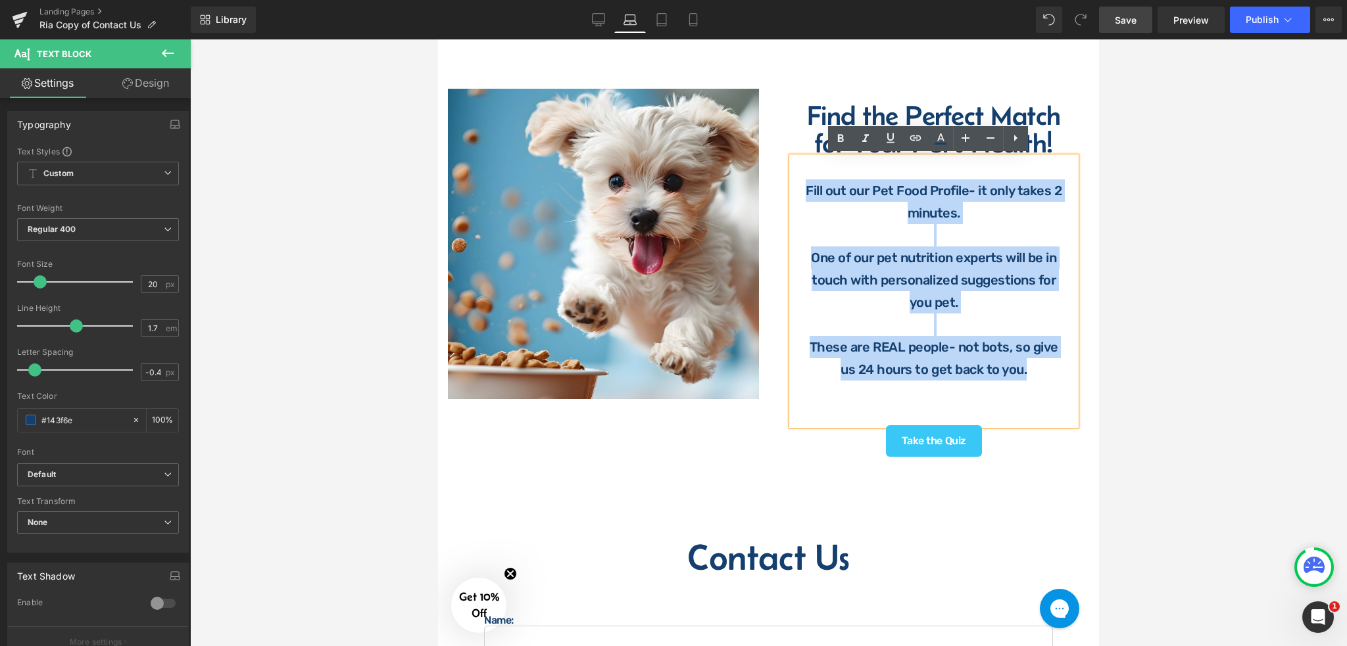
drag, startPoint x: 798, startPoint y: 191, endPoint x: 1031, endPoint y: 371, distance: 295.3
click at [1031, 371] on div "Fill out our Pet Food Profile- it only takes 2 minutes. One of our pet nutritio…" at bounding box center [934, 291] width 285 height 268
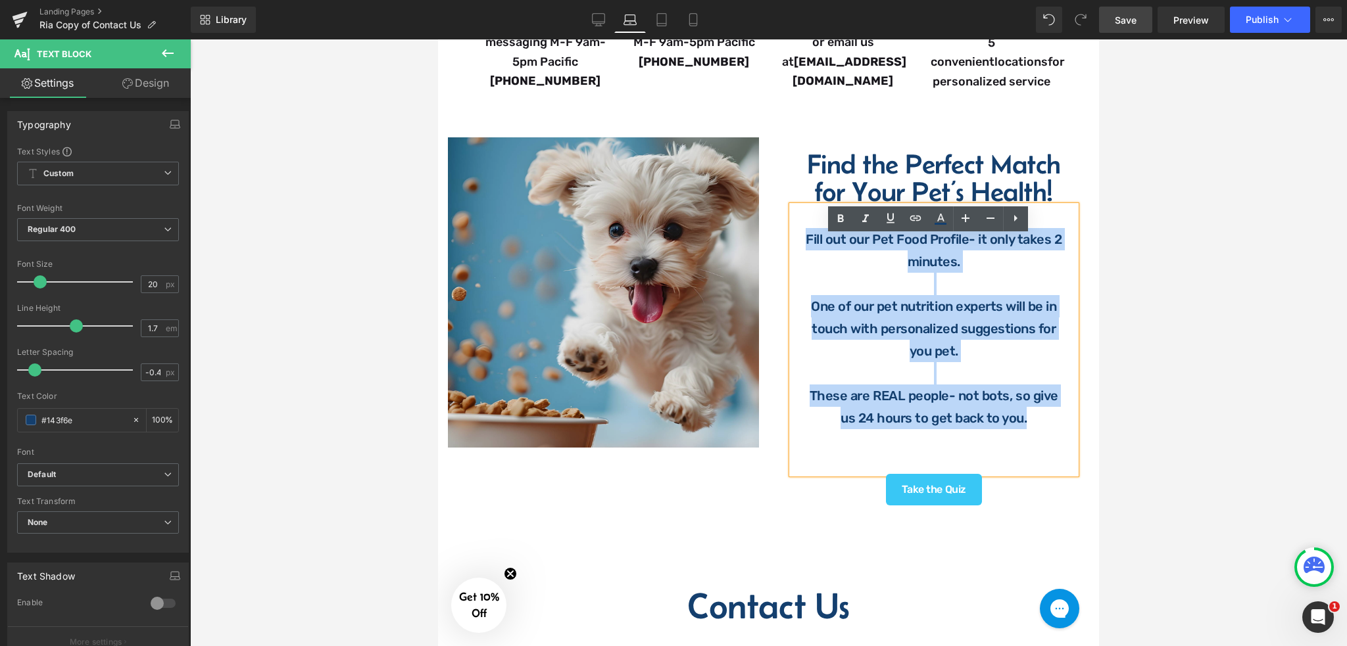
scroll to position [535, 0]
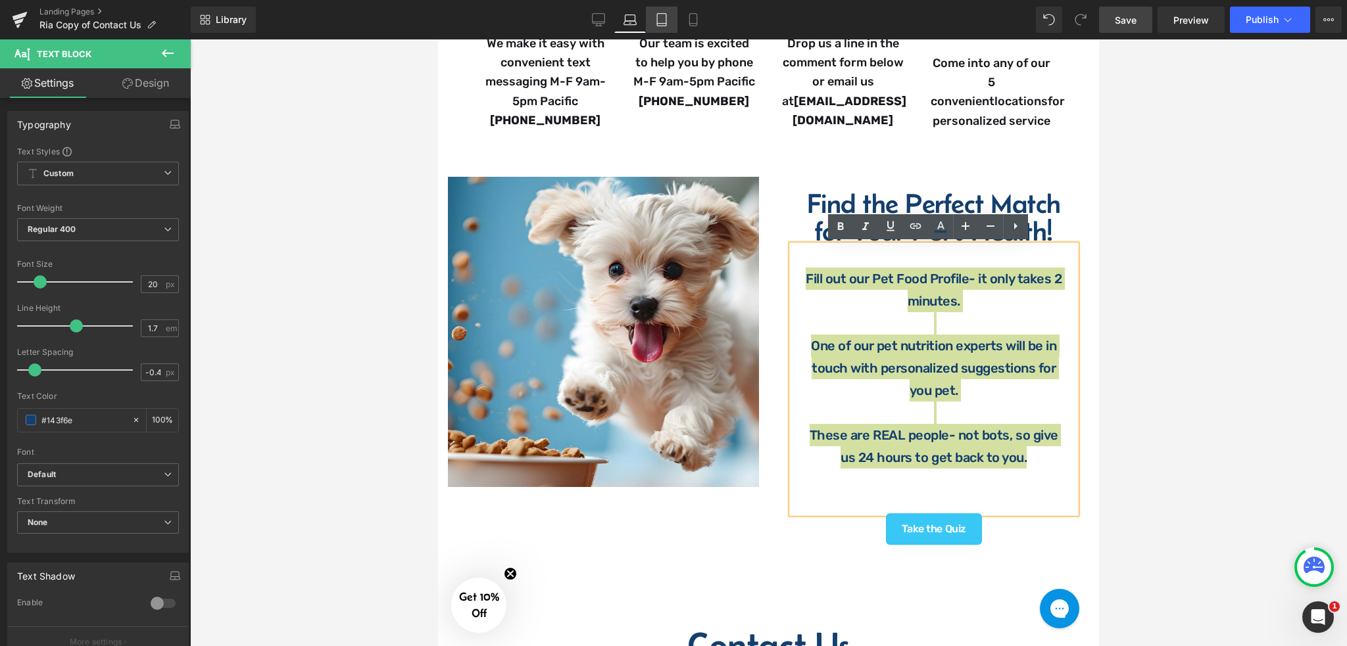
click at [667, 12] on link "Tablet" at bounding box center [662, 20] width 32 height 26
type input "100"
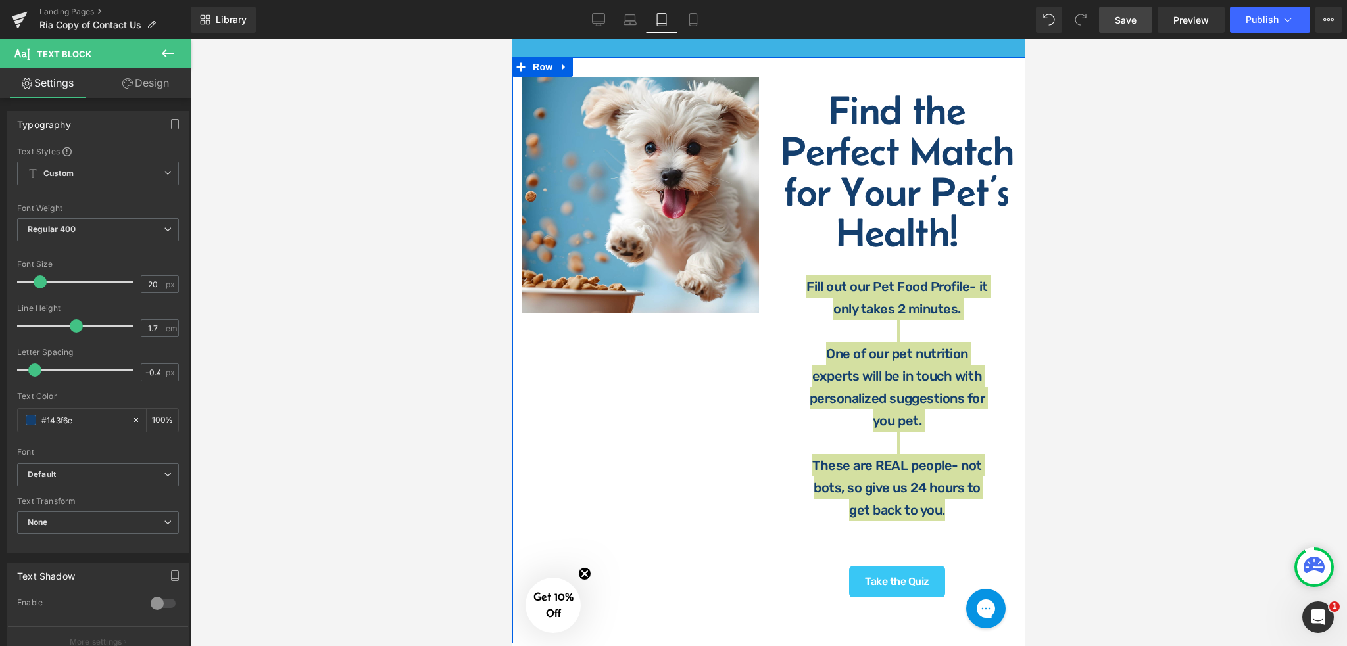
scroll to position [287, 0]
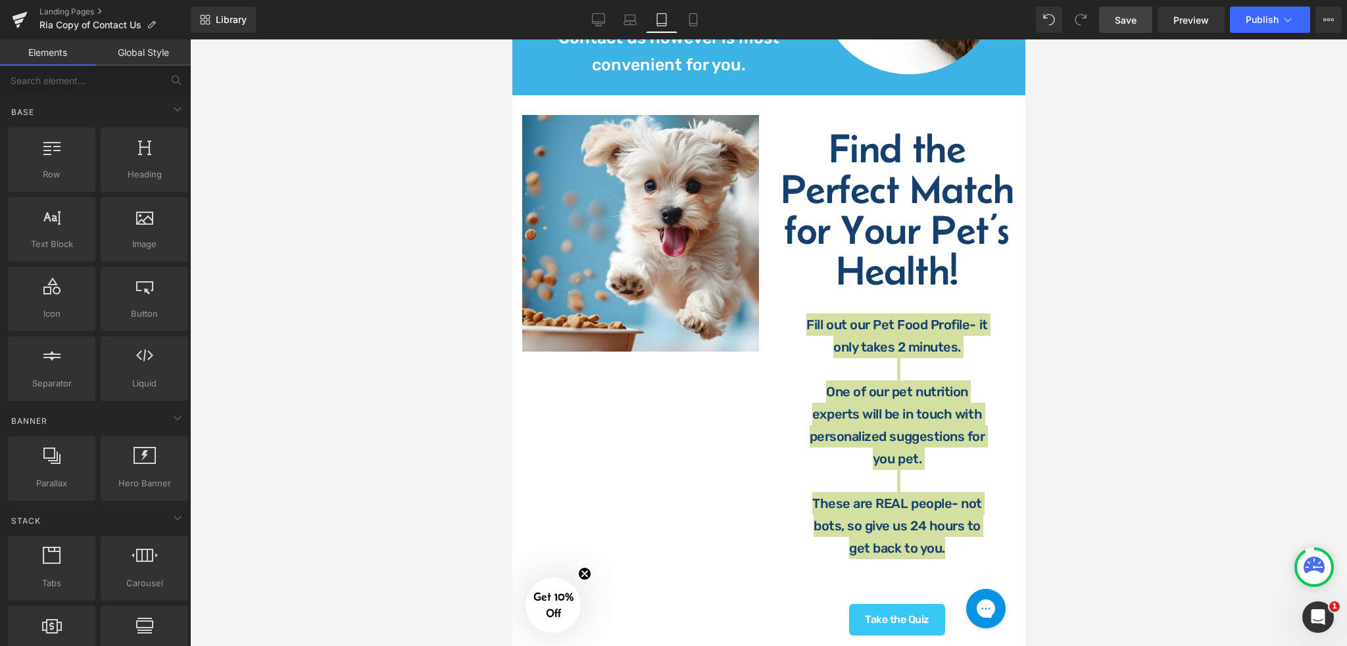
click at [1097, 259] on div at bounding box center [768, 342] width 1157 height 607
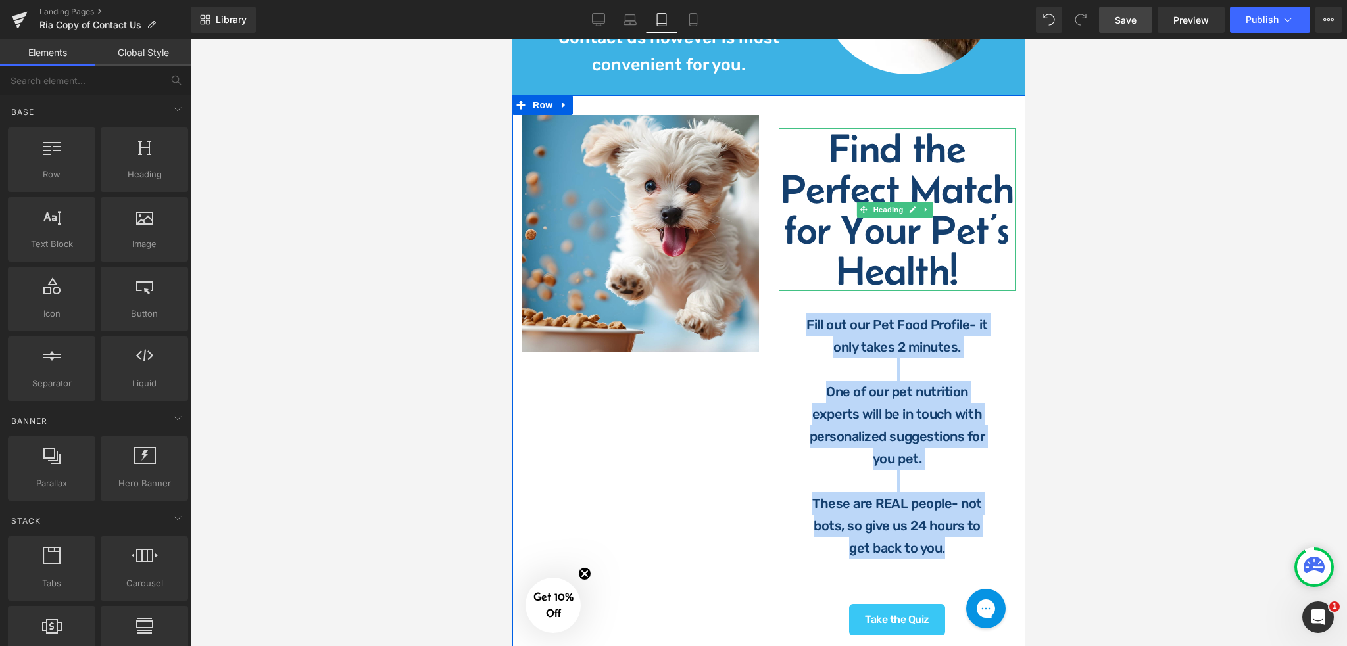
click at [856, 176] on h1 "Find the Perfect Match" at bounding box center [896, 169] width 237 height 82
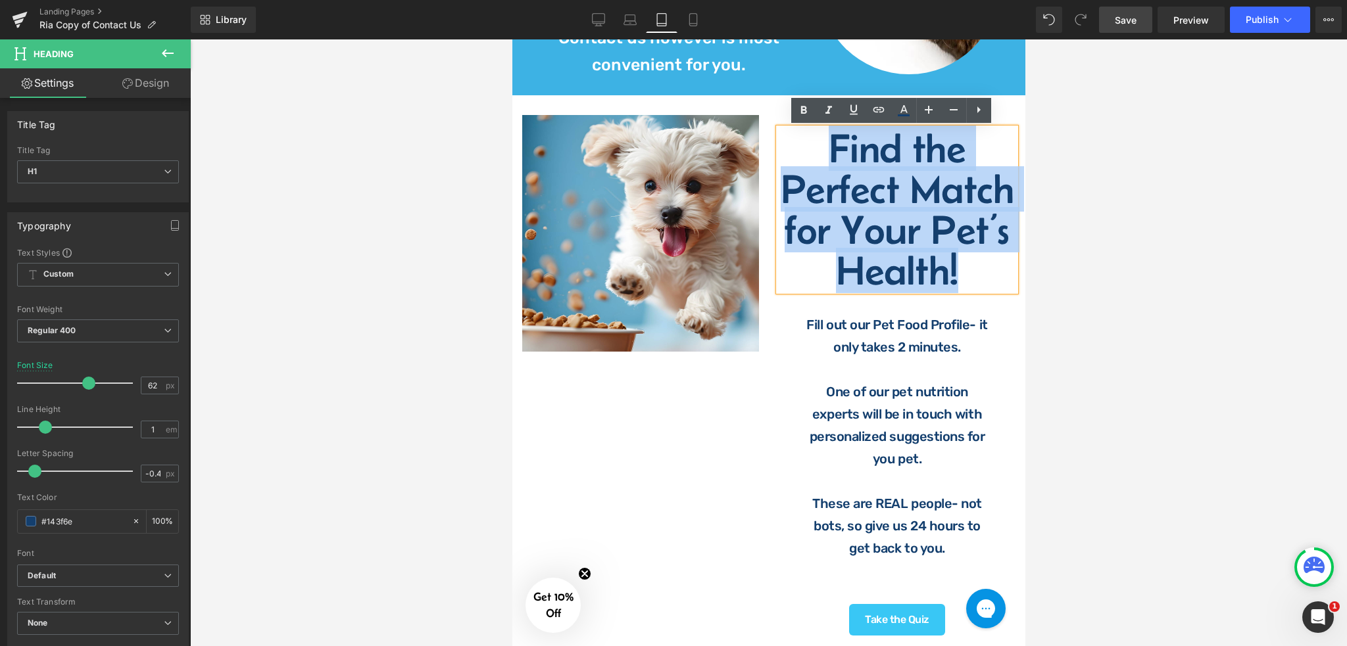
drag, startPoint x: 816, startPoint y: 145, endPoint x: 951, endPoint y: 305, distance: 209.5
click at [951, 291] on div "Find the Perfect Match for Your Pet’s Health!" at bounding box center [896, 209] width 237 height 163
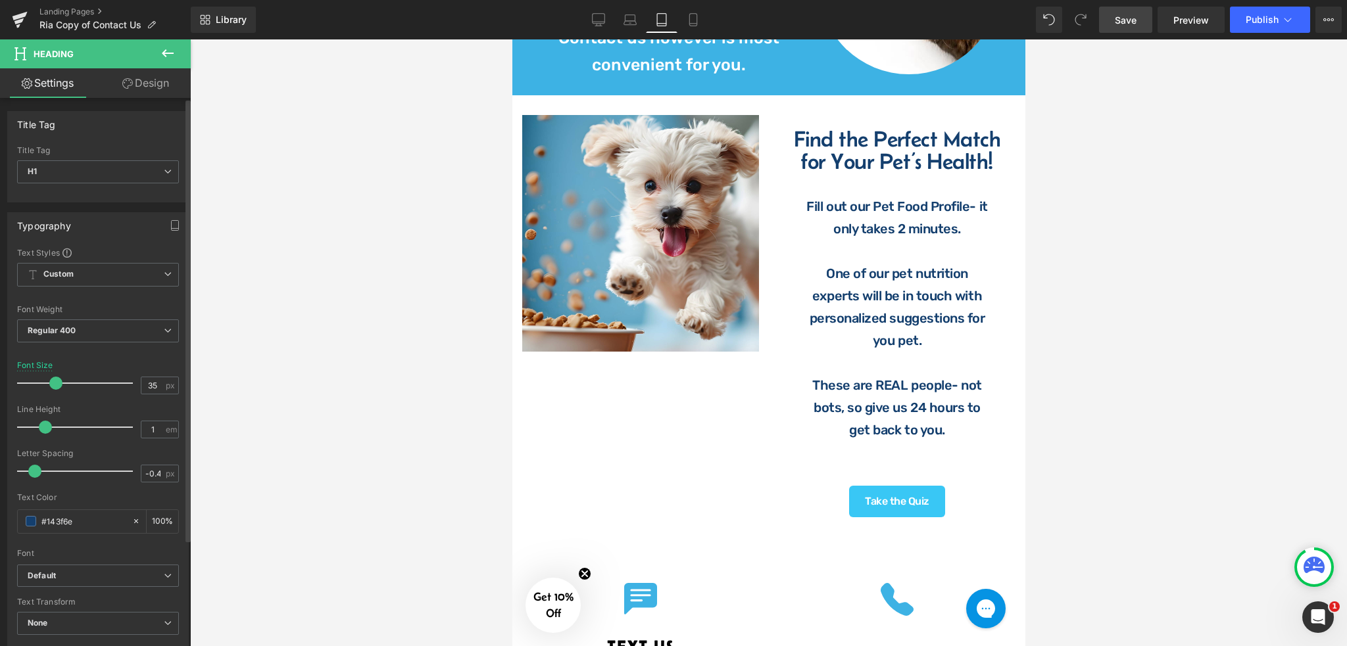
type input "36"
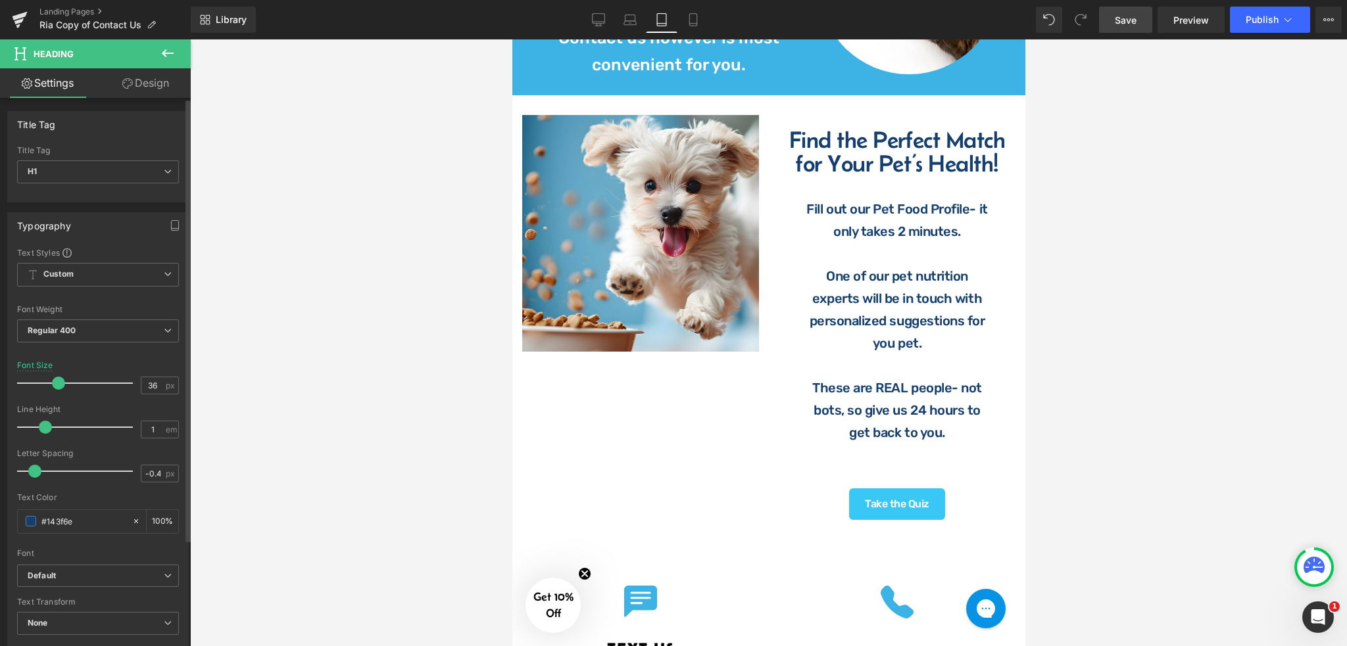
drag, startPoint x: 78, startPoint y: 387, endPoint x: 57, endPoint y: 384, distance: 21.9
click at [57, 384] on div at bounding box center [78, 383] width 109 height 26
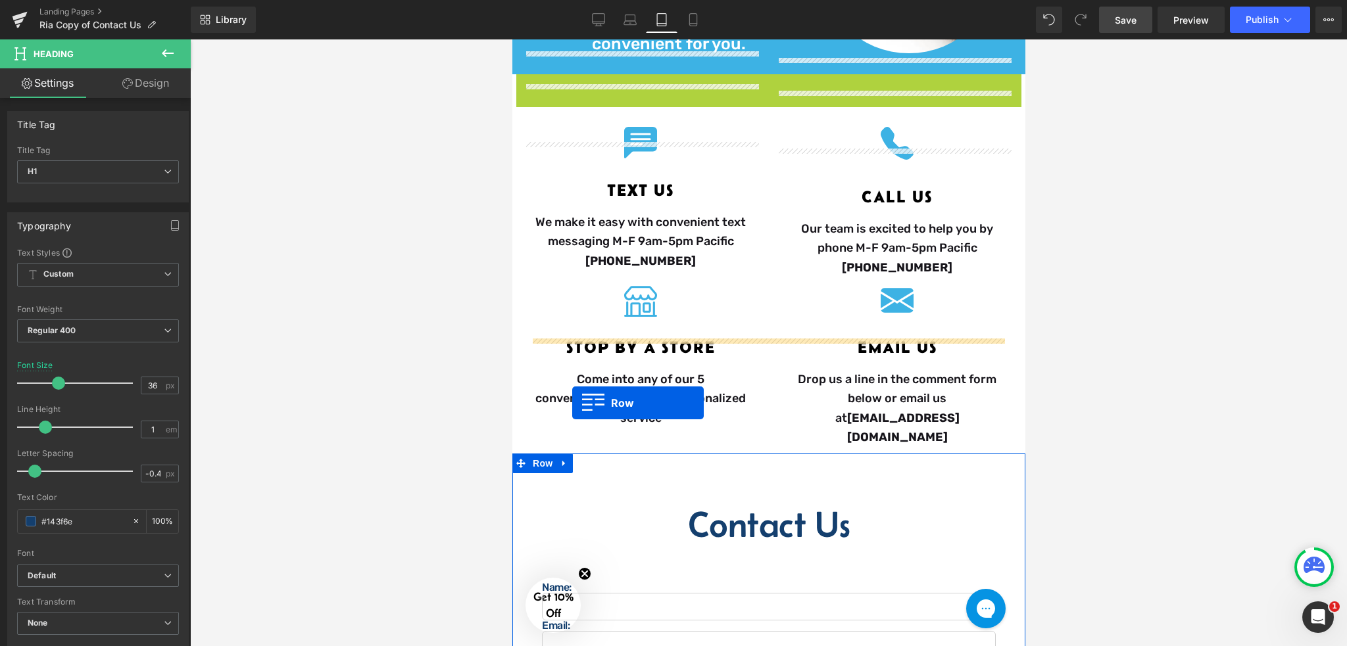
scroll to position [438, 0]
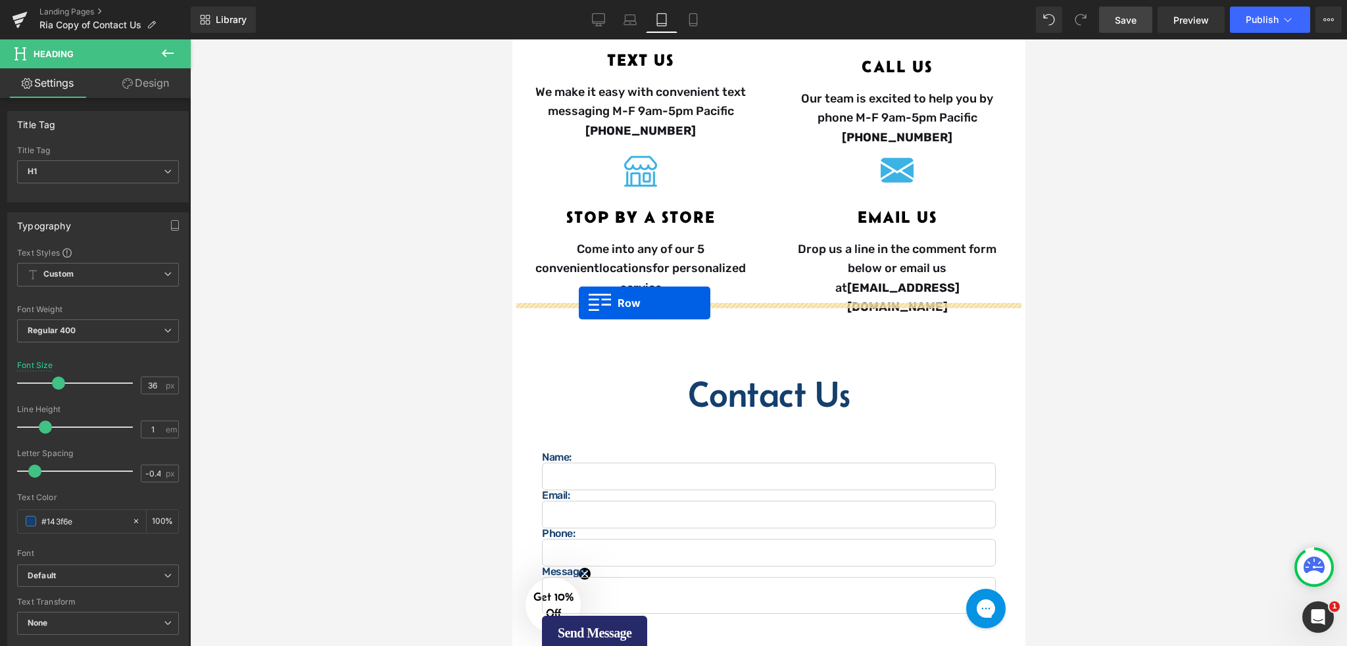
drag, startPoint x: 517, startPoint y: 220, endPoint x: 578, endPoint y: 304, distance: 103.1
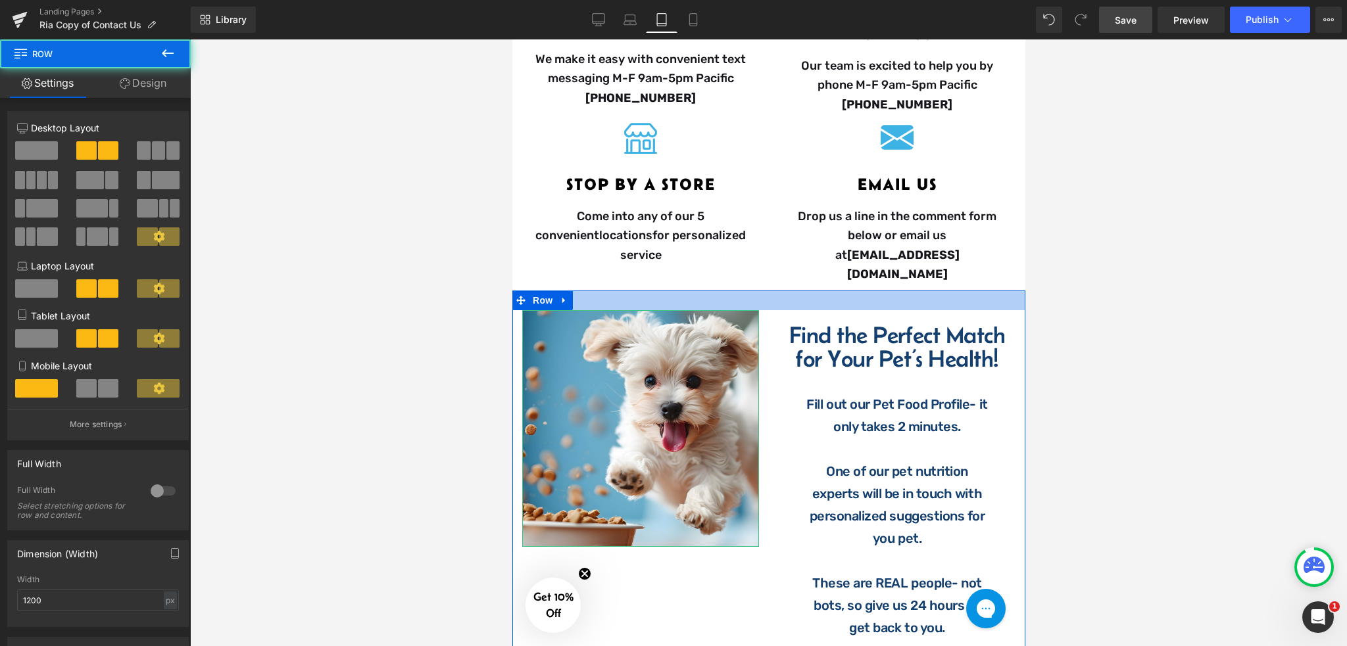
scroll to position [405, 0]
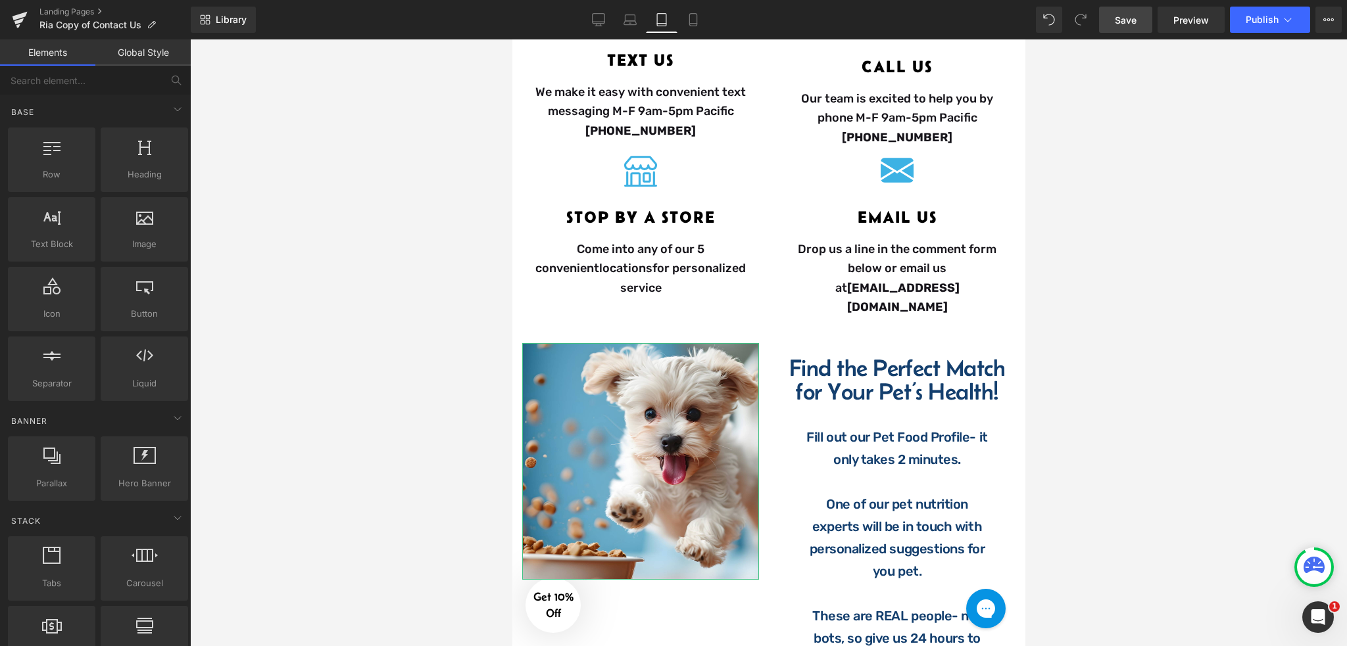
click at [1066, 277] on div at bounding box center [768, 342] width 1157 height 607
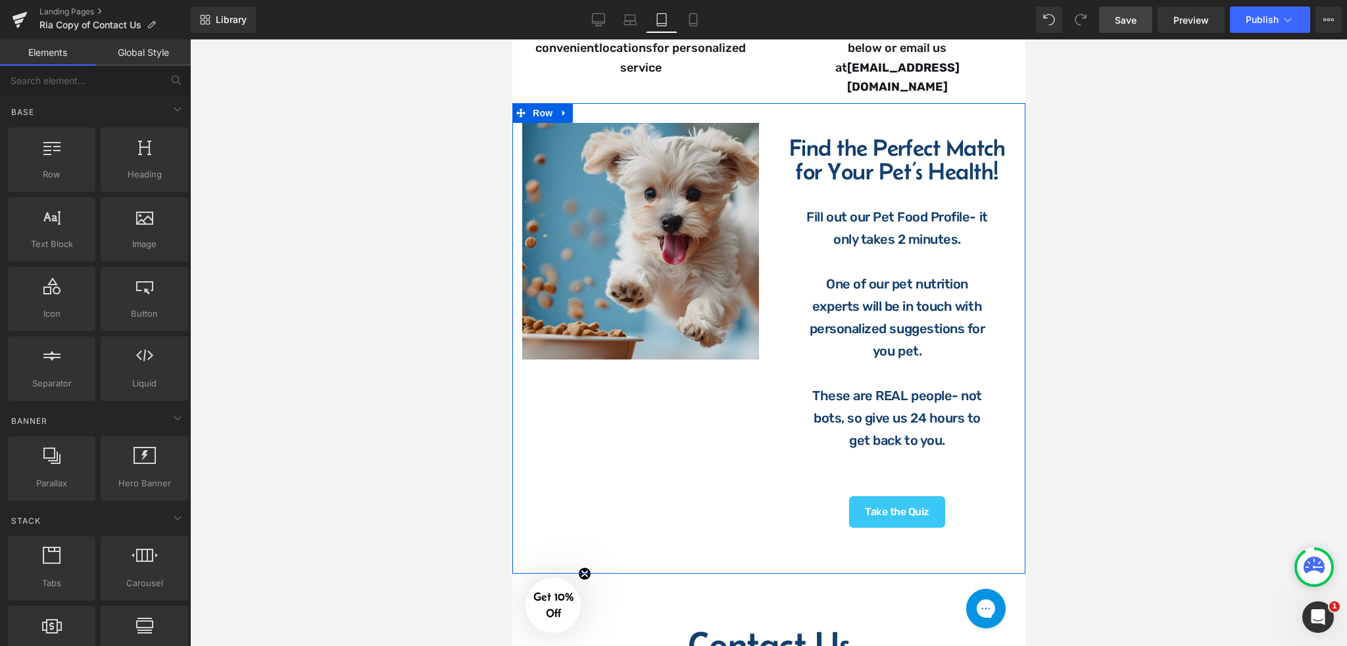
scroll to position [668, 0]
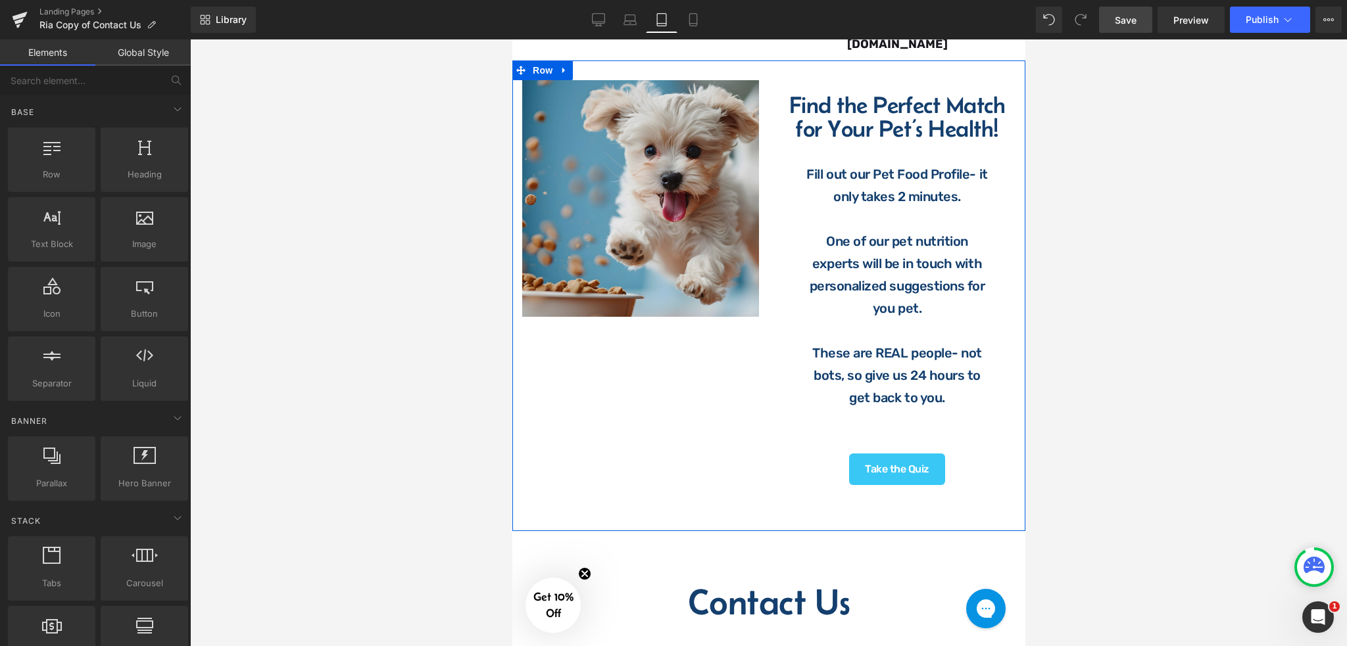
click at [663, 216] on img at bounding box center [639, 198] width 237 height 237
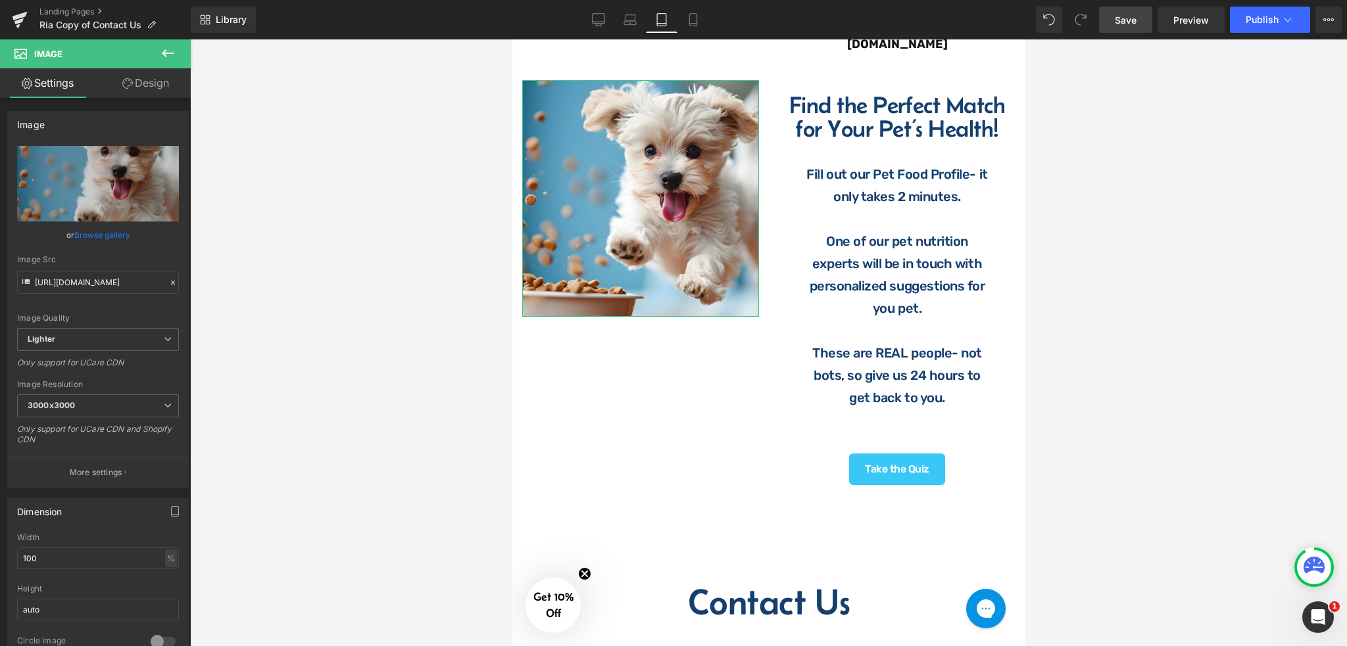
click at [144, 89] on link "Design" at bounding box center [145, 83] width 95 height 30
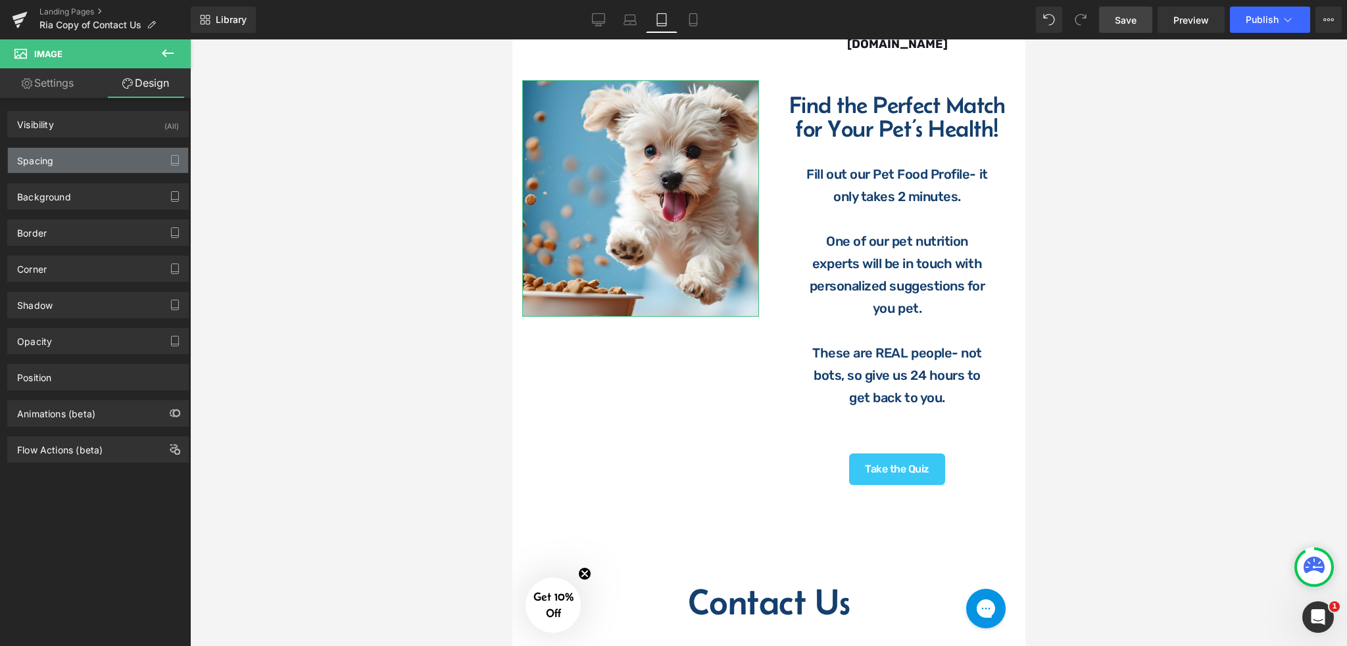
type input "0"
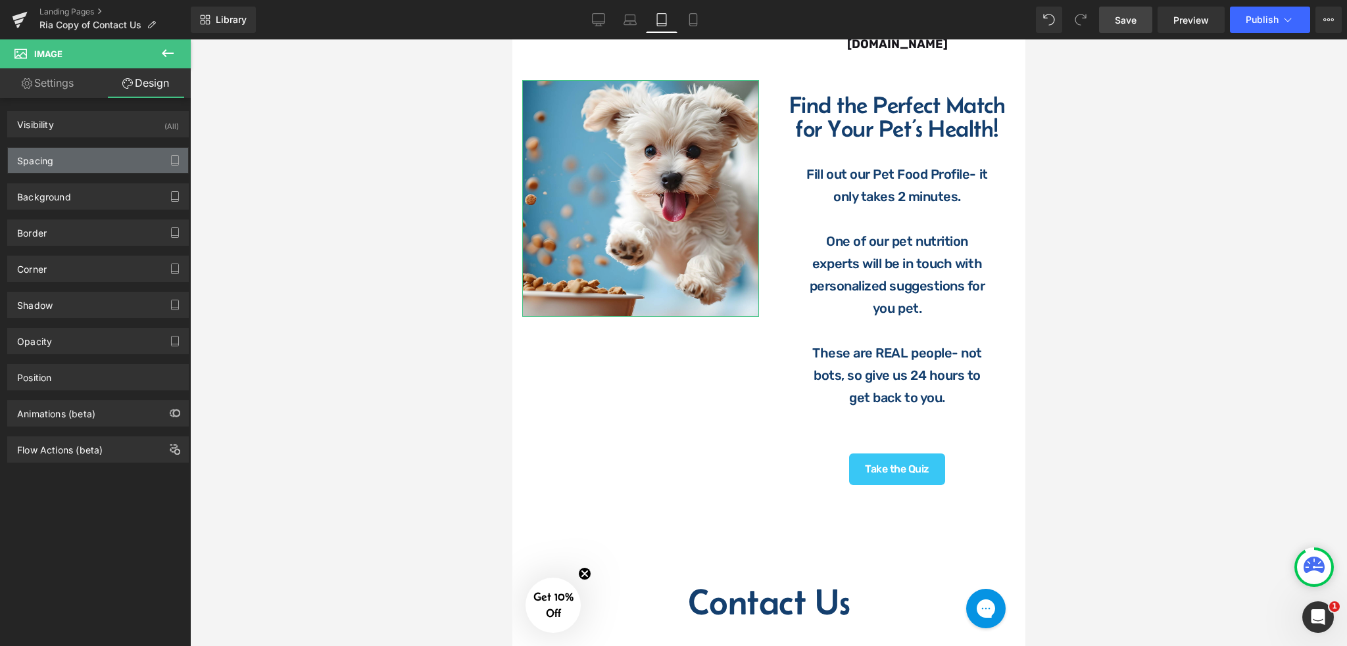
type input "0"
click at [87, 167] on div "Spacing" at bounding box center [98, 160] width 180 height 25
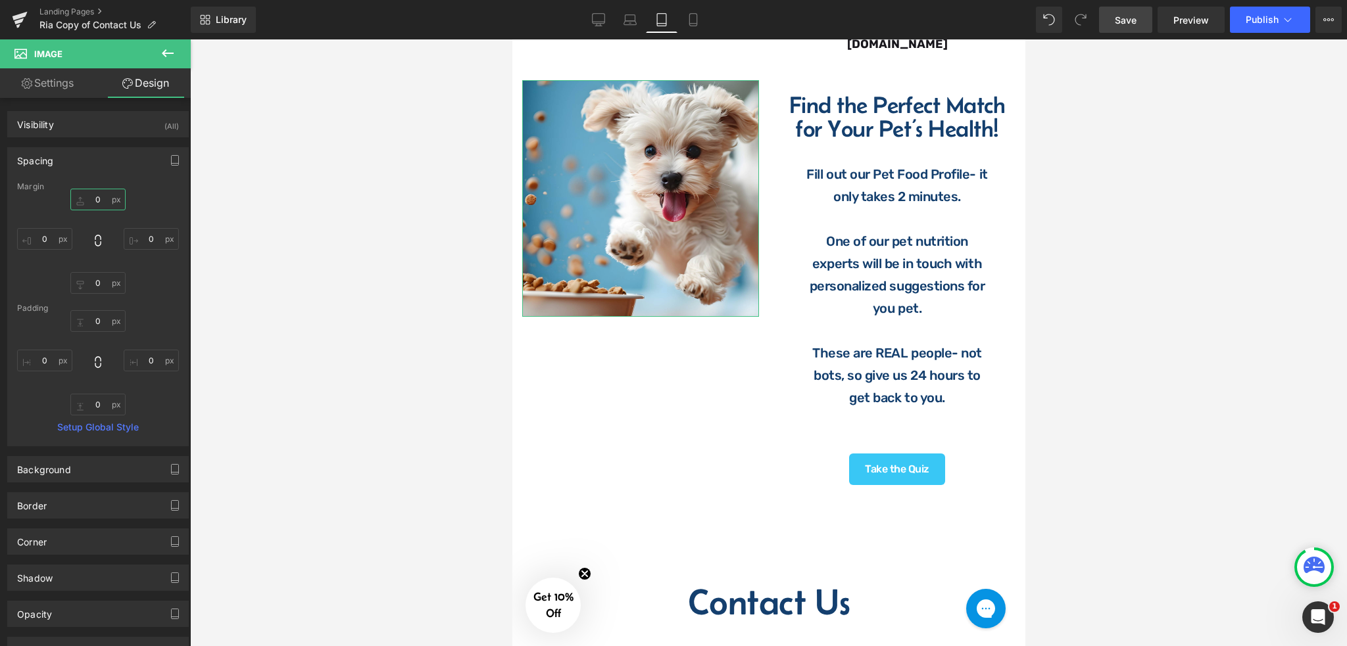
click at [105, 208] on input "0" at bounding box center [97, 200] width 55 height 22
type input "50"
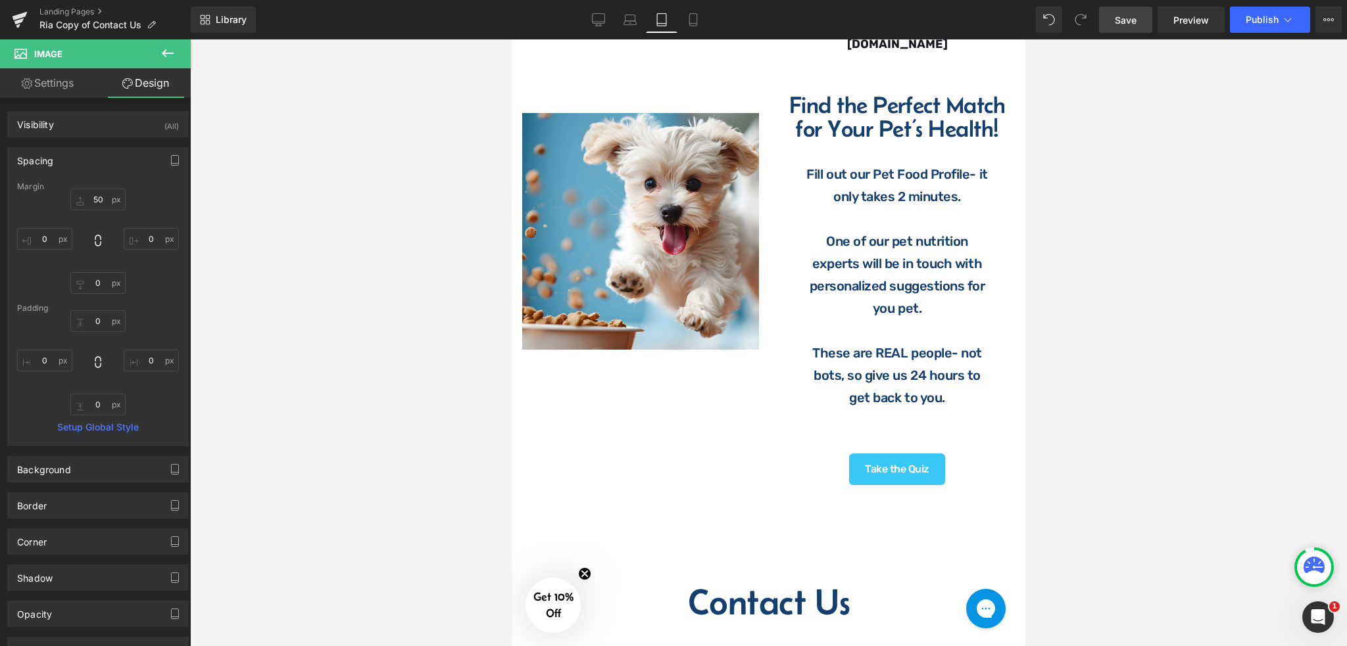
click at [1174, 234] on div at bounding box center [768, 342] width 1157 height 607
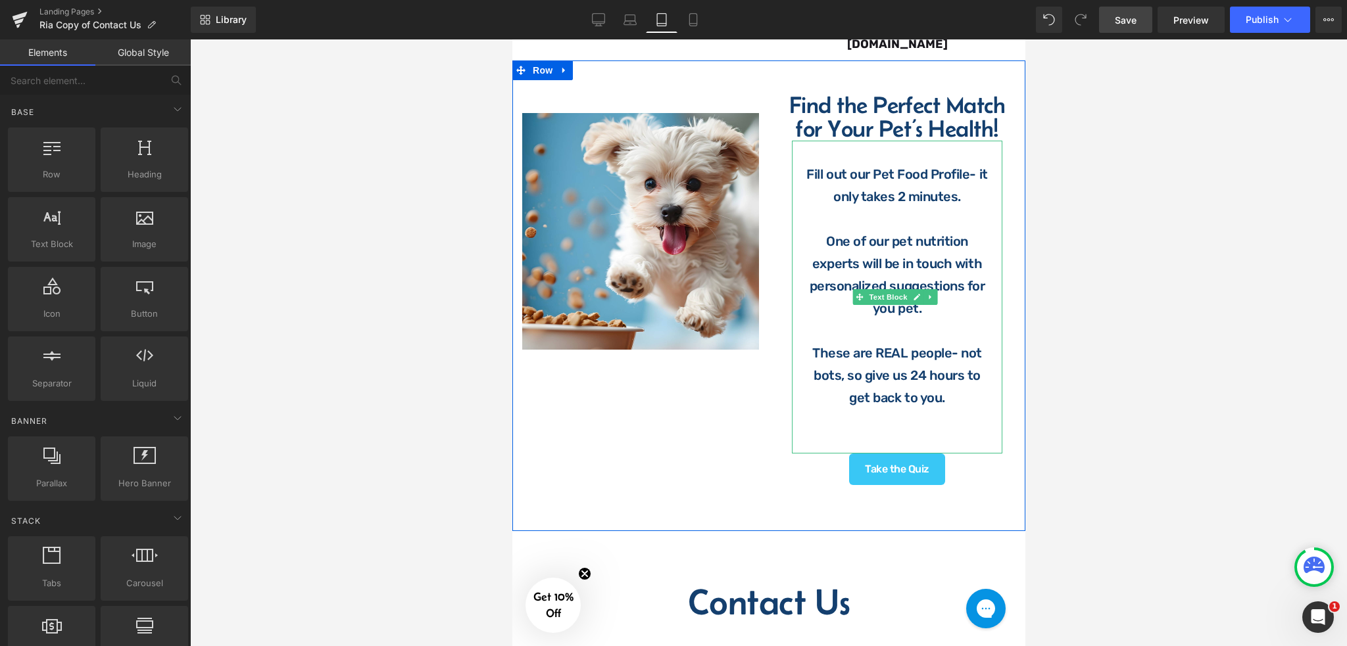
click at [911, 409] on p at bounding box center [896, 420] width 184 height 22
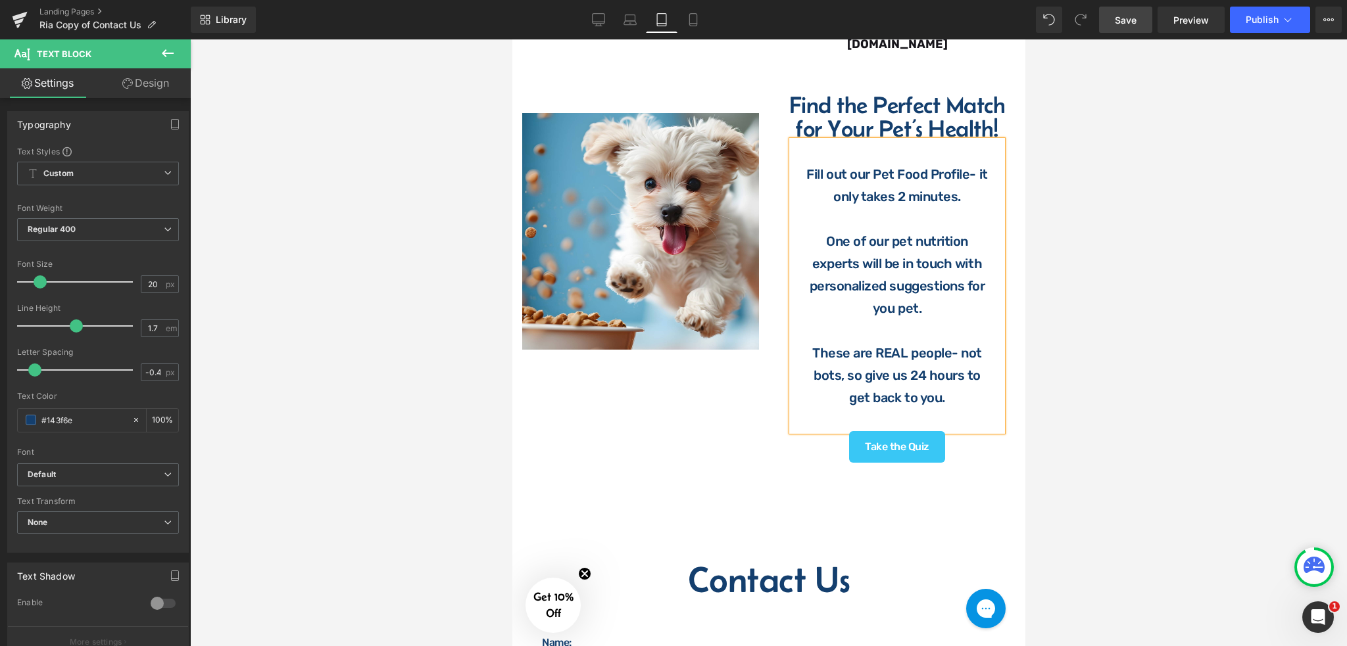
click at [1122, 15] on span "Save" at bounding box center [1125, 20] width 22 height 14
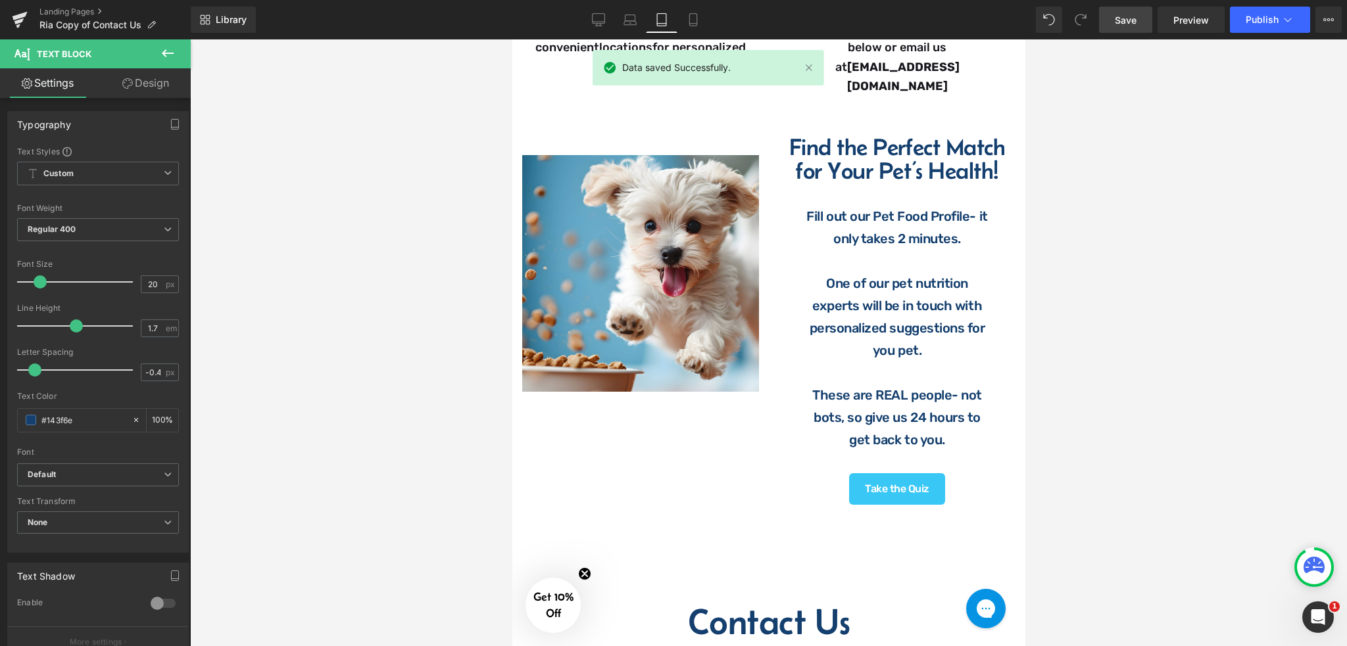
scroll to position [701, 0]
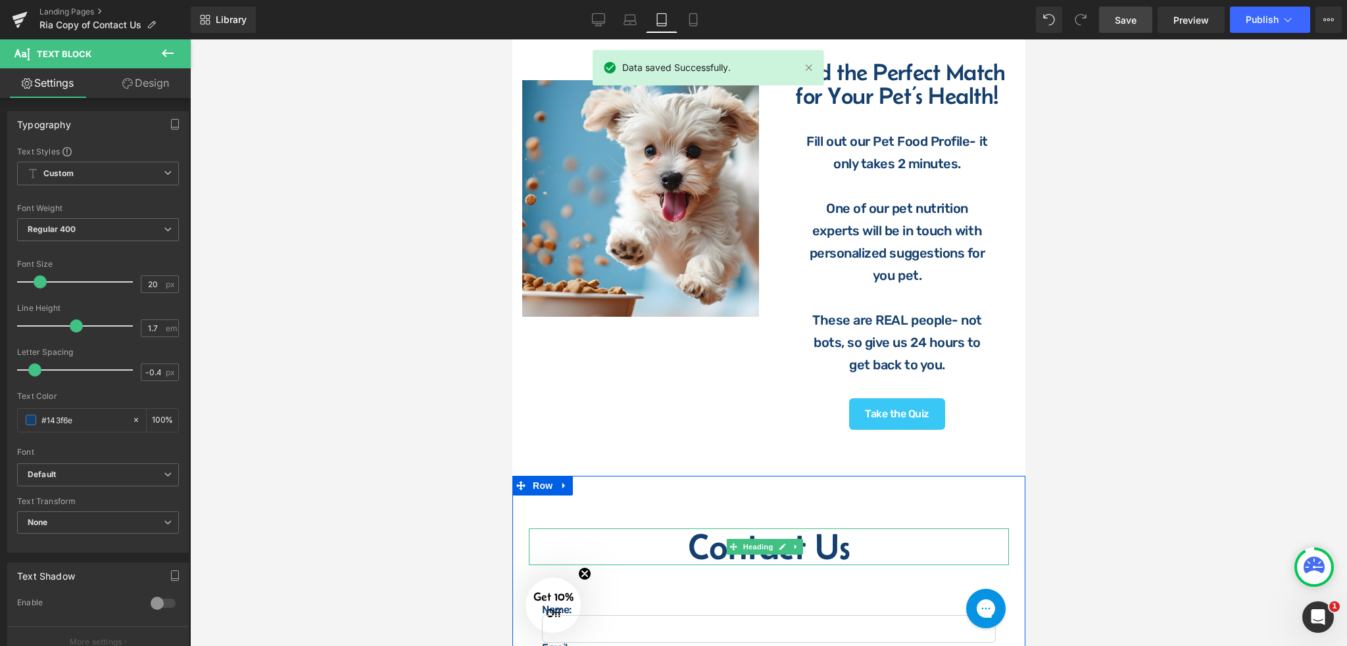
click at [757, 539] on span "Heading" at bounding box center [758, 547] width 36 height 16
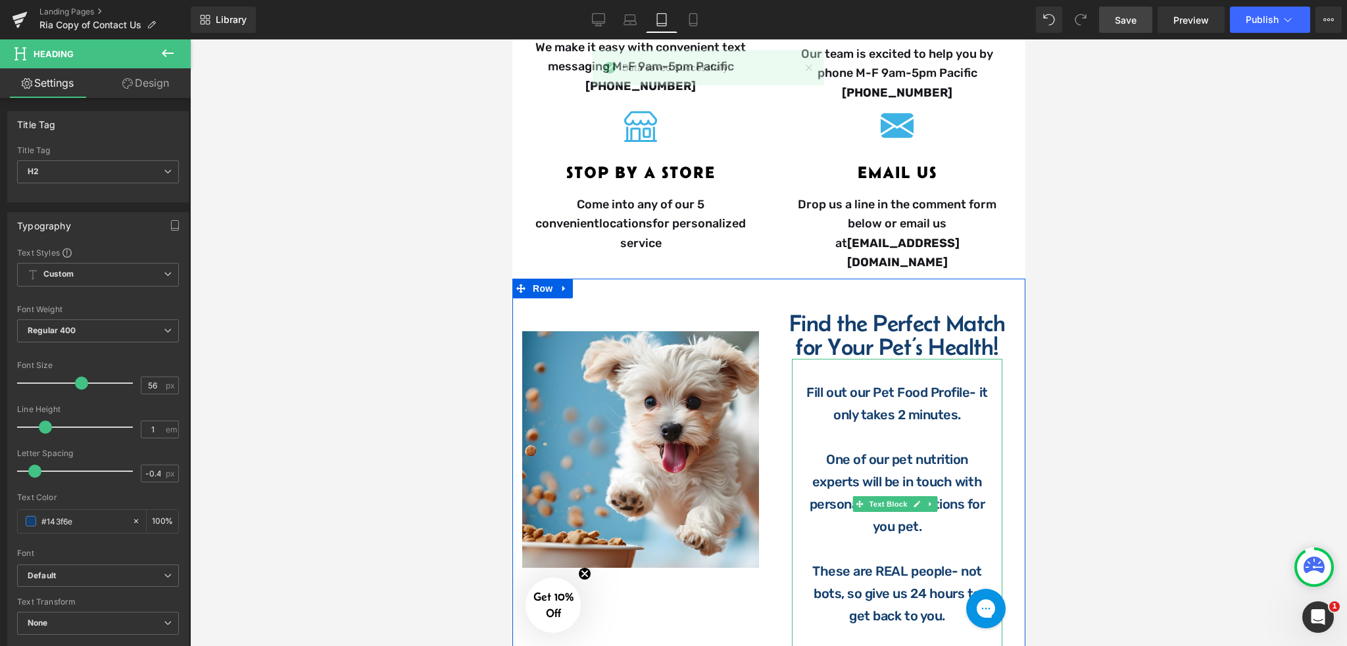
scroll to position [438, 0]
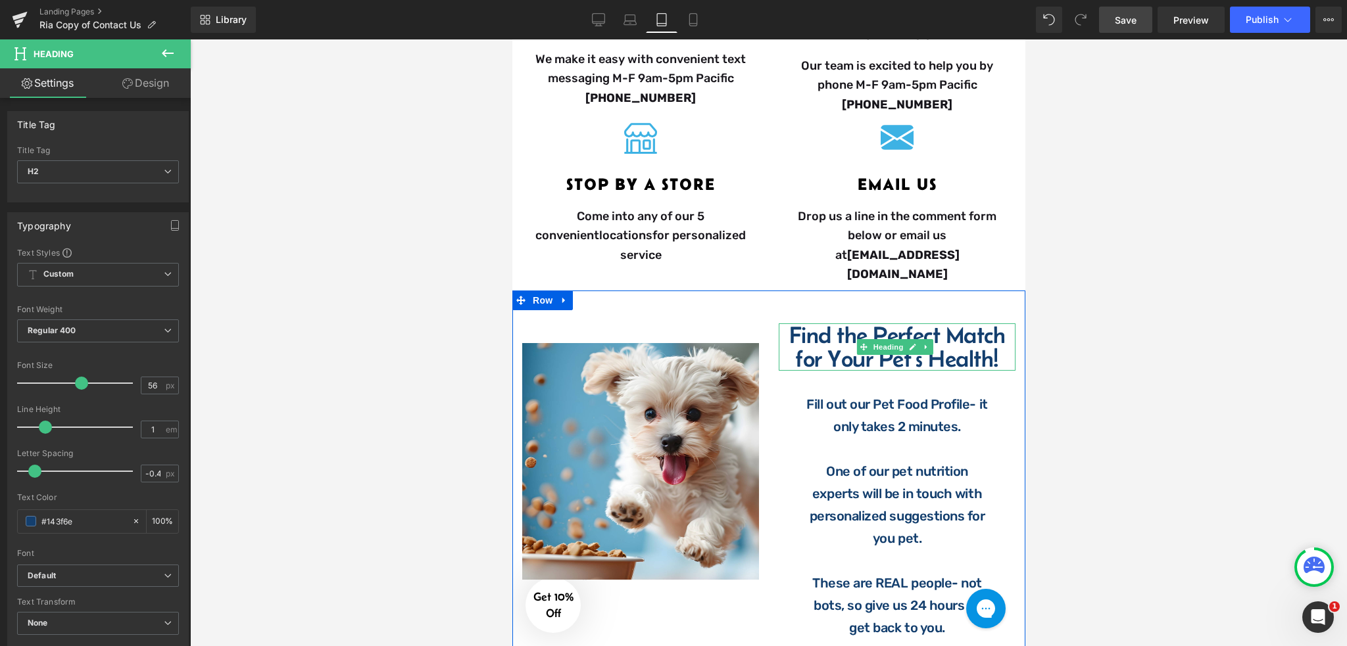
click at [850, 323] on h1 "Find the Perfect Match" at bounding box center [896, 335] width 237 height 24
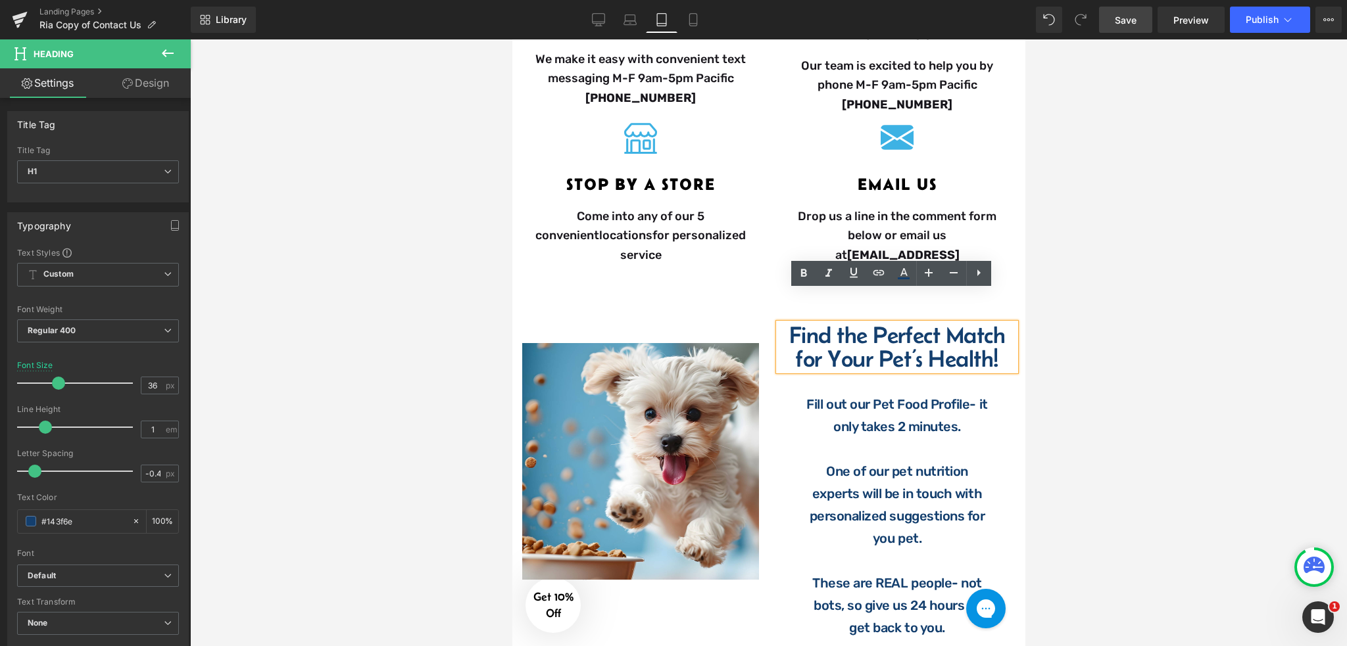
scroll to position [701, 0]
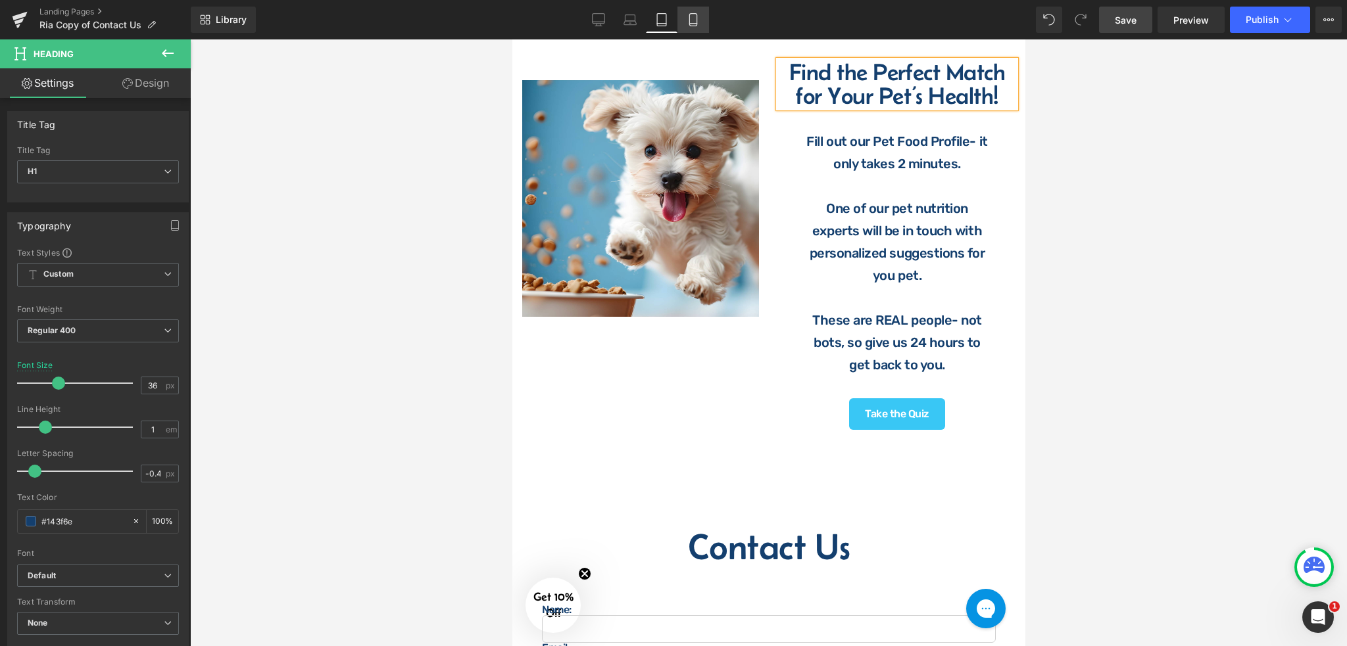
click at [688, 24] on icon at bounding box center [692, 19] width 13 height 13
type input "40"
type input "100"
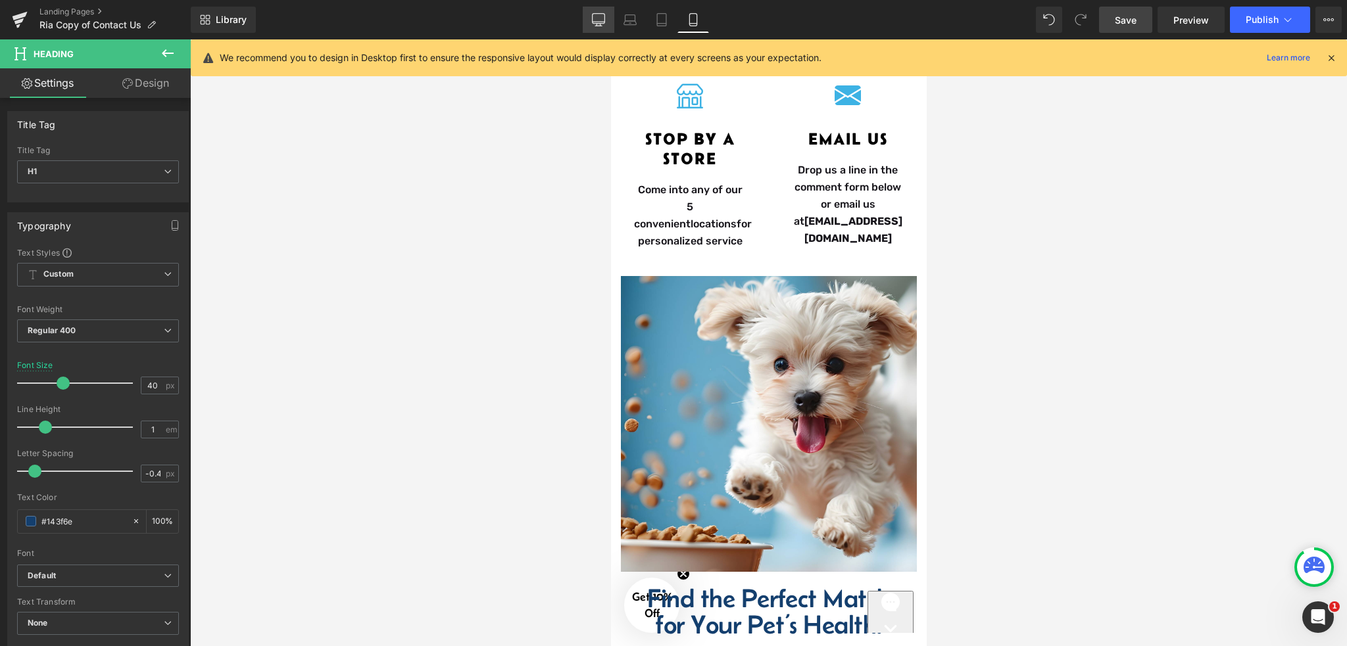
click at [610, 15] on link "Desktop" at bounding box center [599, 20] width 32 height 26
type input "56"
type input "100"
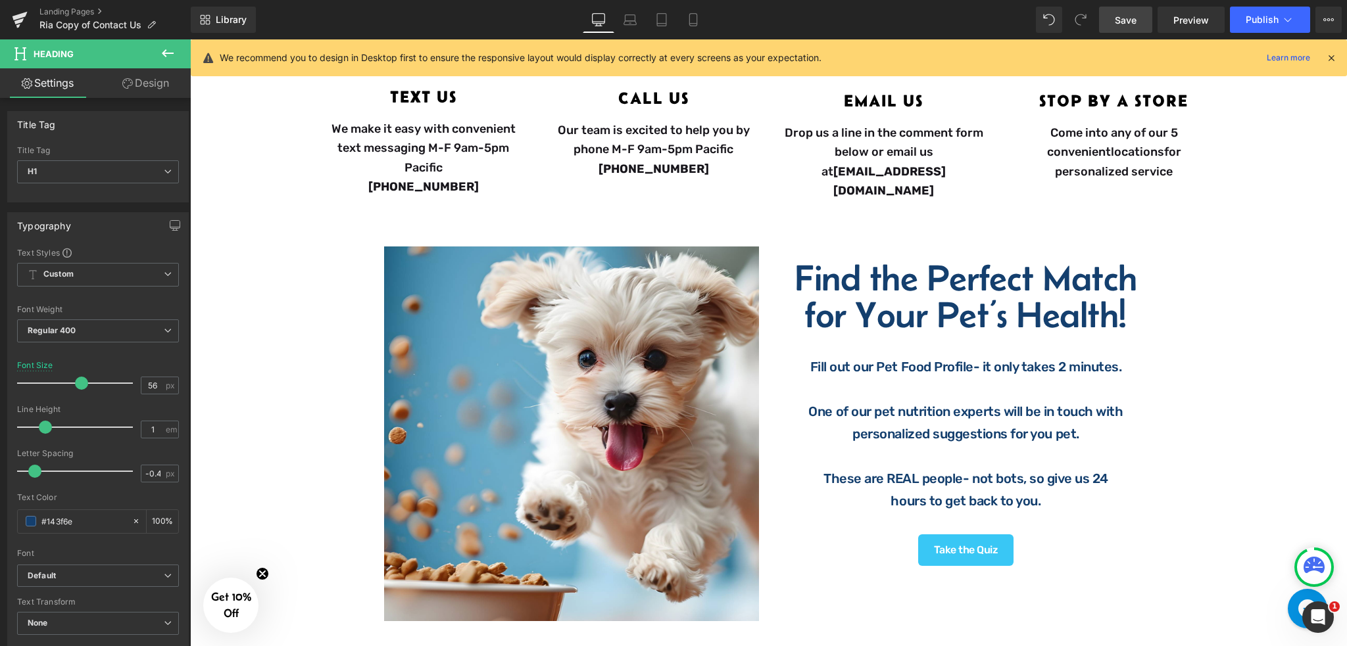
scroll to position [413, 0]
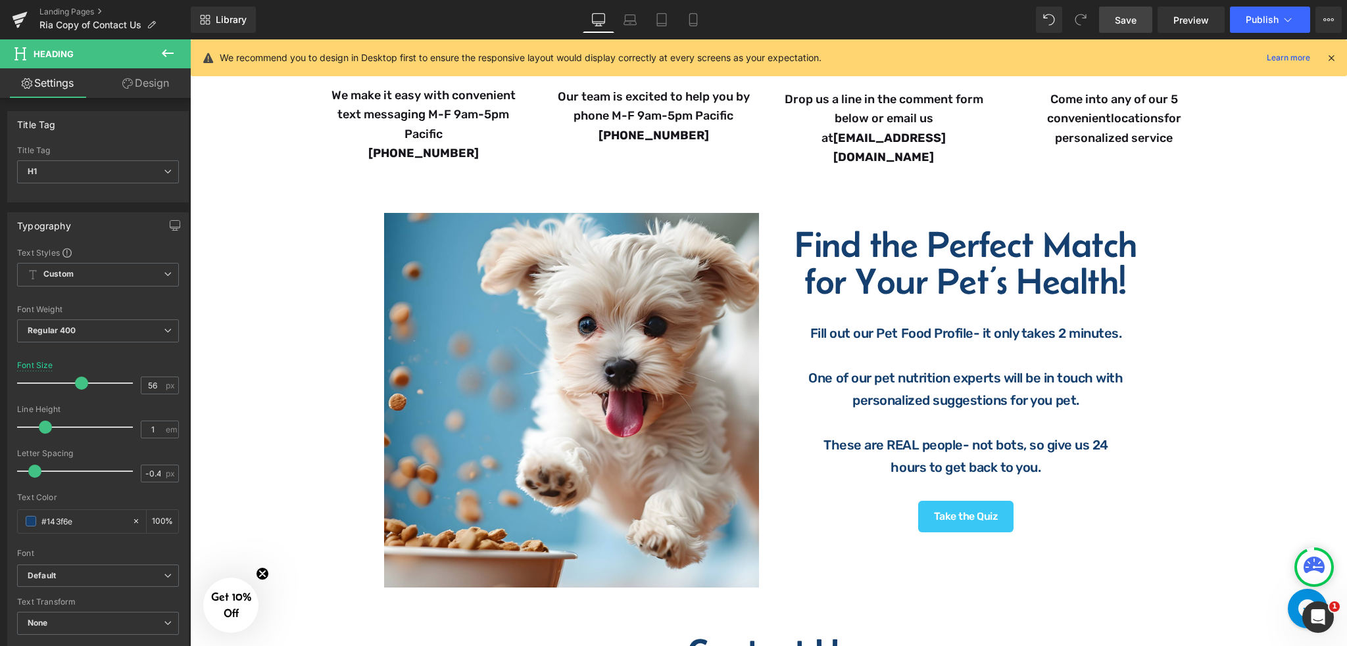
click at [1130, 16] on span "Save" at bounding box center [1125, 20] width 22 height 14
click at [625, 19] on icon at bounding box center [629, 19] width 13 height 13
type input "42"
type input "100"
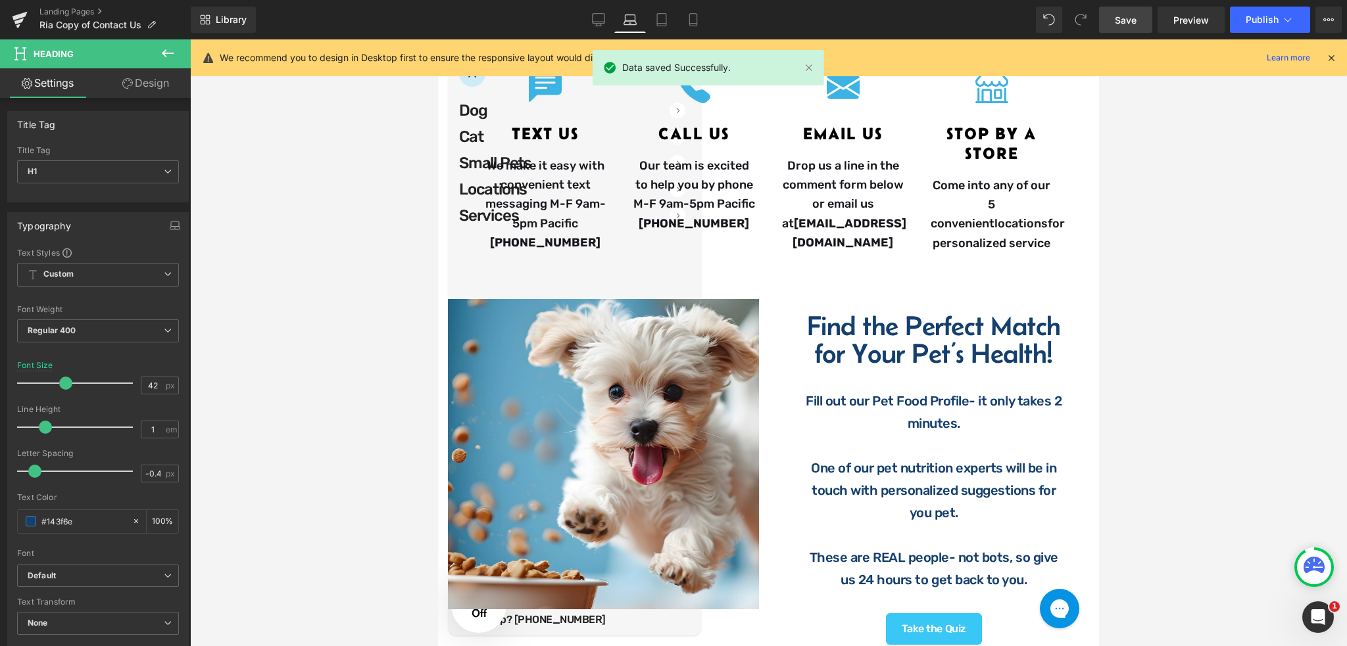
scroll to position [502, 0]
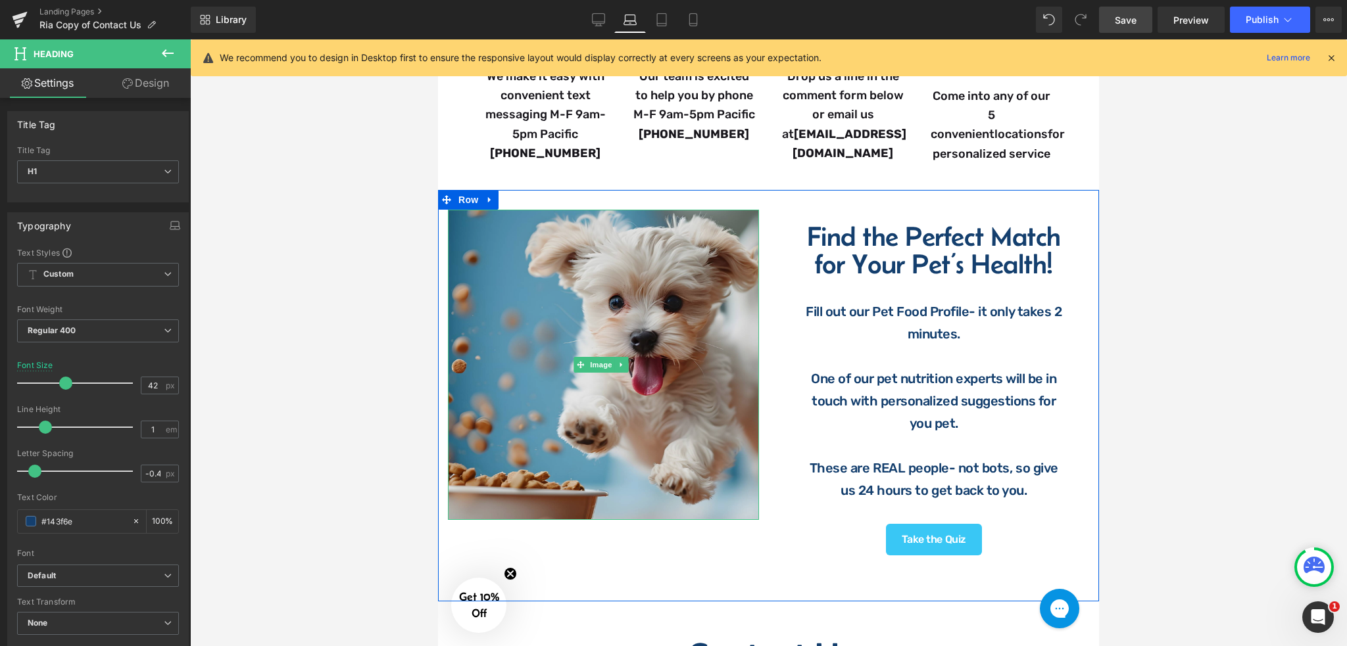
click at [668, 220] on img at bounding box center [603, 365] width 311 height 311
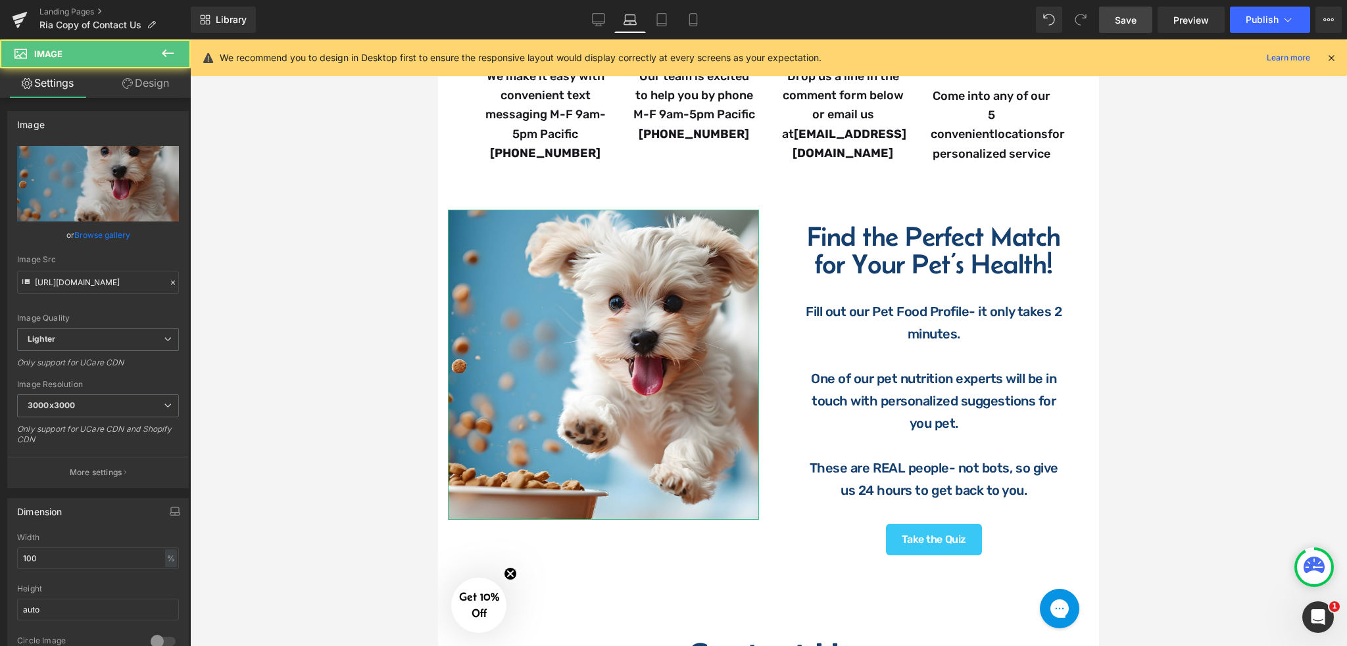
drag, startPoint x: 143, startPoint y: 79, endPoint x: 108, endPoint y: 130, distance: 61.8
click at [144, 80] on link "Design" at bounding box center [145, 83] width 95 height 30
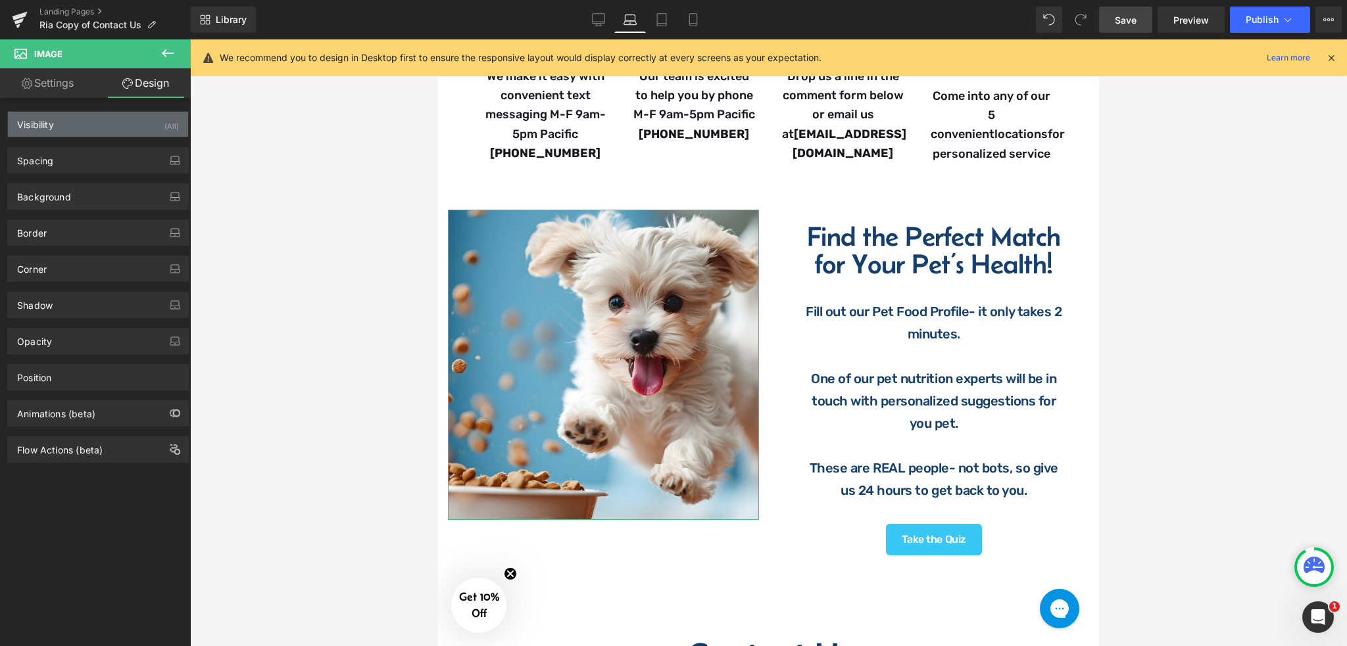
click at [107, 130] on div "Visibility (All)" at bounding box center [98, 124] width 180 height 25
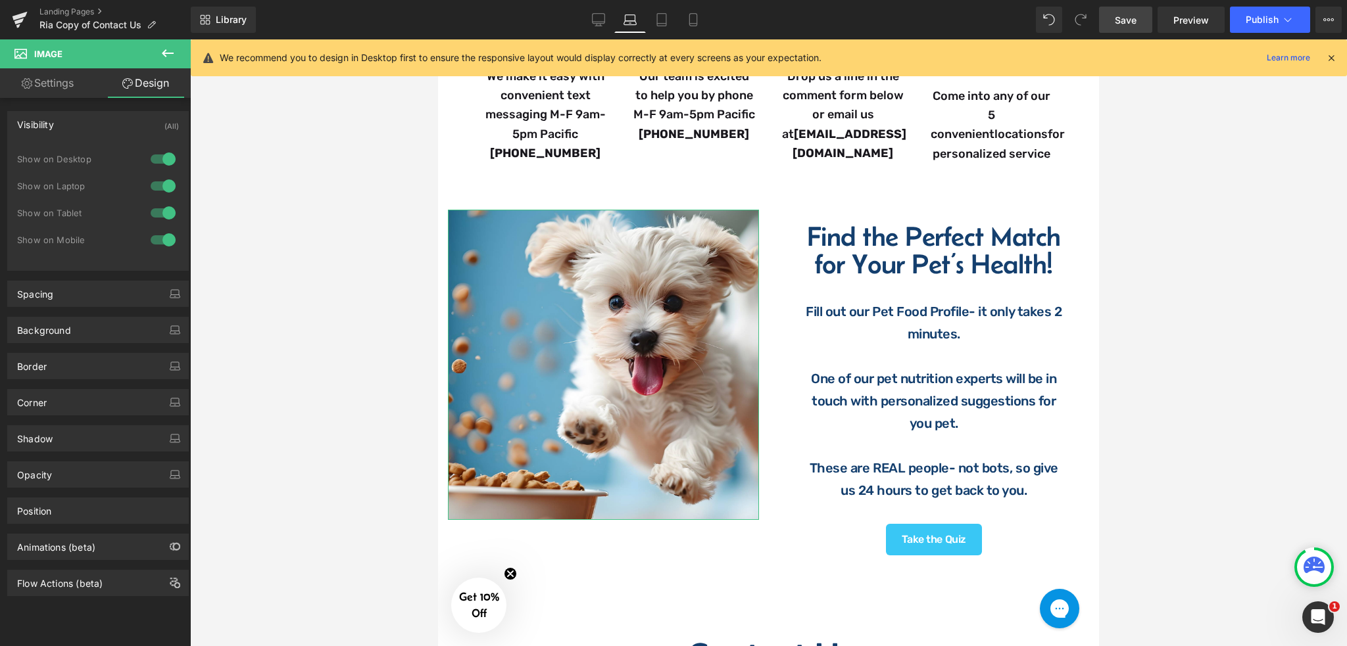
click at [149, 80] on link "Design" at bounding box center [145, 83] width 95 height 30
click at [79, 86] on link "Settings" at bounding box center [47, 83] width 95 height 30
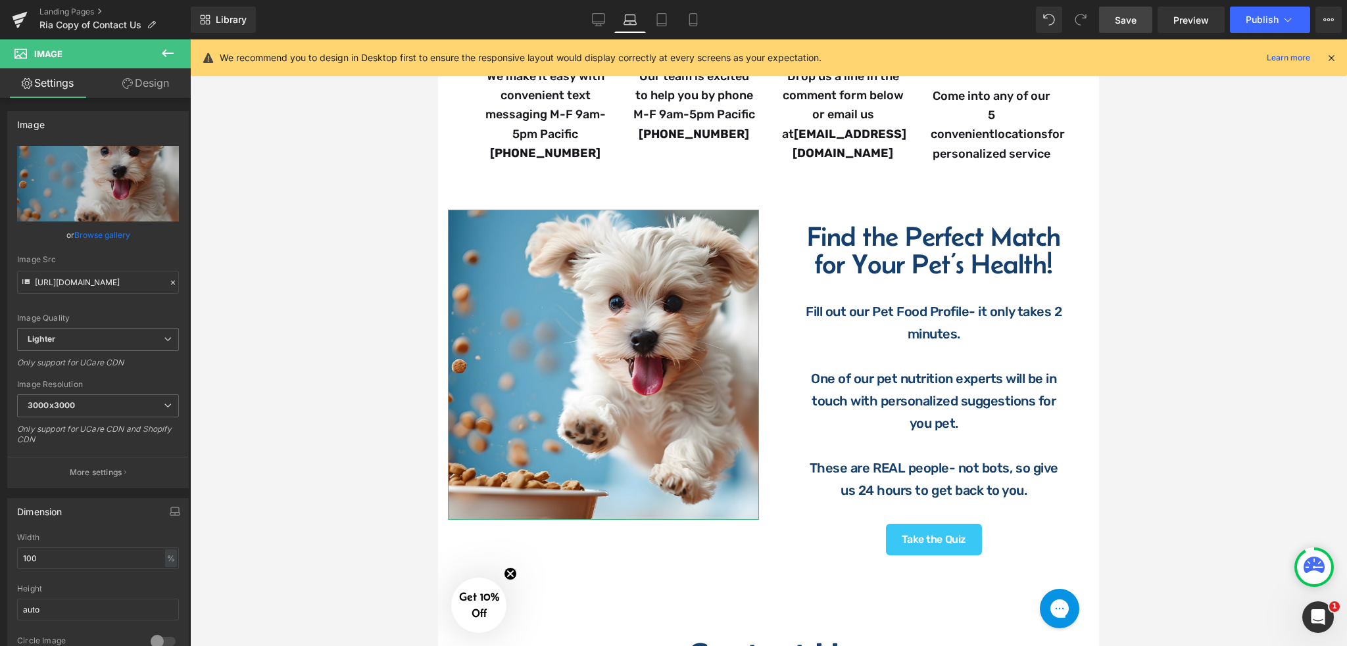
click at [146, 84] on link "Design" at bounding box center [145, 83] width 95 height 30
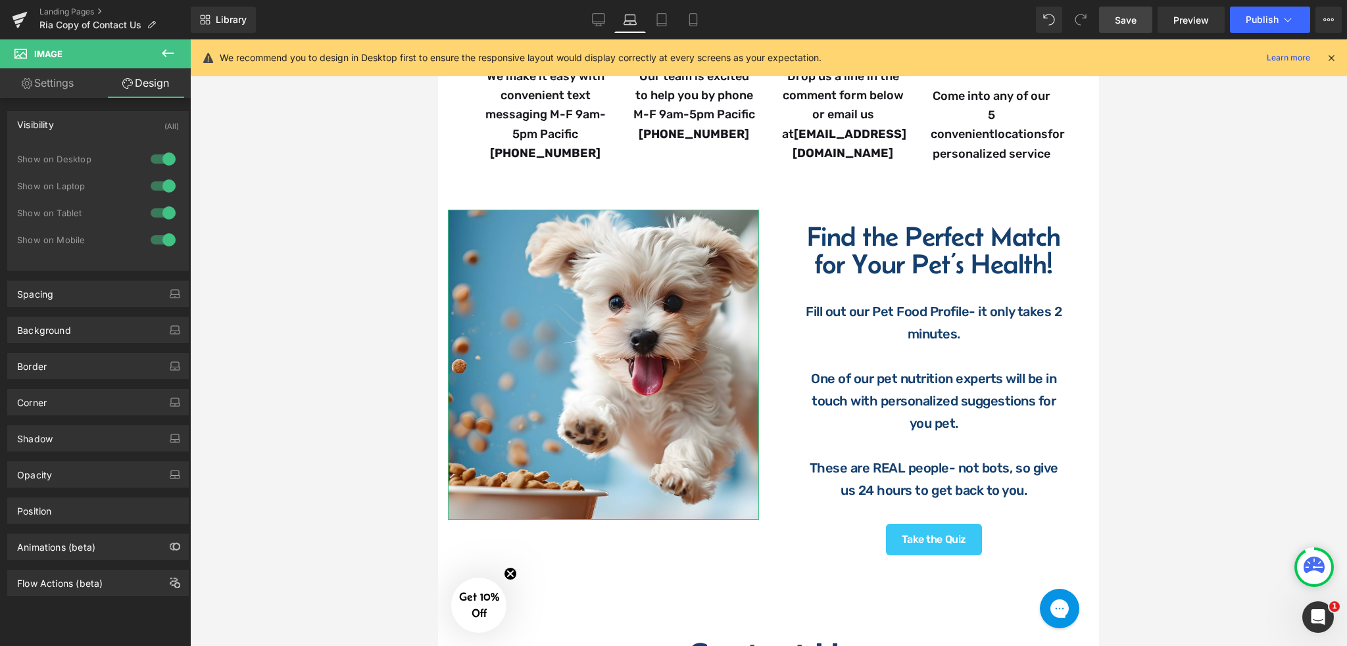
type input "0"
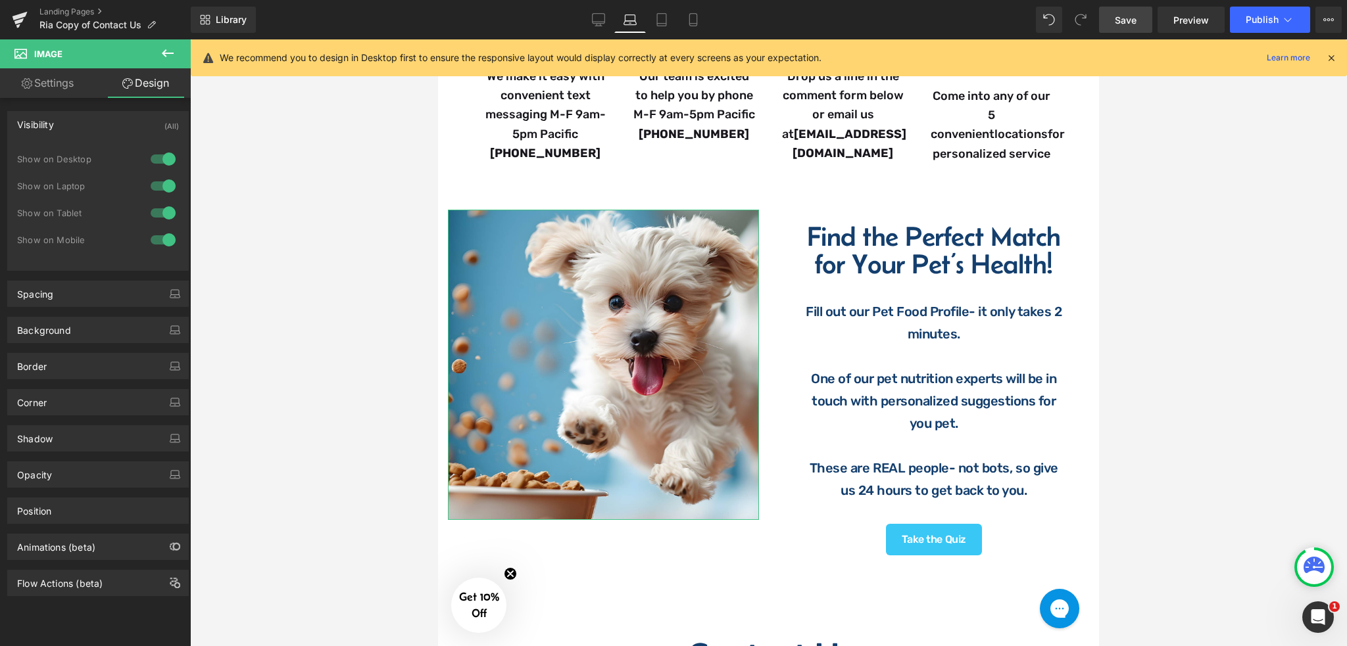
type input "0"
click at [61, 289] on div "Spacing" at bounding box center [98, 293] width 180 height 25
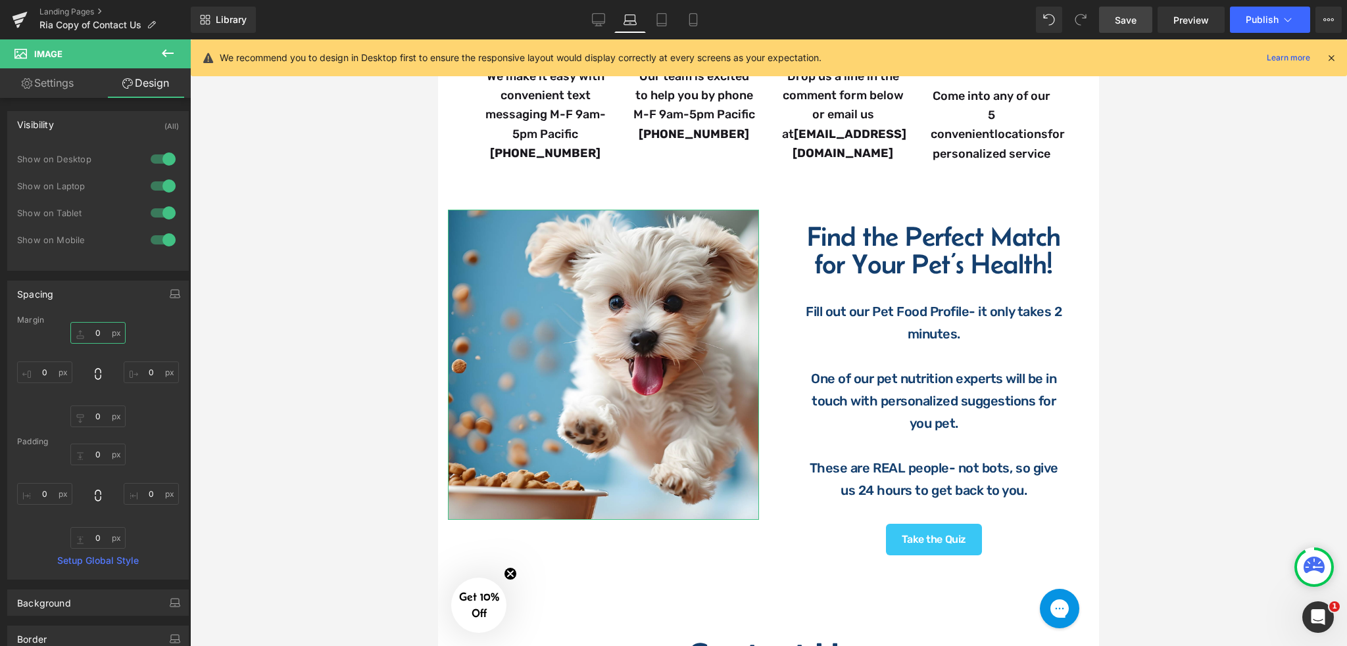
drag, startPoint x: 107, startPoint y: 333, endPoint x: 105, endPoint y: 347, distance: 14.6
click at [107, 333] on input "0" at bounding box center [97, 333] width 55 height 22
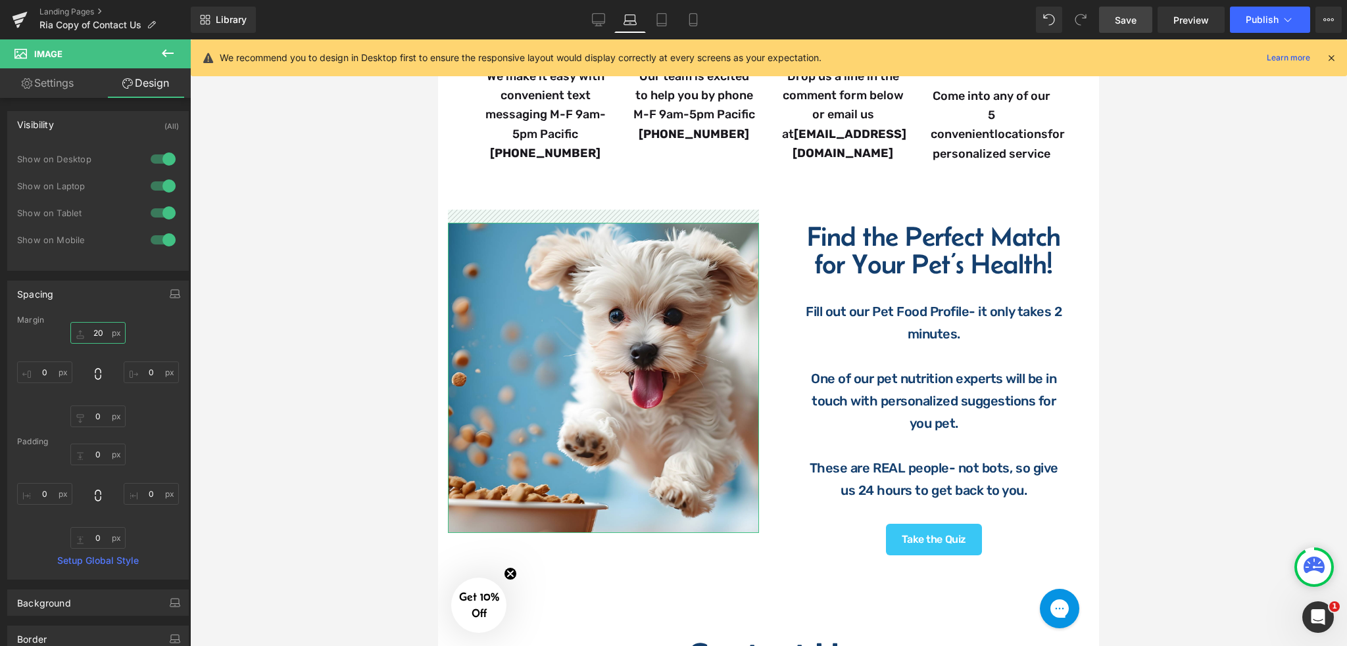
type input "2"
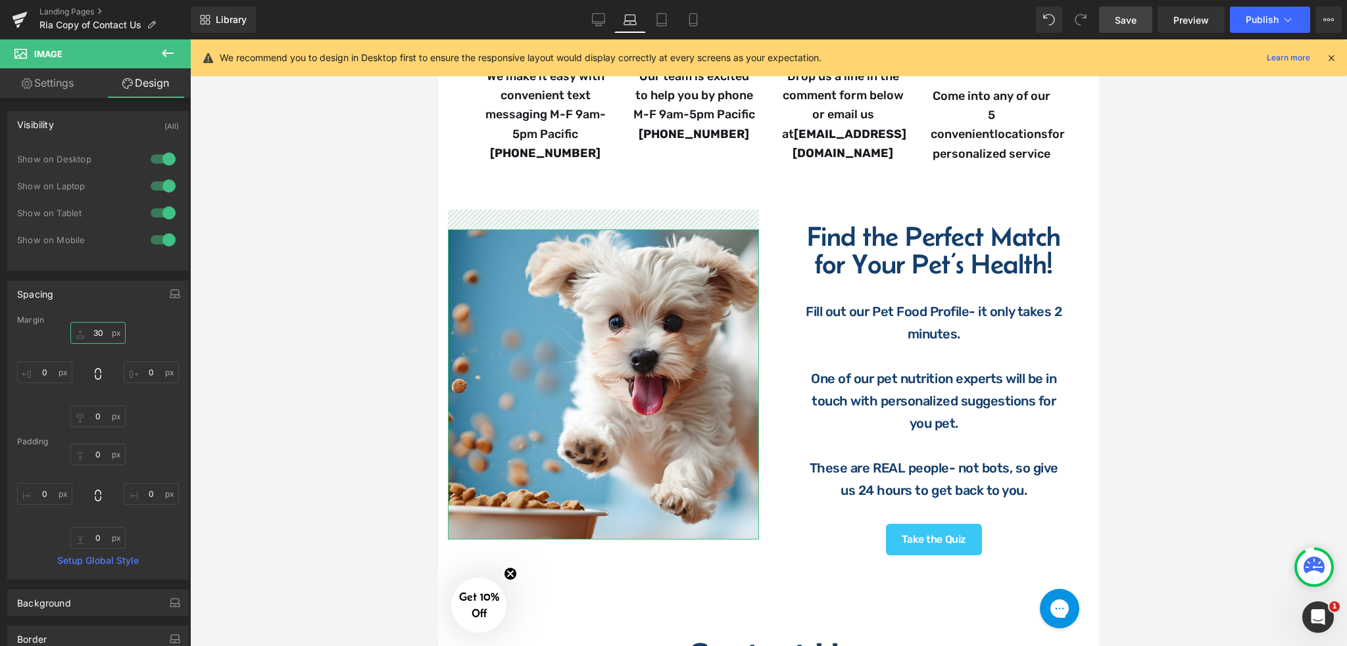
type input "3"
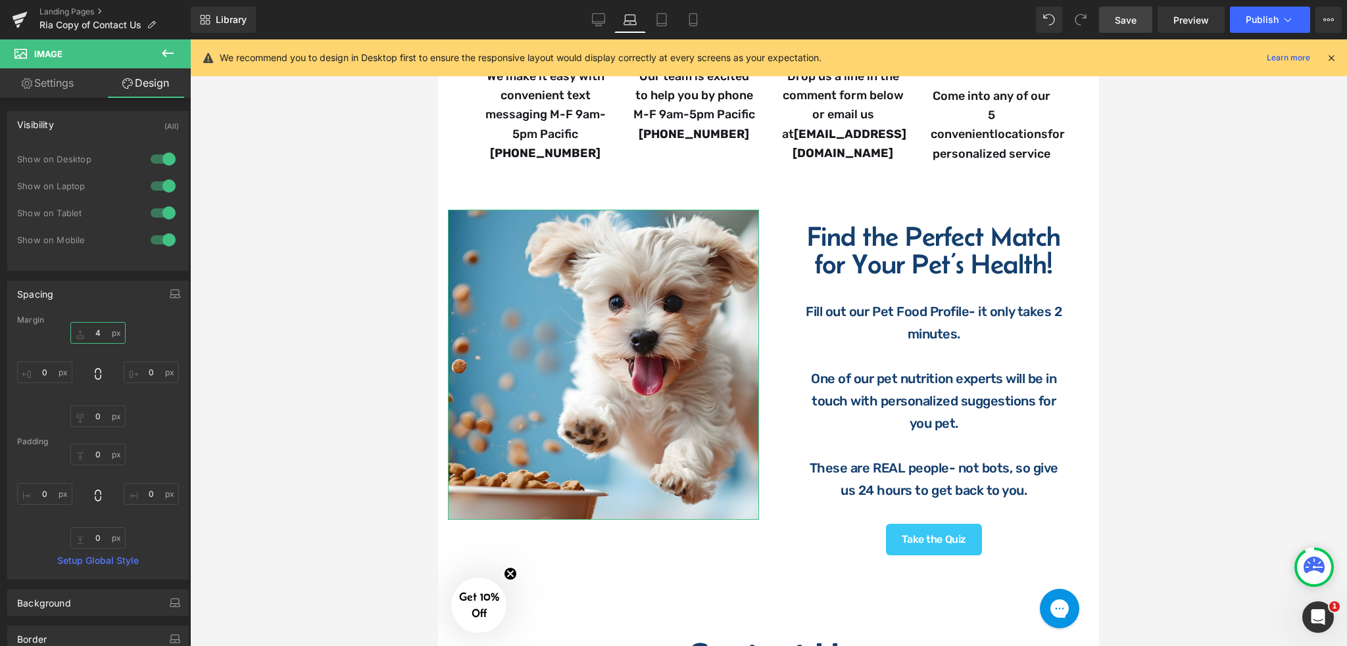
type input "40"
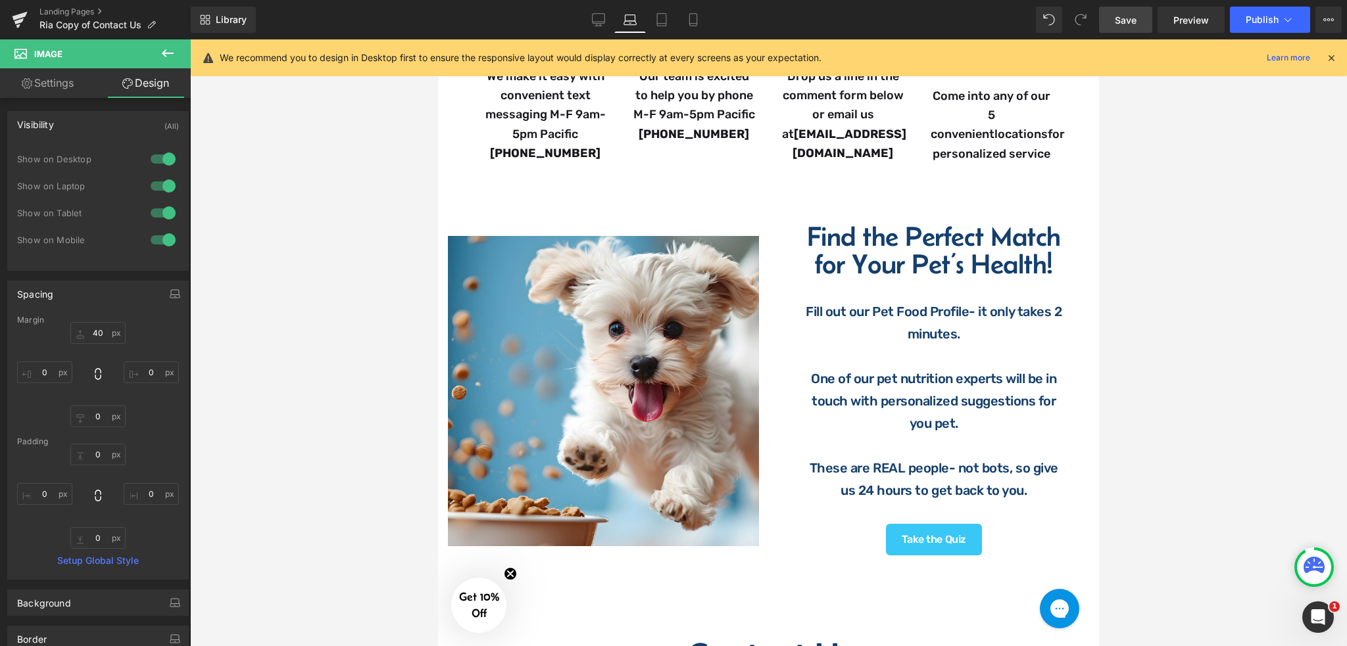
click at [1247, 265] on div at bounding box center [768, 342] width 1157 height 607
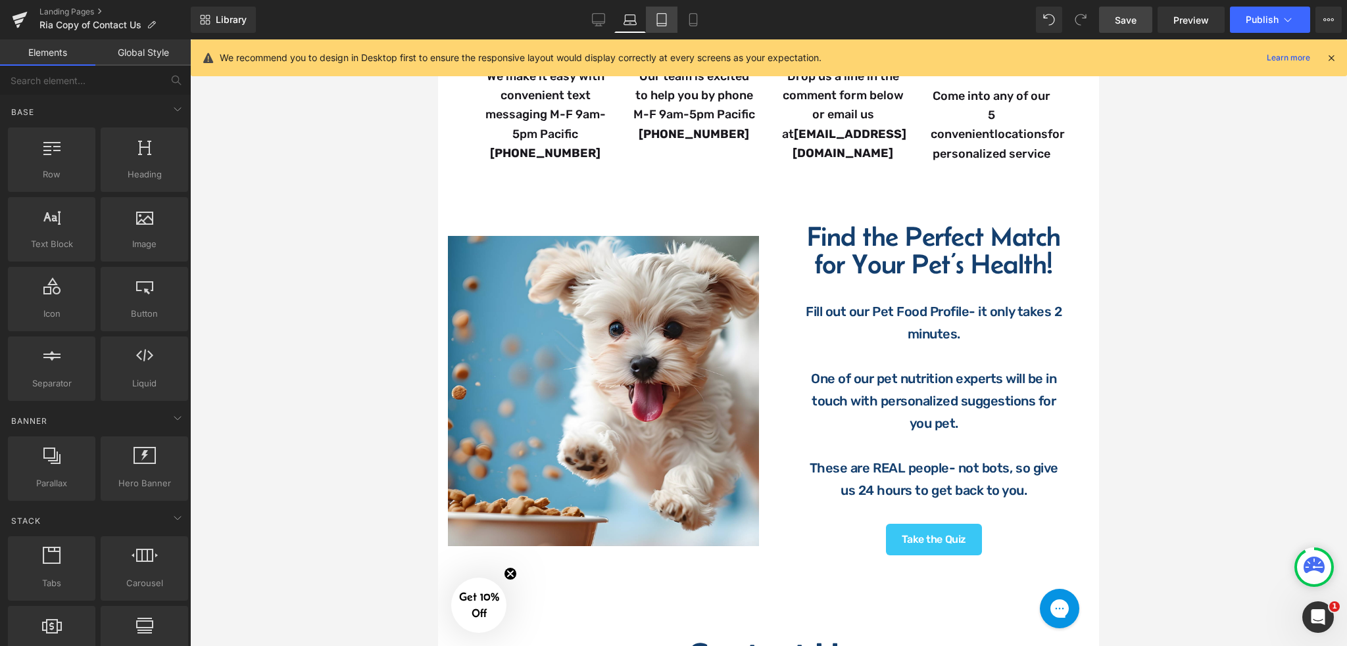
click at [664, 26] on link "Tablet" at bounding box center [662, 20] width 32 height 26
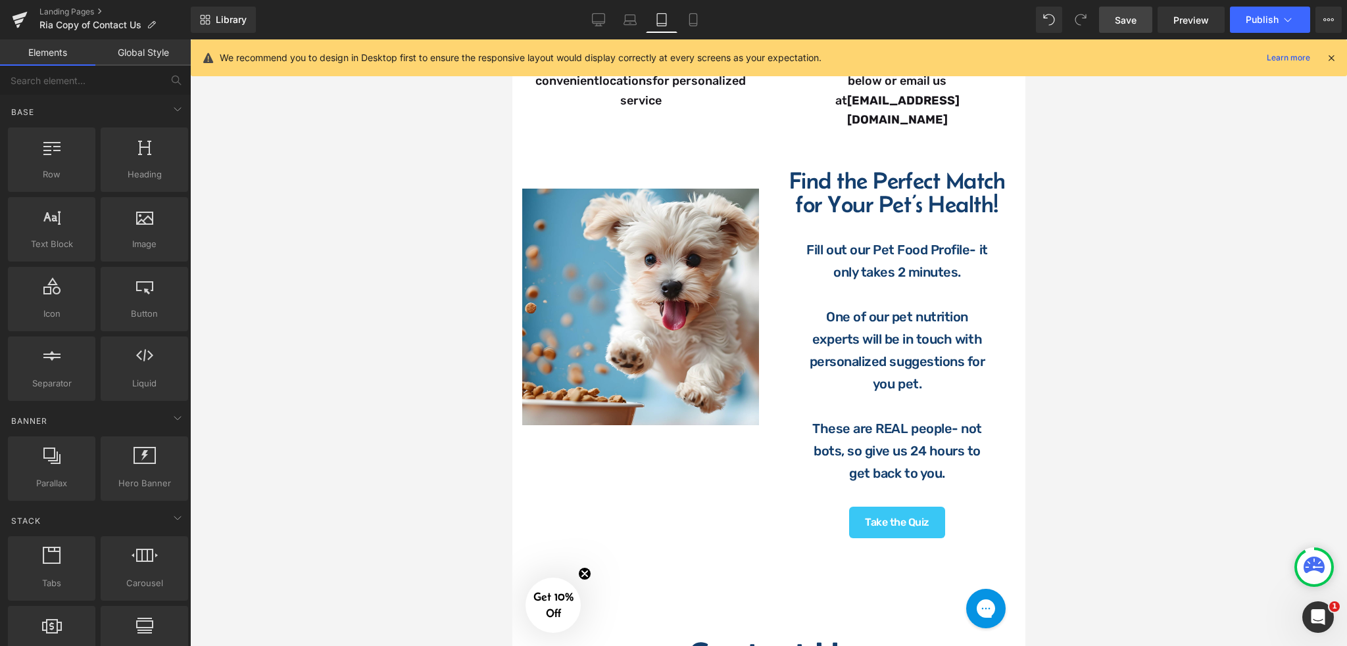
scroll to position [605, 0]
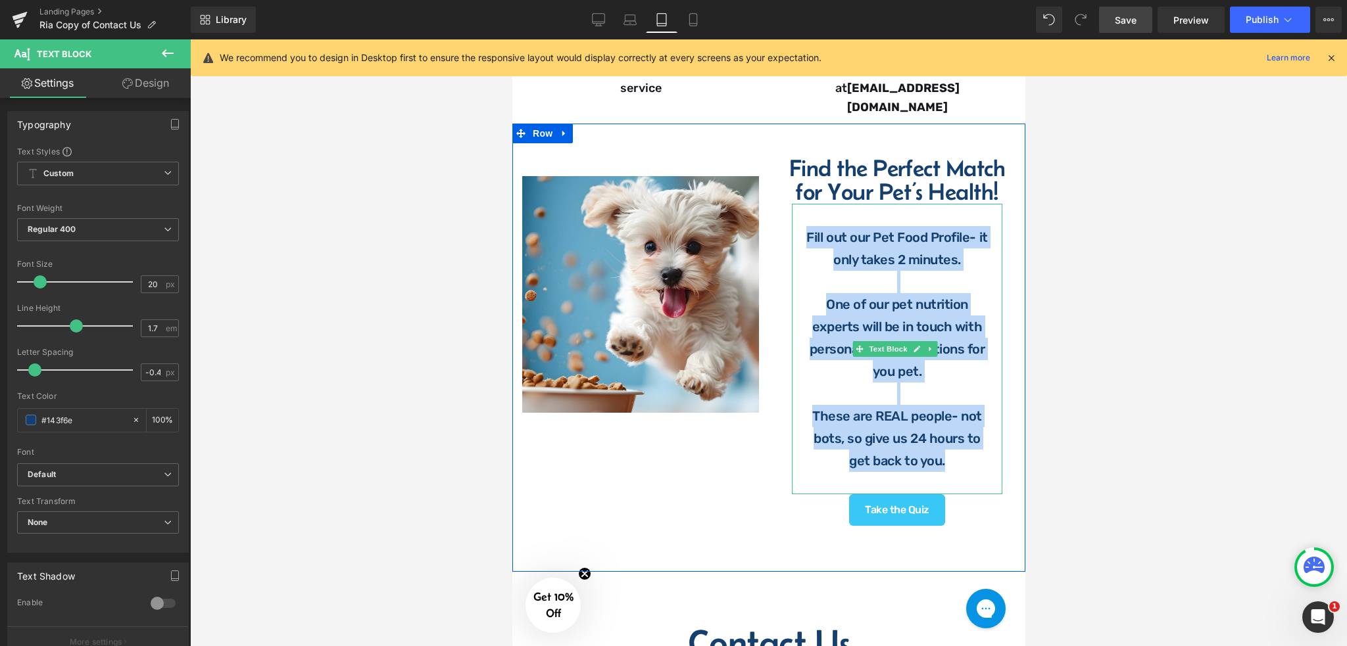
drag, startPoint x: 798, startPoint y: 217, endPoint x: 963, endPoint y: 438, distance: 275.4
click at [963, 438] on div "Fill out our Pet Food Profile- it only takes 2 minutes. One of our pet nutritio…" at bounding box center [896, 349] width 210 height 291
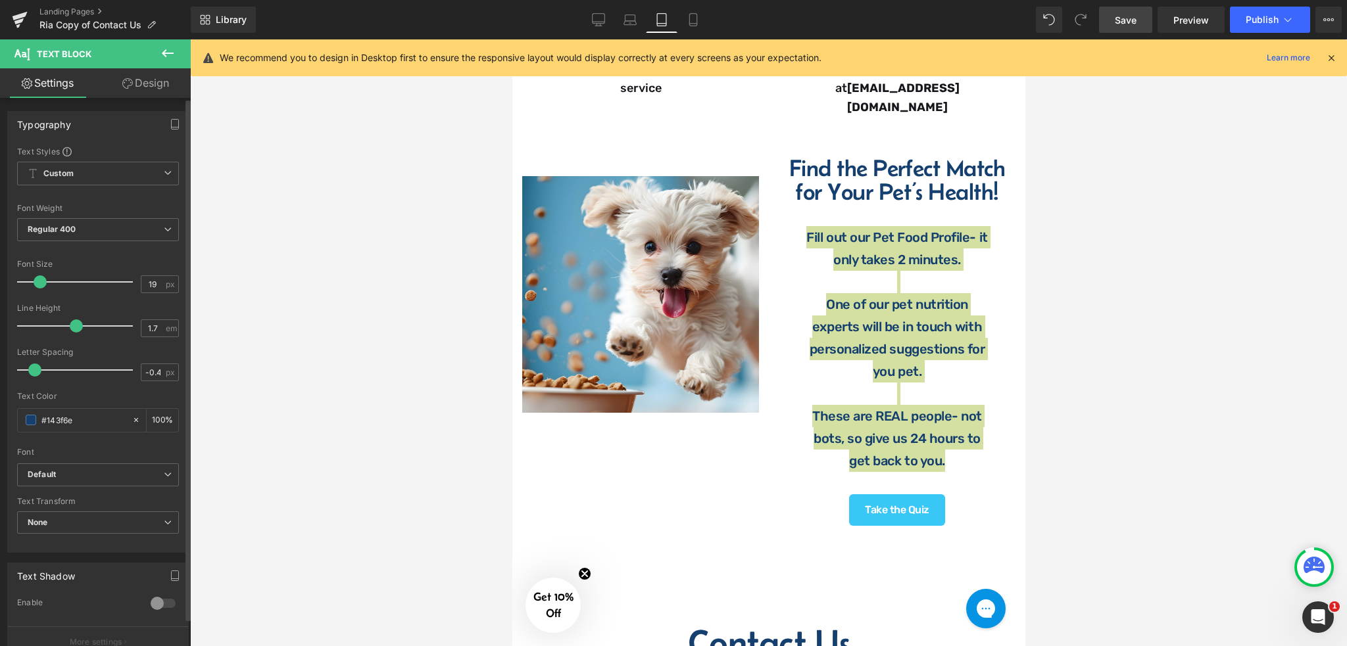
type input "18"
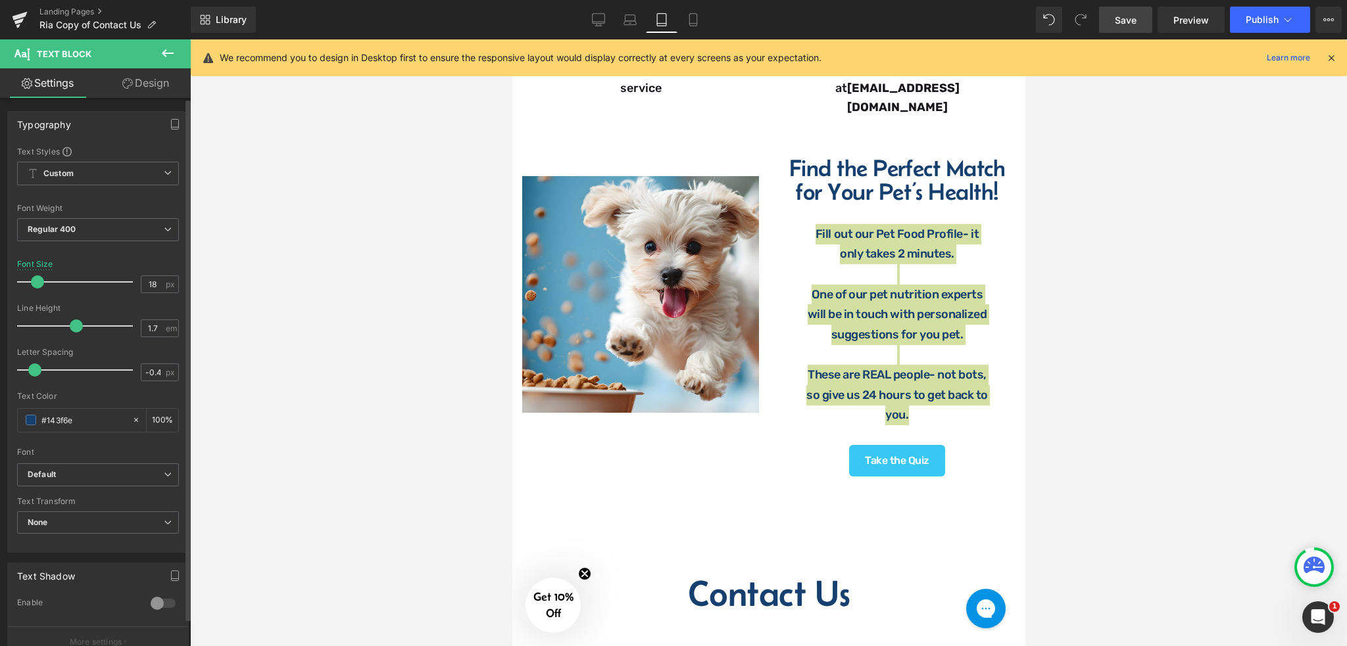
click at [36, 282] on span at bounding box center [37, 281] width 13 height 13
click at [1059, 204] on div at bounding box center [768, 342] width 1157 height 607
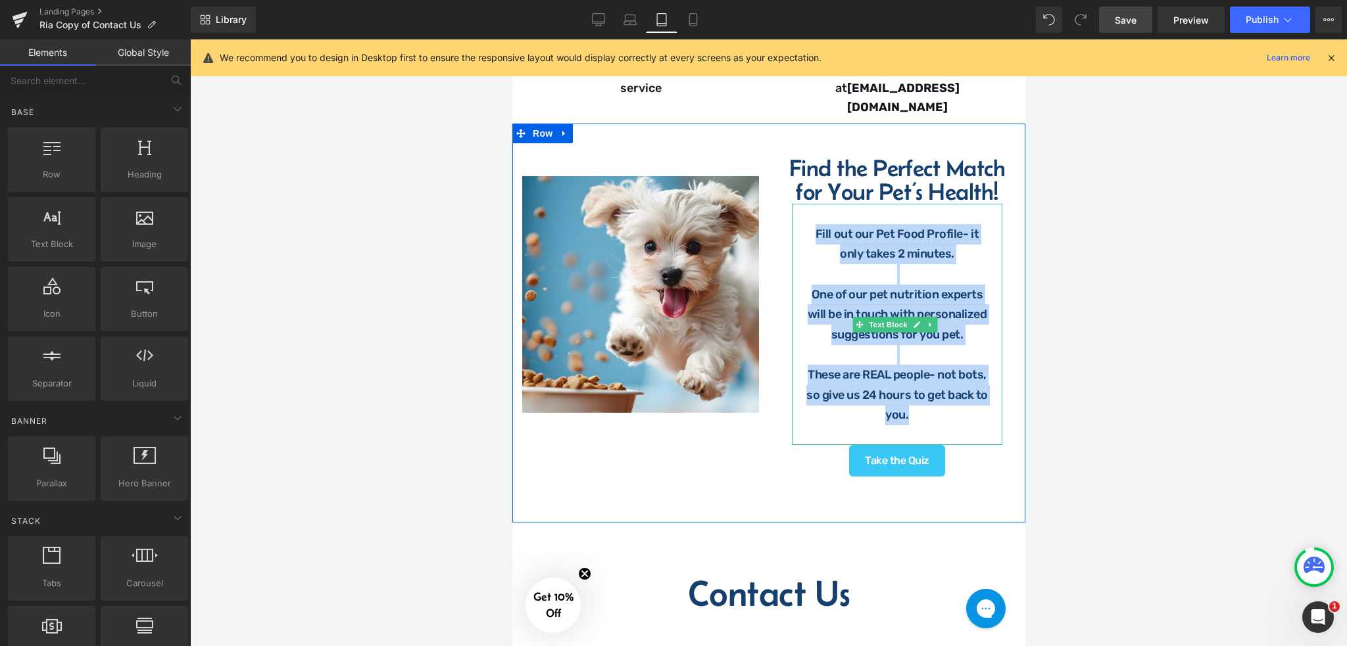
click at [977, 264] on p at bounding box center [896, 274] width 184 height 20
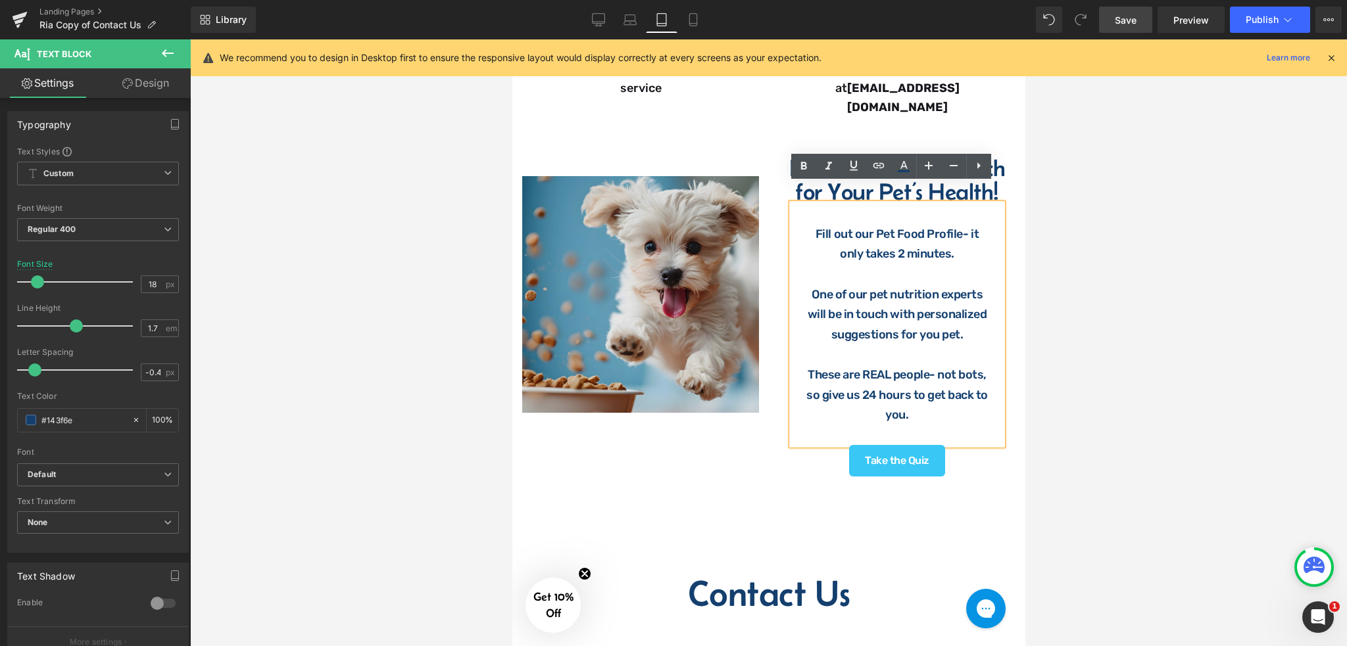
click at [647, 176] on img at bounding box center [639, 294] width 237 height 237
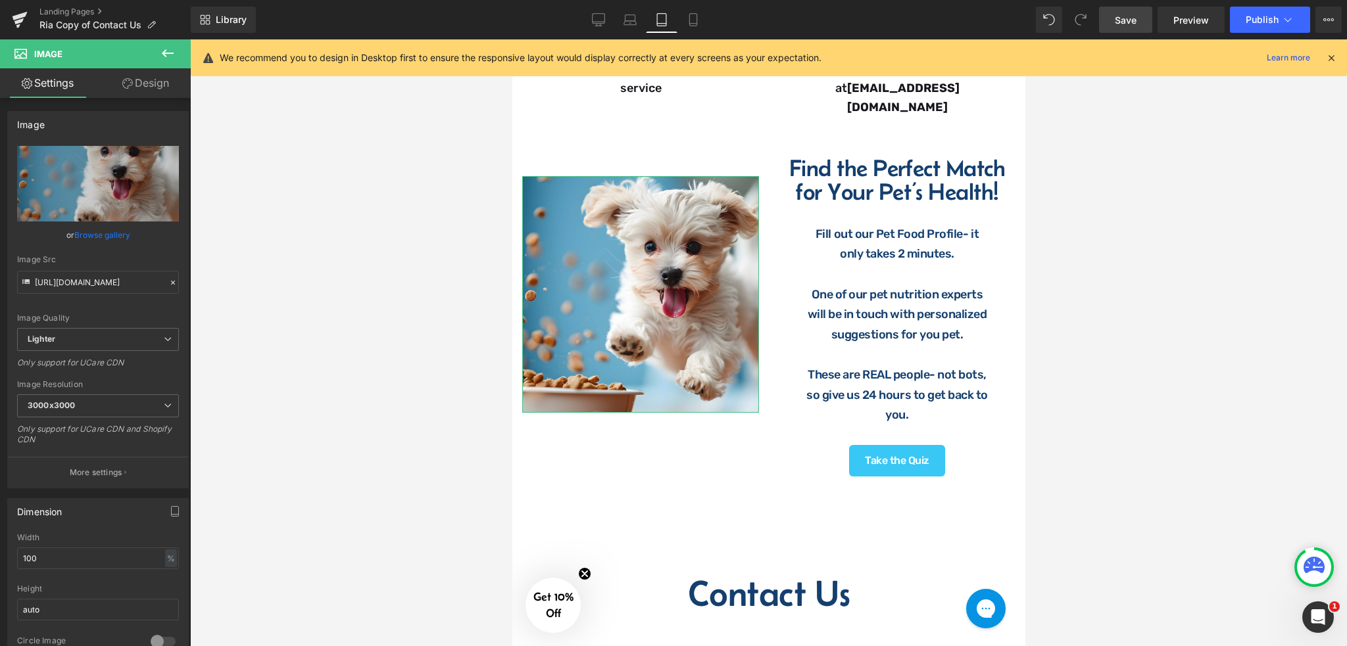
click at [161, 87] on link "Design" at bounding box center [145, 83] width 95 height 30
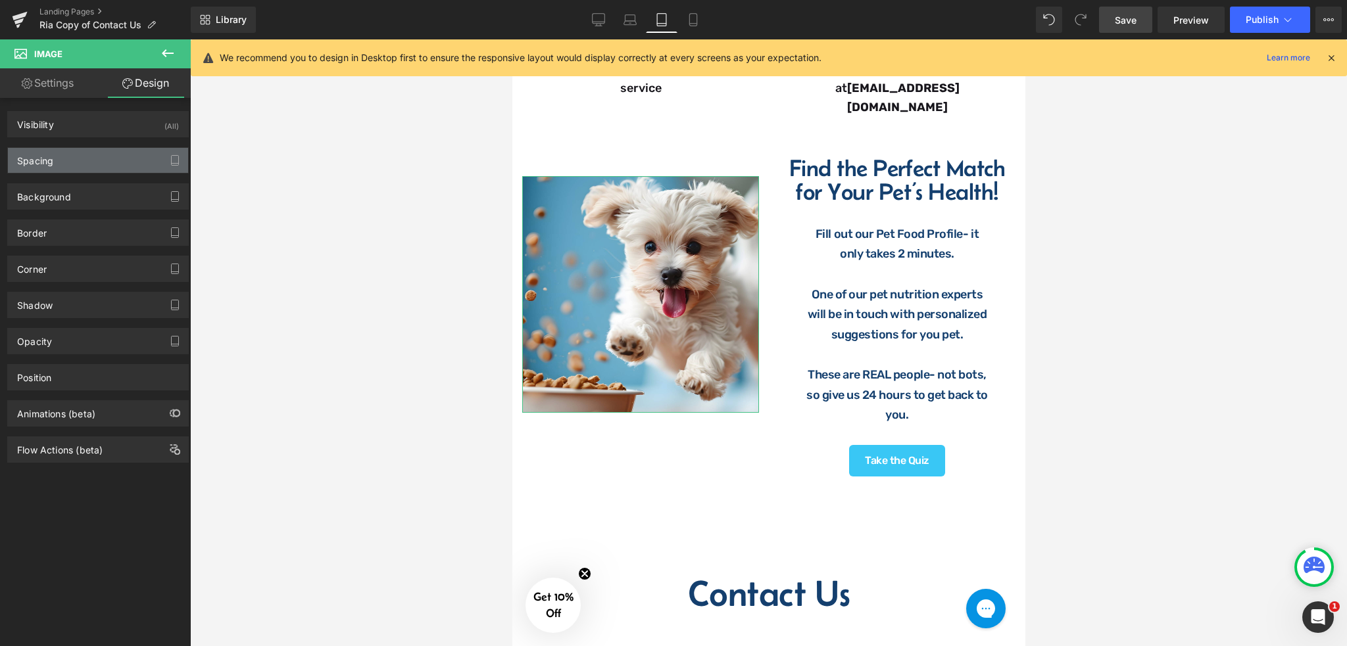
type input "50"
type input "0"
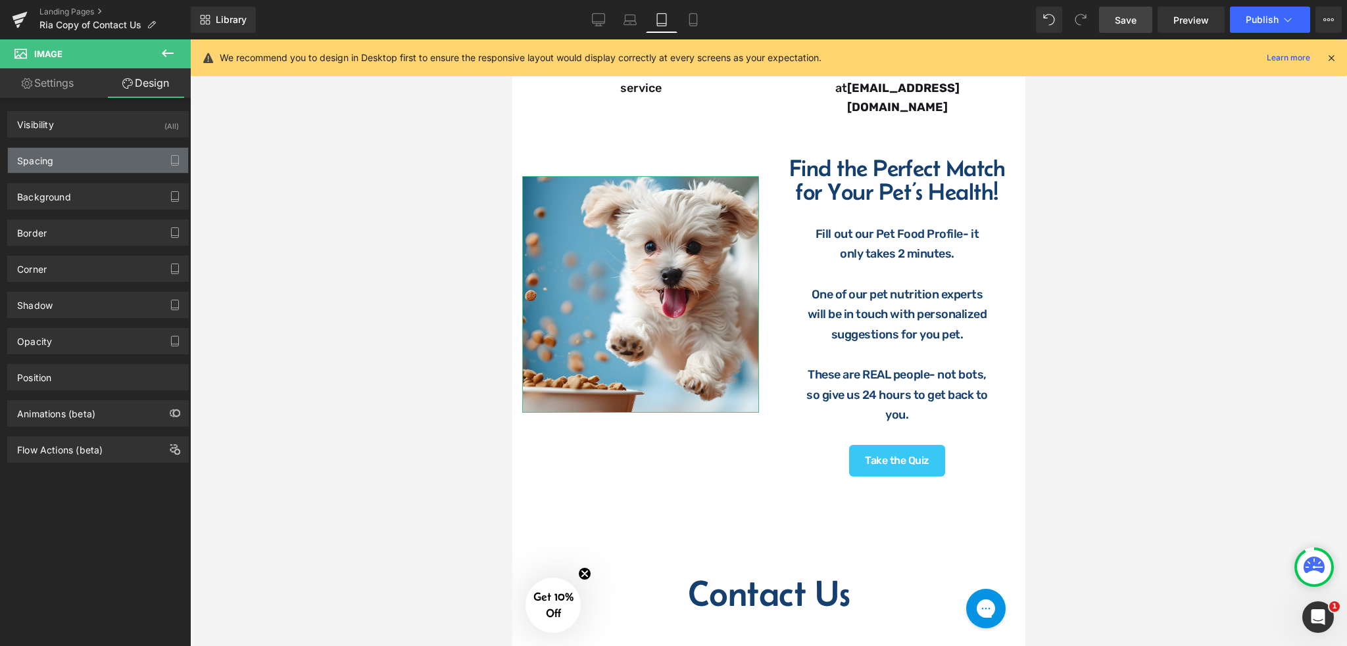
type input "0"
click at [91, 171] on div "Spacing" at bounding box center [98, 160] width 180 height 25
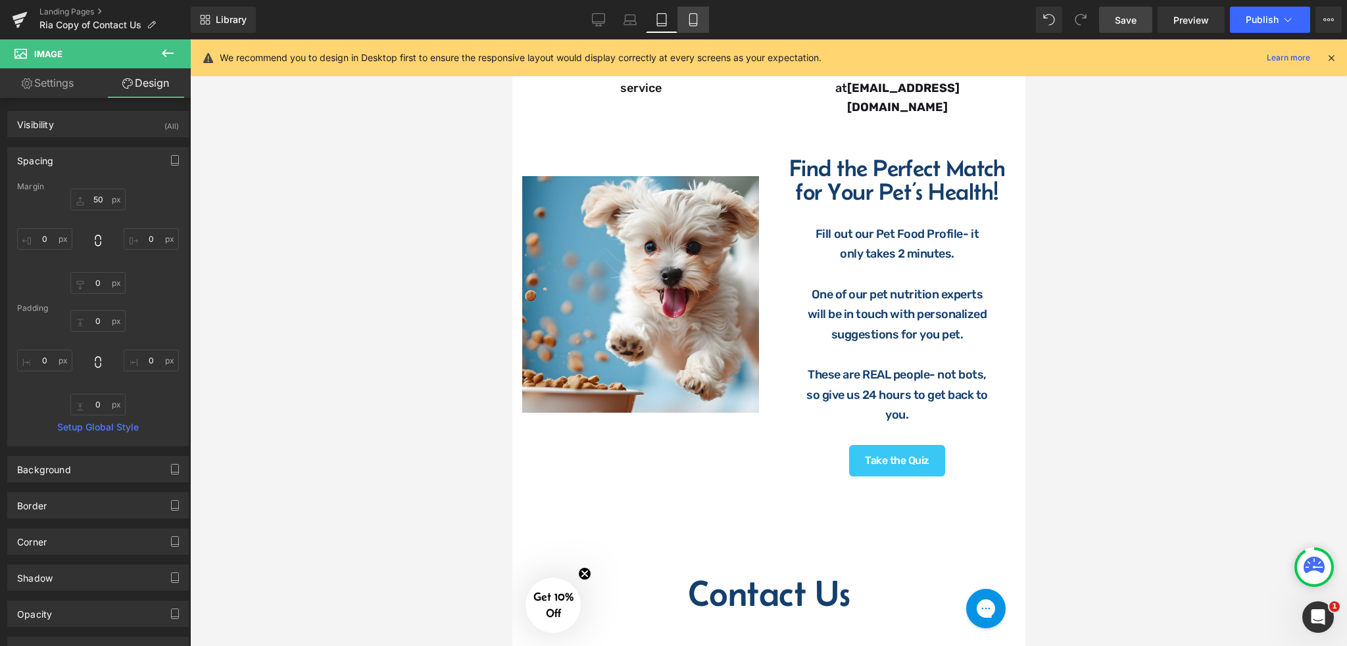
click at [693, 16] on icon at bounding box center [692, 19] width 13 height 13
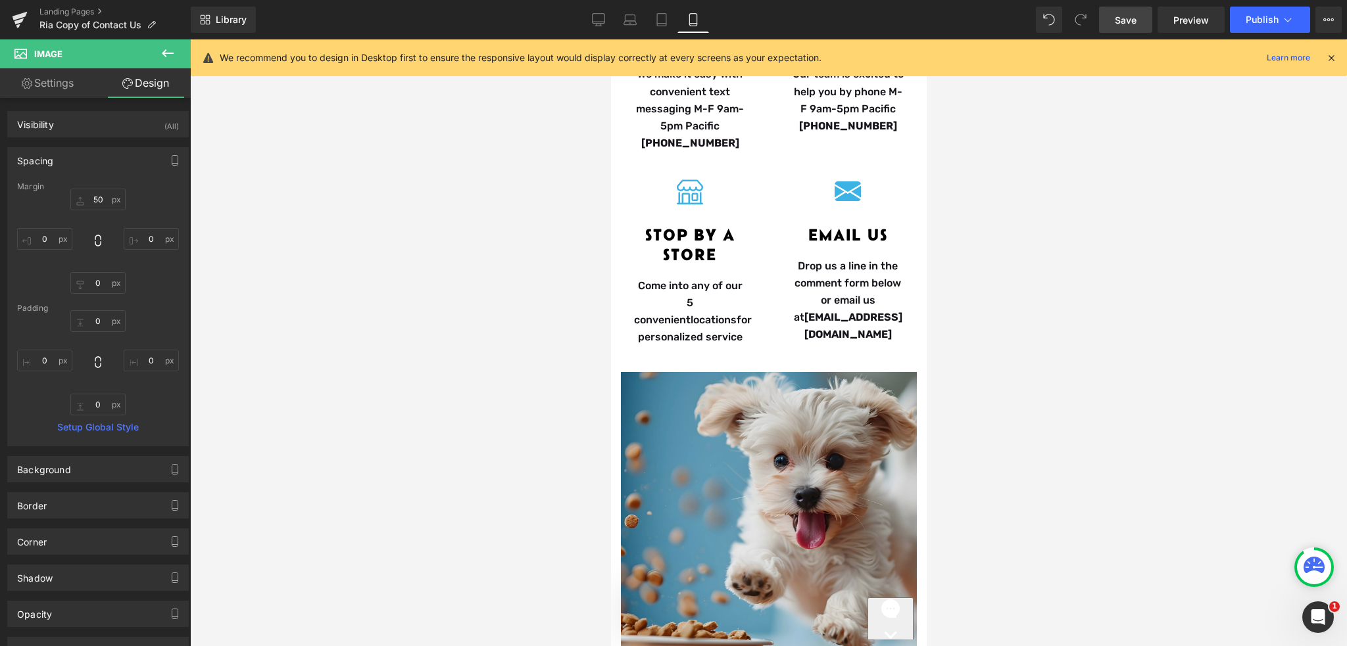
type input "0"
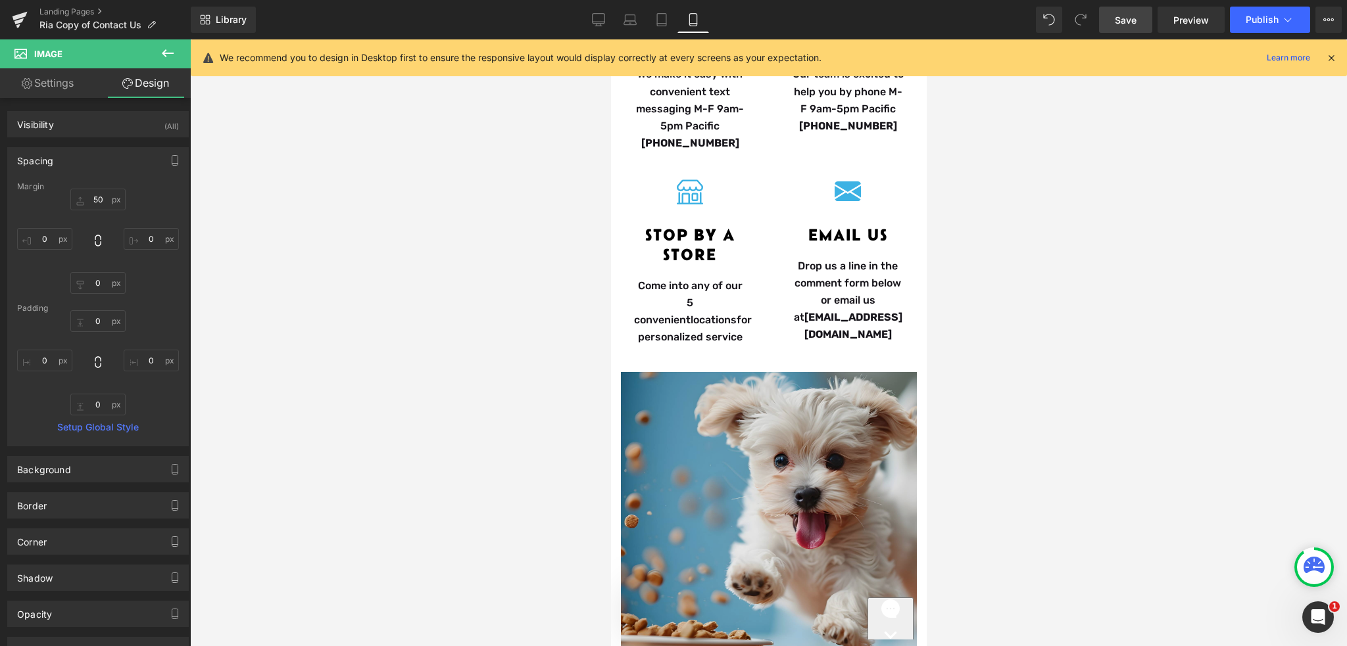
type input "0"
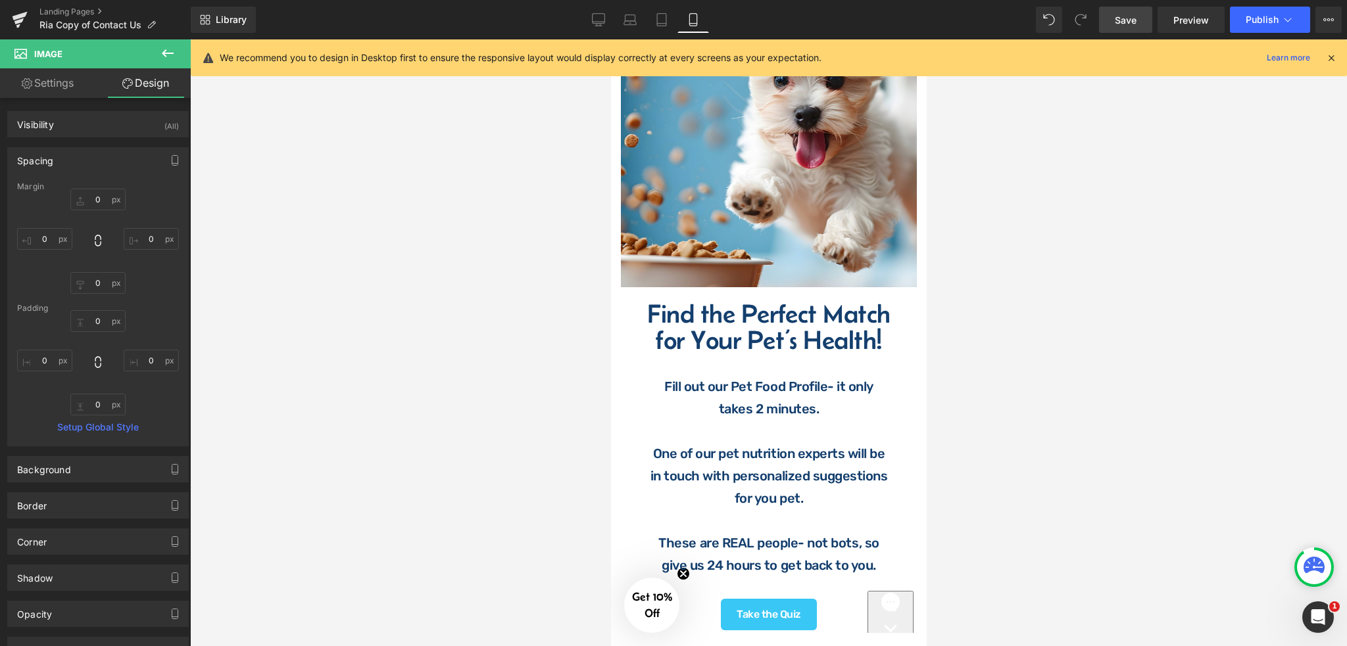
scroll to position [819, 0]
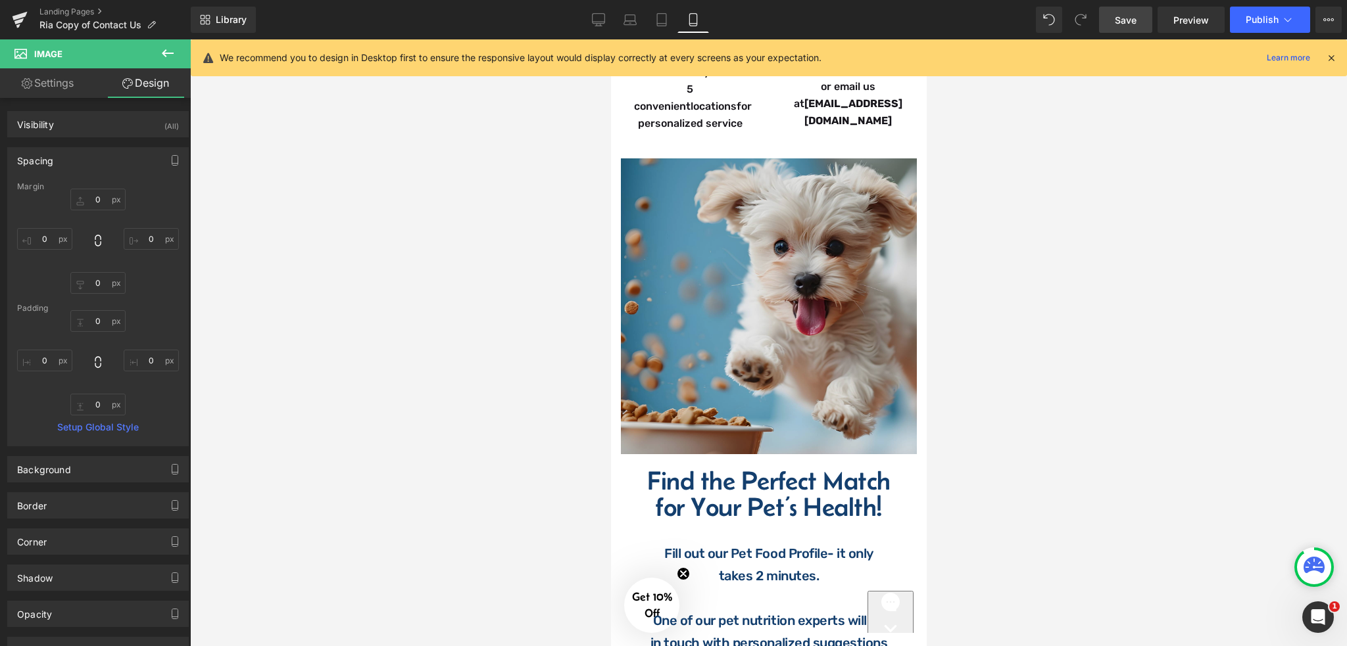
click at [813, 247] on img at bounding box center [768, 306] width 296 height 296
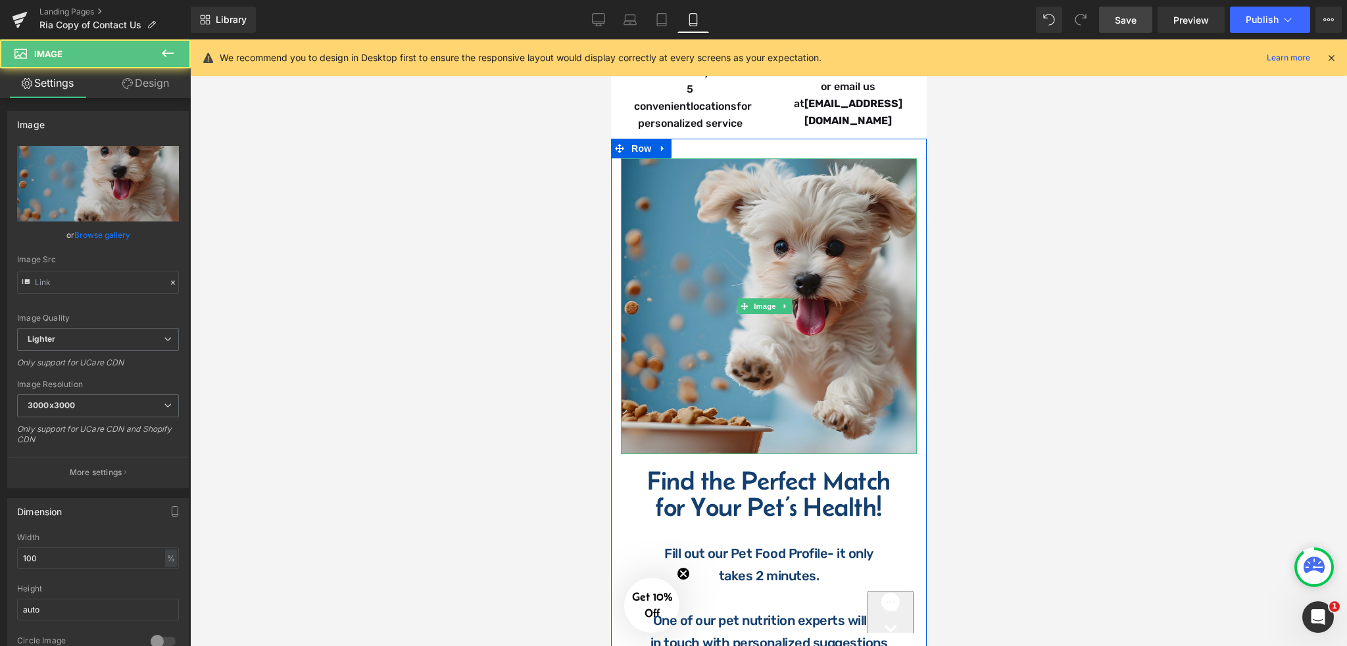
type input "https://ucarecdn.com/4397502d-e1a0-448a-8fd2-441bdc98dd4e/-/format/auto/-/previ…"
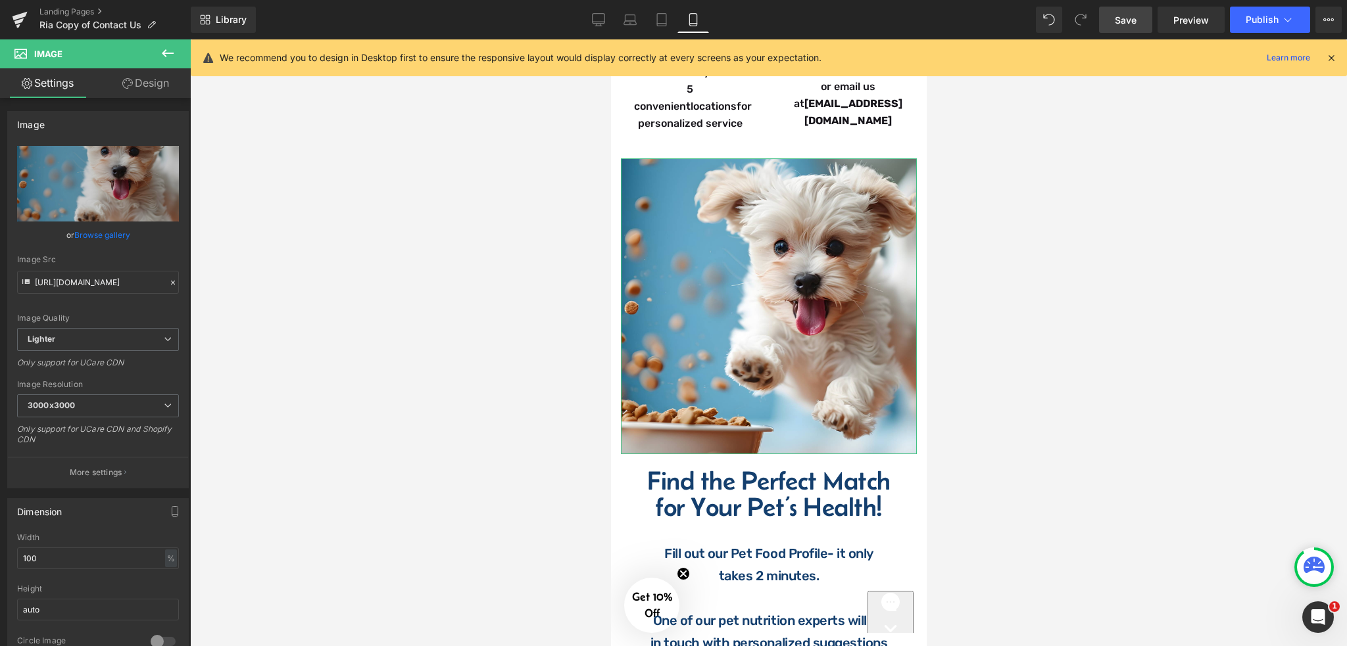
click at [158, 84] on link "Design" at bounding box center [145, 83] width 95 height 30
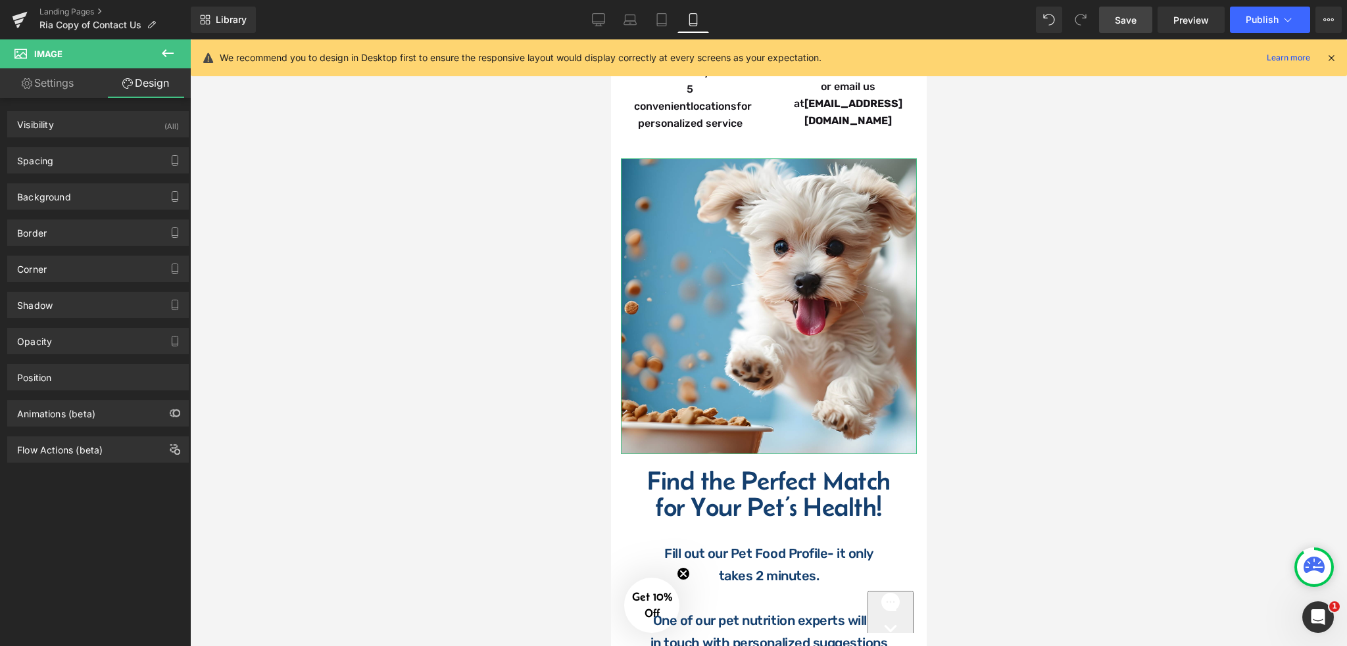
type input "0"
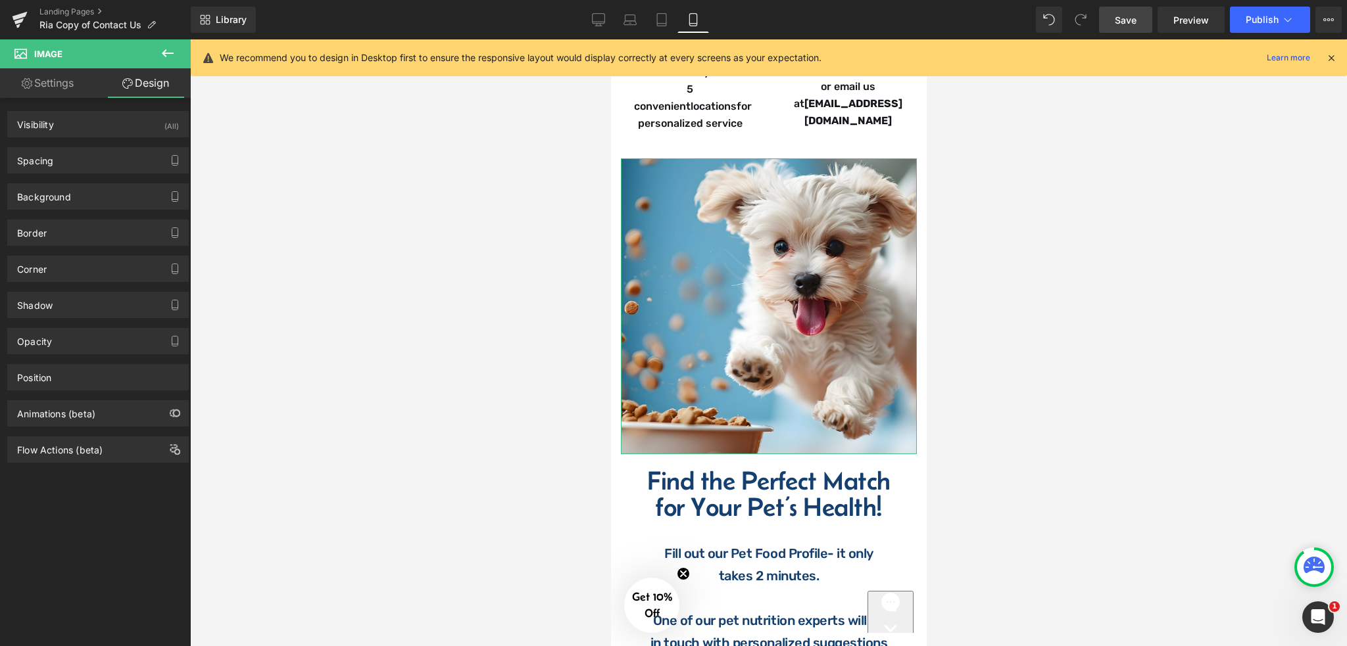
type input "0"
click at [77, 157] on div "Spacing" at bounding box center [98, 160] width 180 height 25
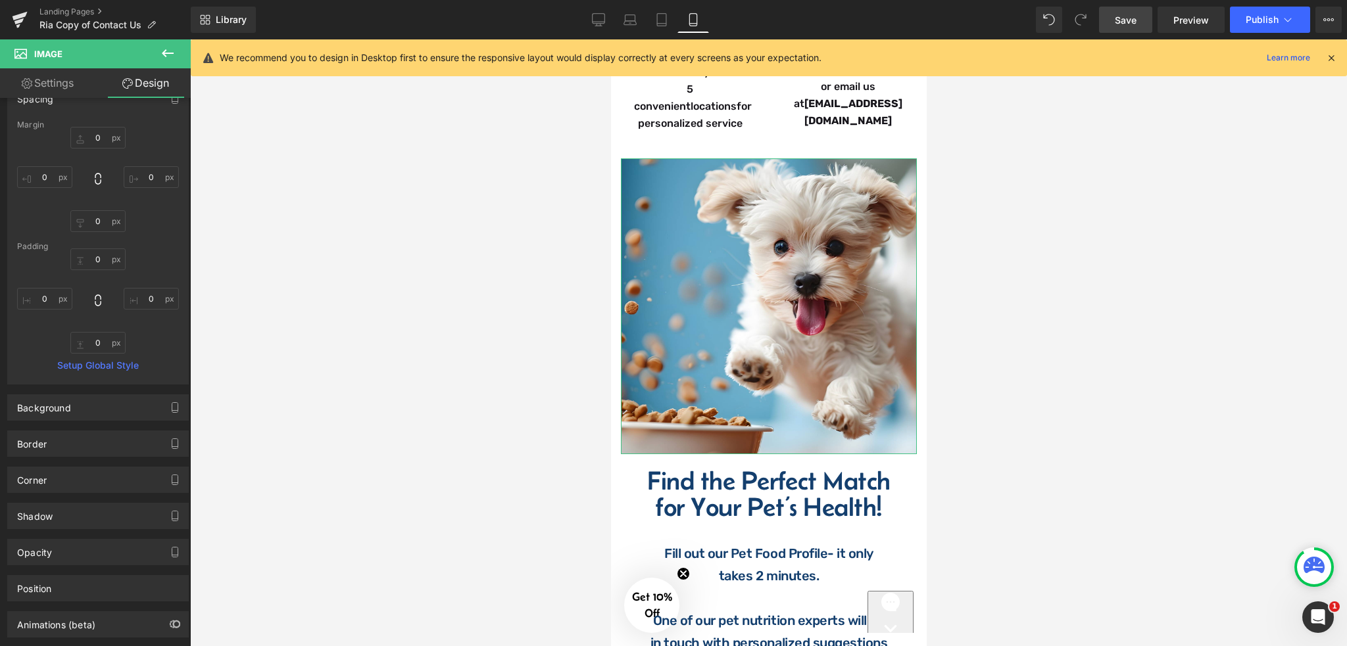
scroll to position [0, 0]
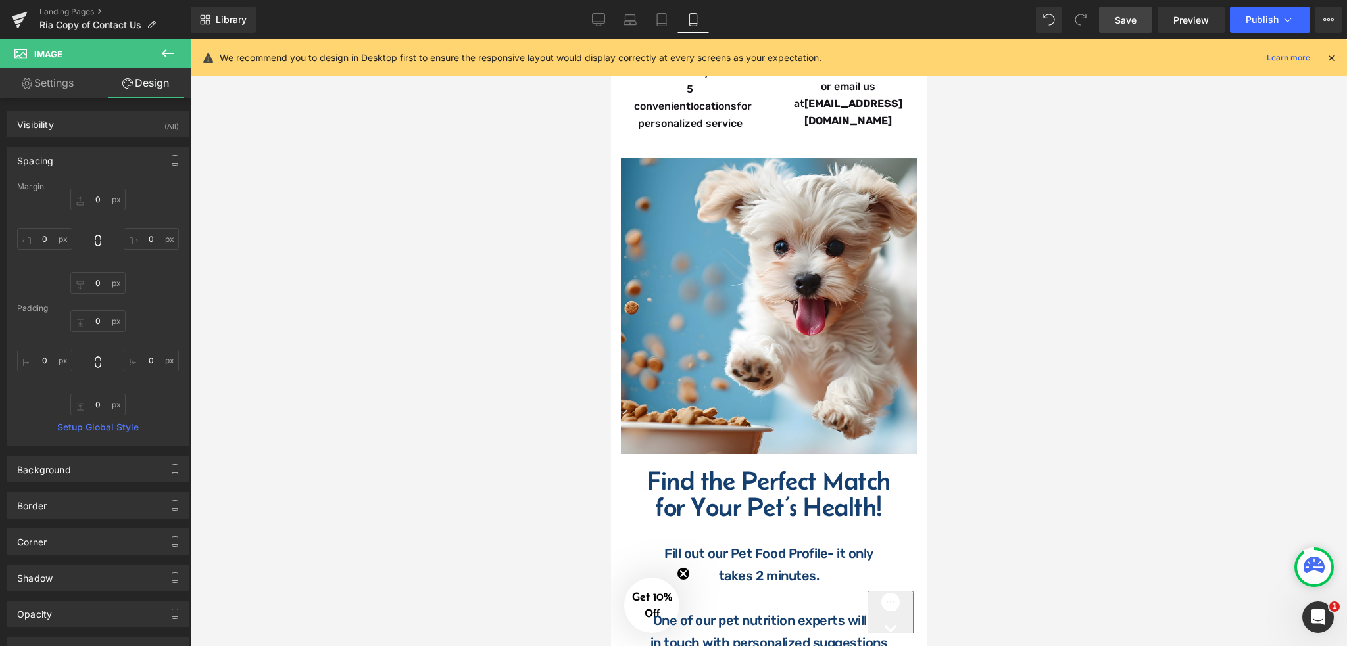
click at [1108, 21] on link "Save" at bounding box center [1125, 20] width 53 height 26
click at [598, 29] on link "Desktop" at bounding box center [584, 20] width 32 height 26
type input "0"
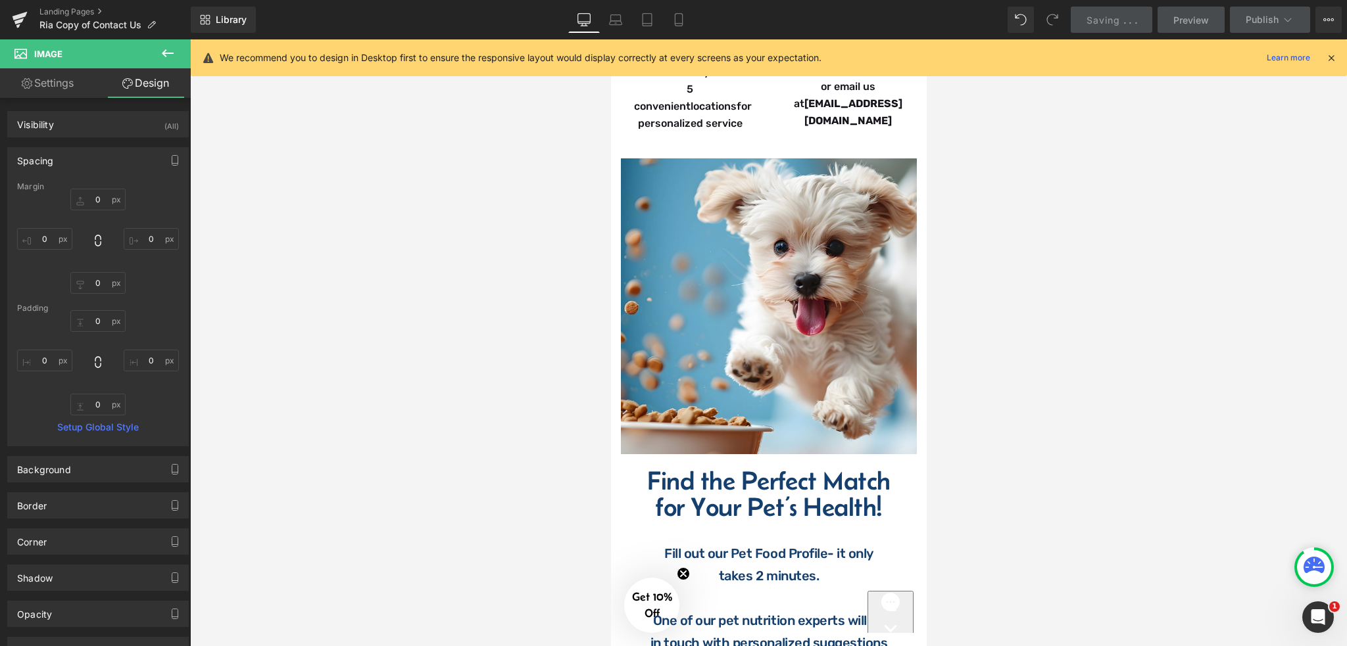
type input "0"
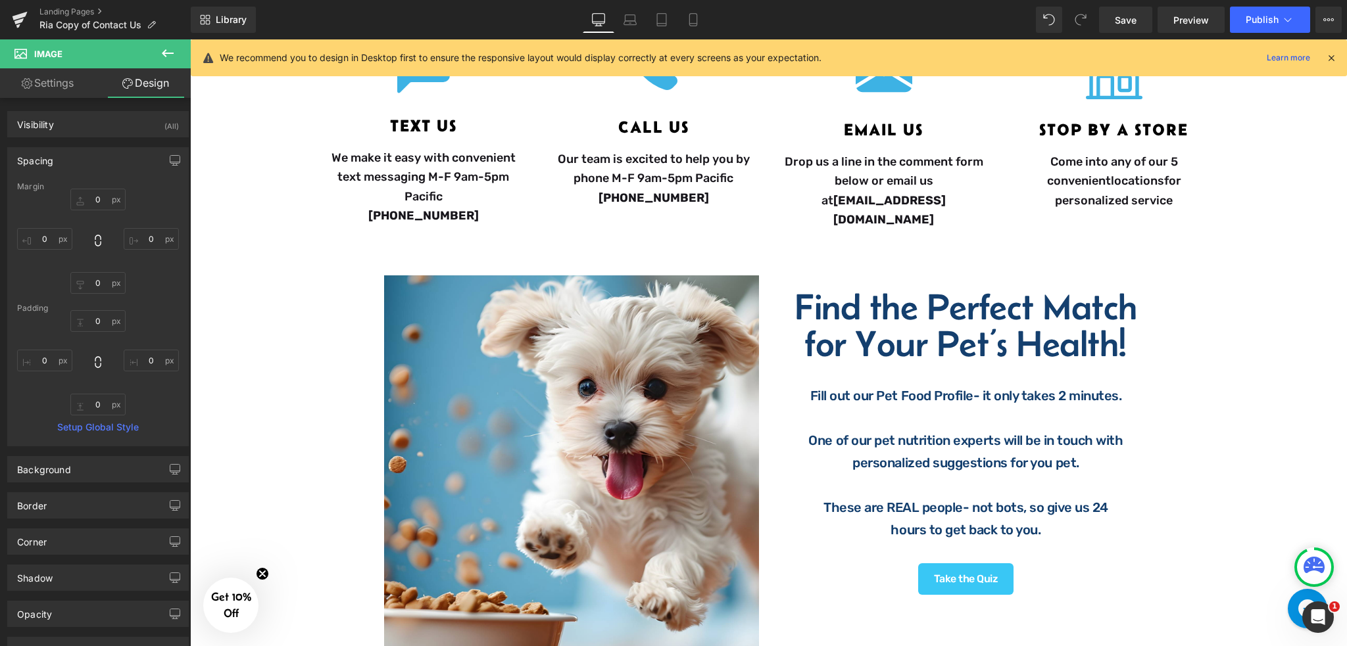
scroll to position [438, 0]
